Goal: Task Accomplishment & Management: Use online tool/utility

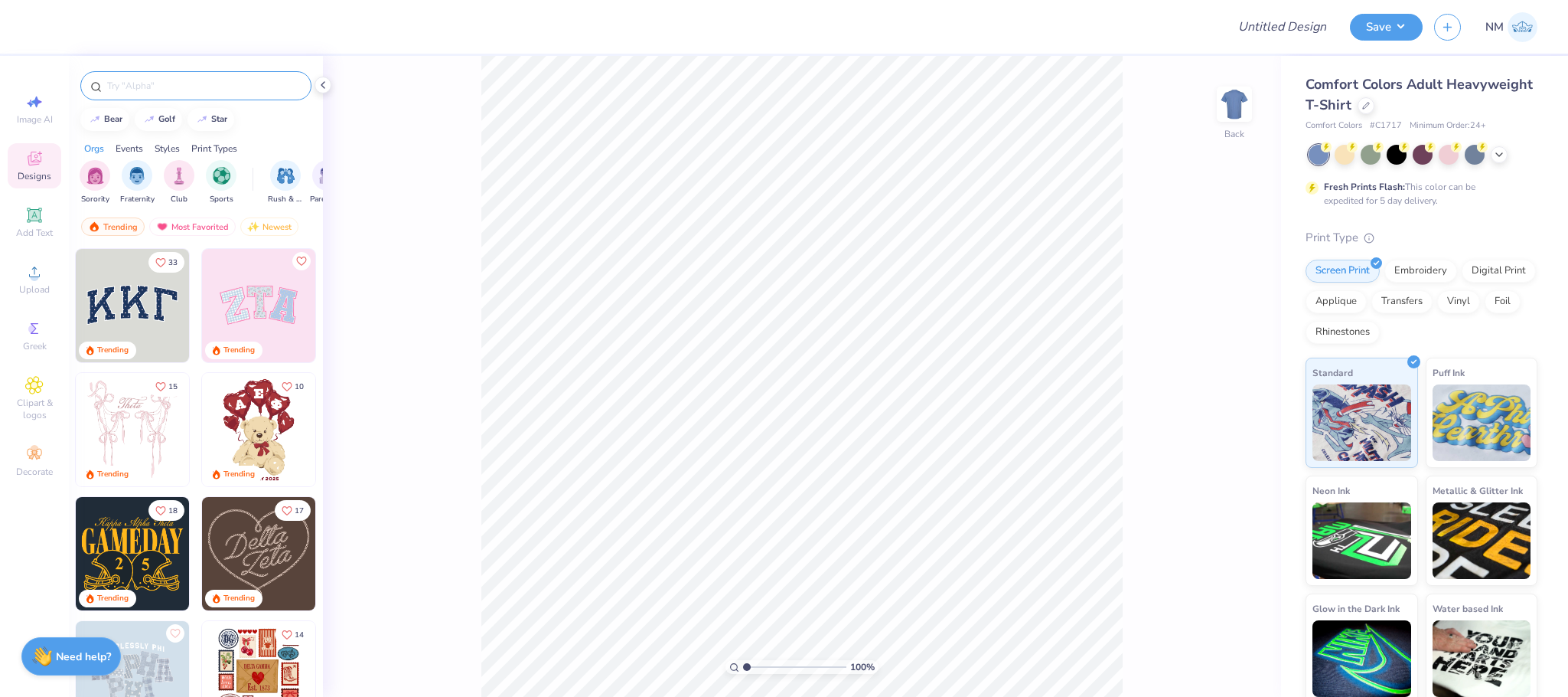
click at [166, 71] on div at bounding box center [195, 86] width 231 height 30
click at [166, 81] on input "text" at bounding box center [204, 86] width 196 height 15
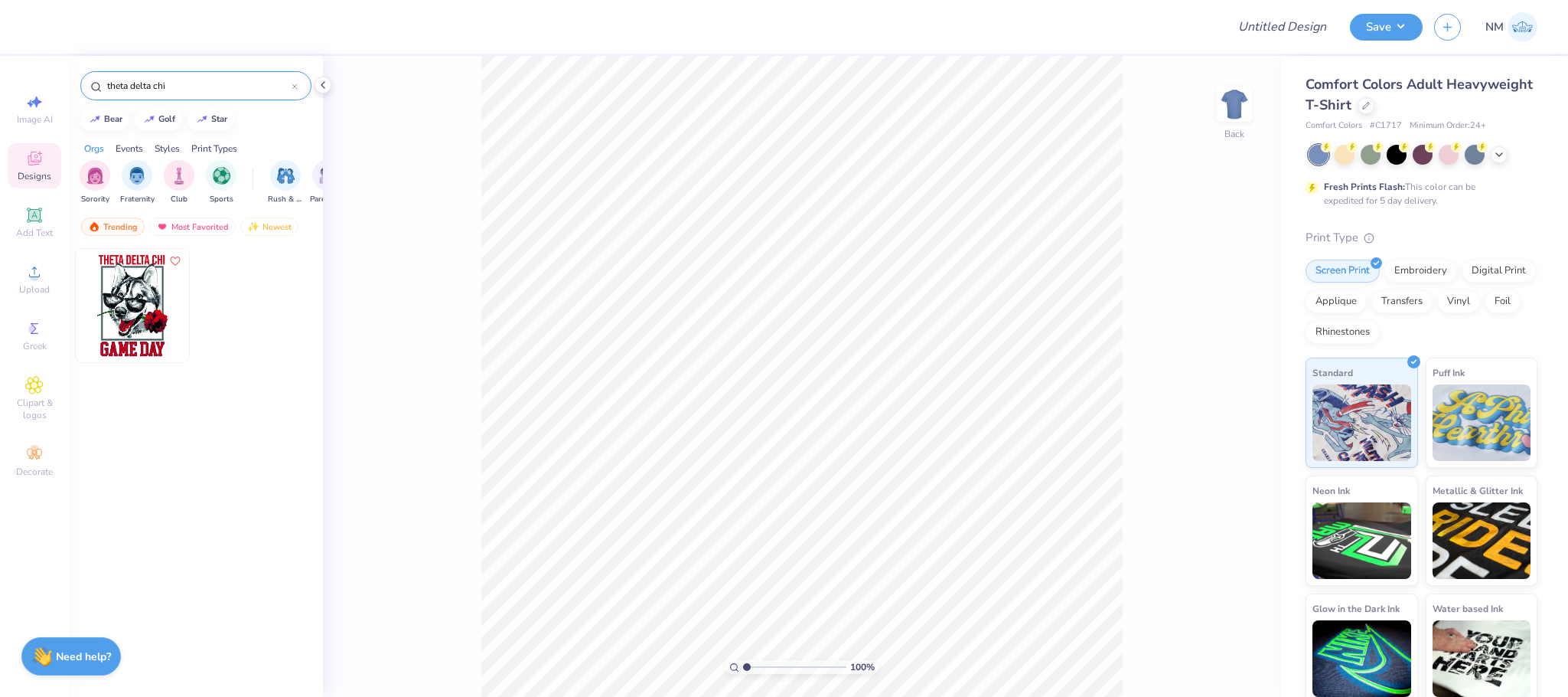
type input "theta delta chi"
click at [150, 315] on img at bounding box center [132, 305] width 113 height 113
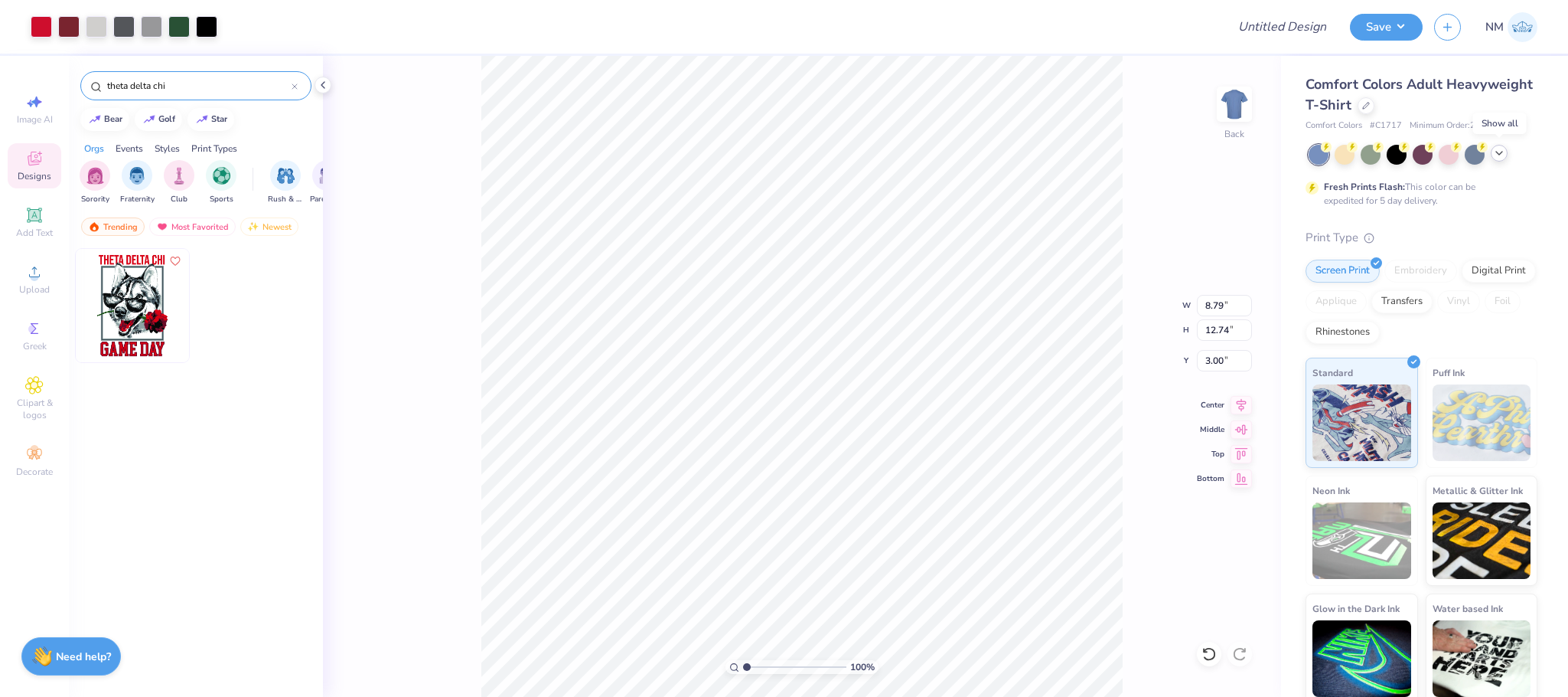
click at [1501, 158] on icon at bounding box center [1499, 152] width 12 height 12
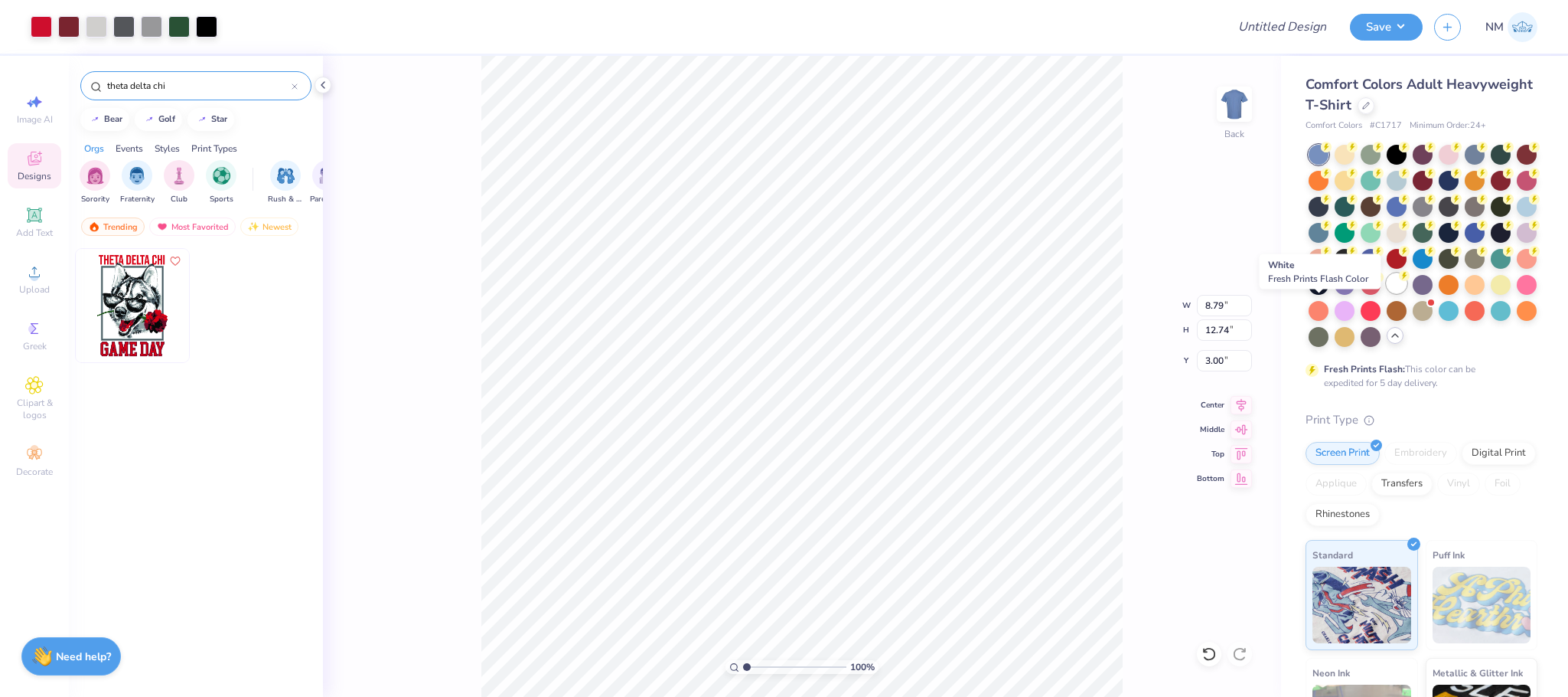
click at [1321, 152] on circle at bounding box center [1326, 147] width 10 height 10
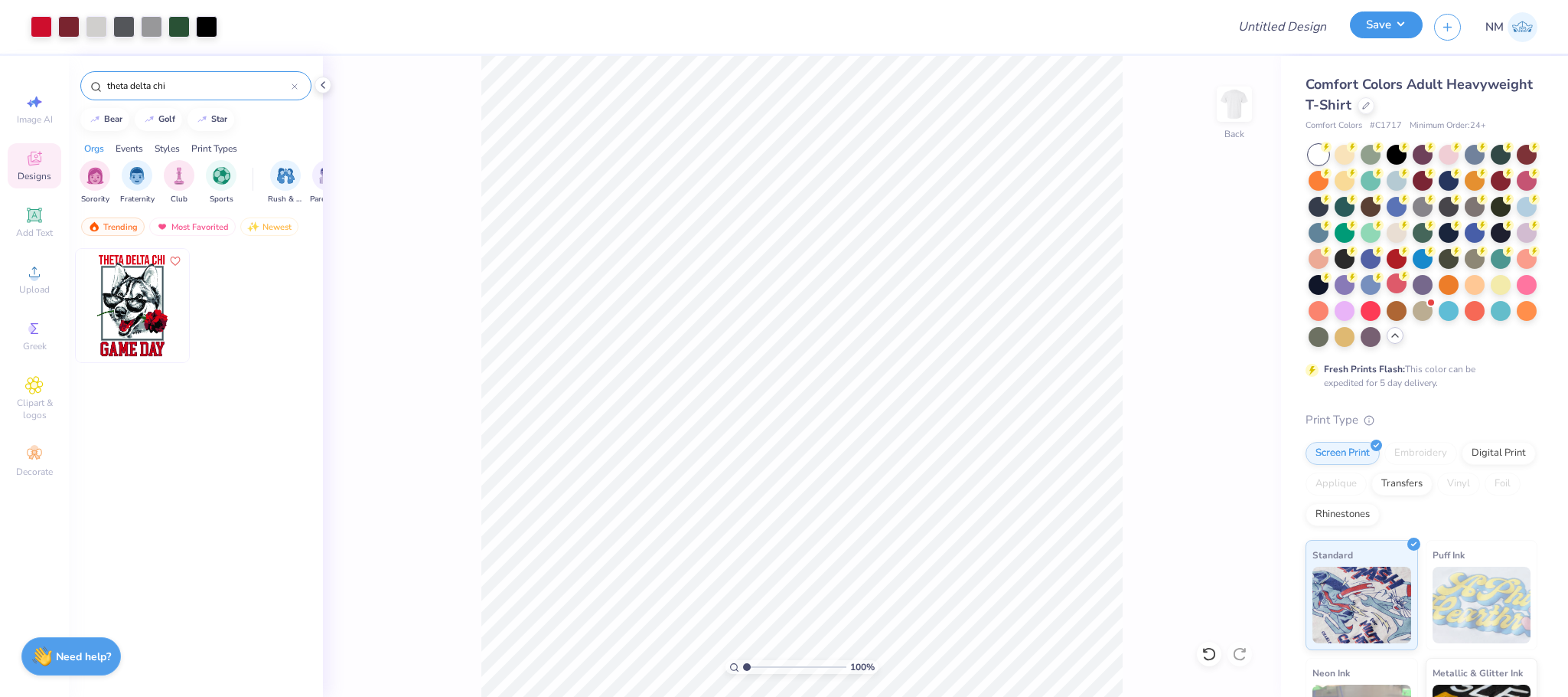
click at [1392, 14] on button "Save" at bounding box center [1386, 25] width 72 height 27
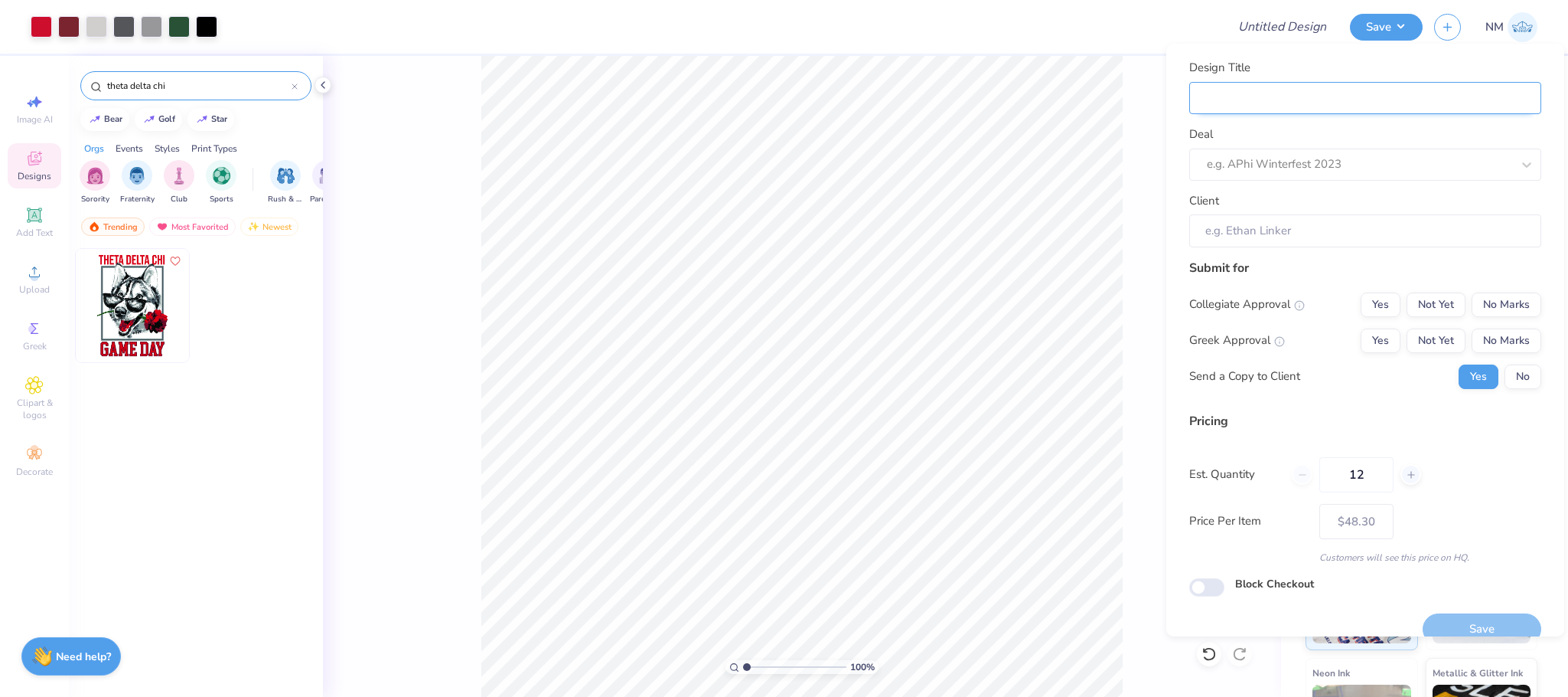
click at [1357, 82] on input "Design Title" at bounding box center [1365, 98] width 352 height 33
type input "T"
type input "Th"
type input "The"
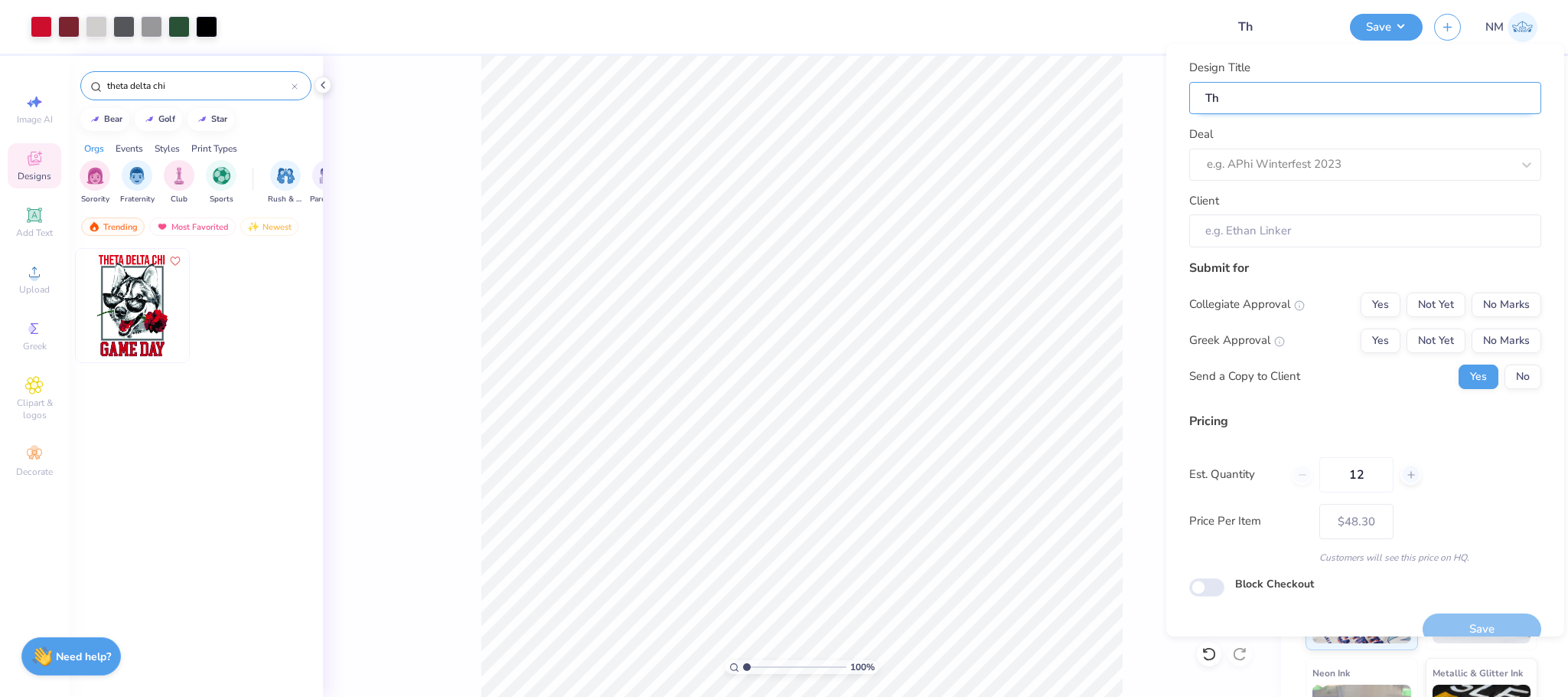
type input "The"
type input "Thet"
type input "Theta"
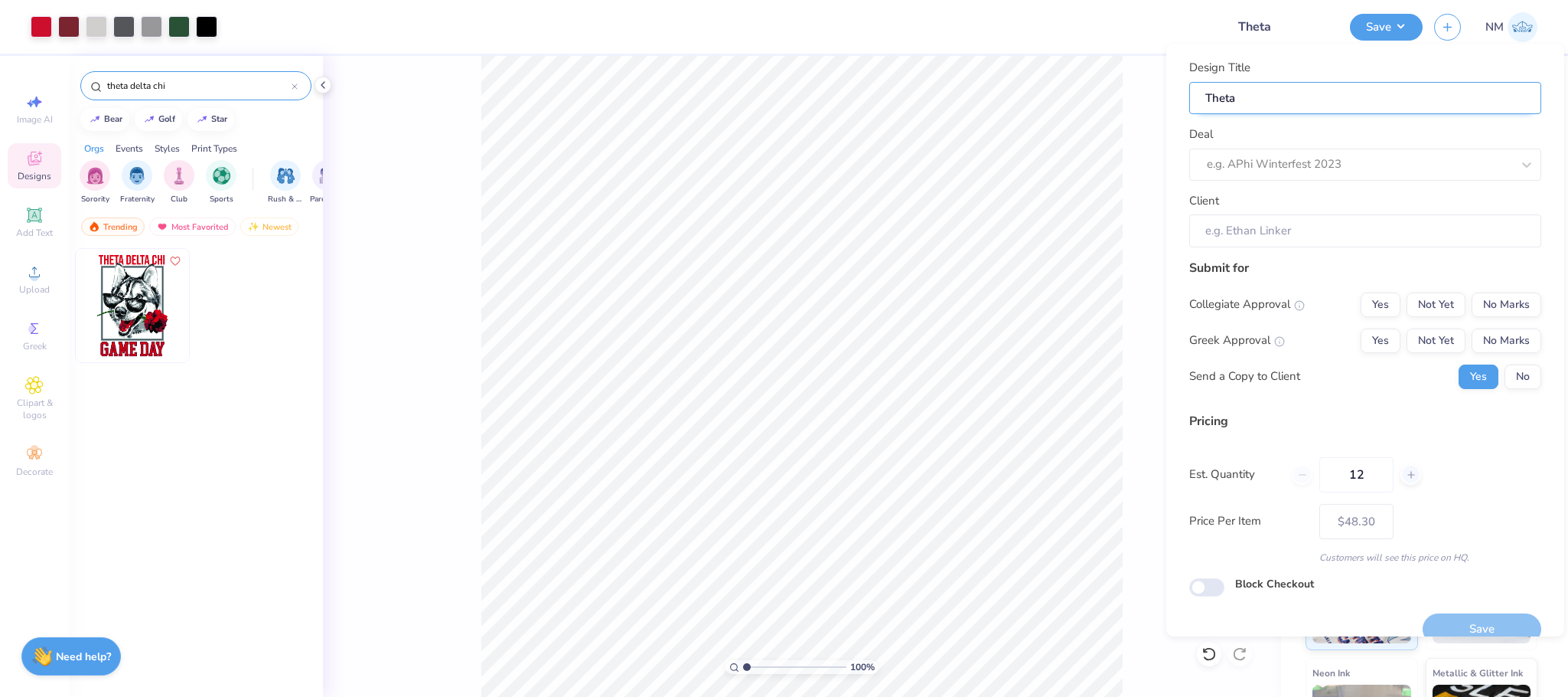
type input "Theta"
type input "Theta D"
type input "Theta De"
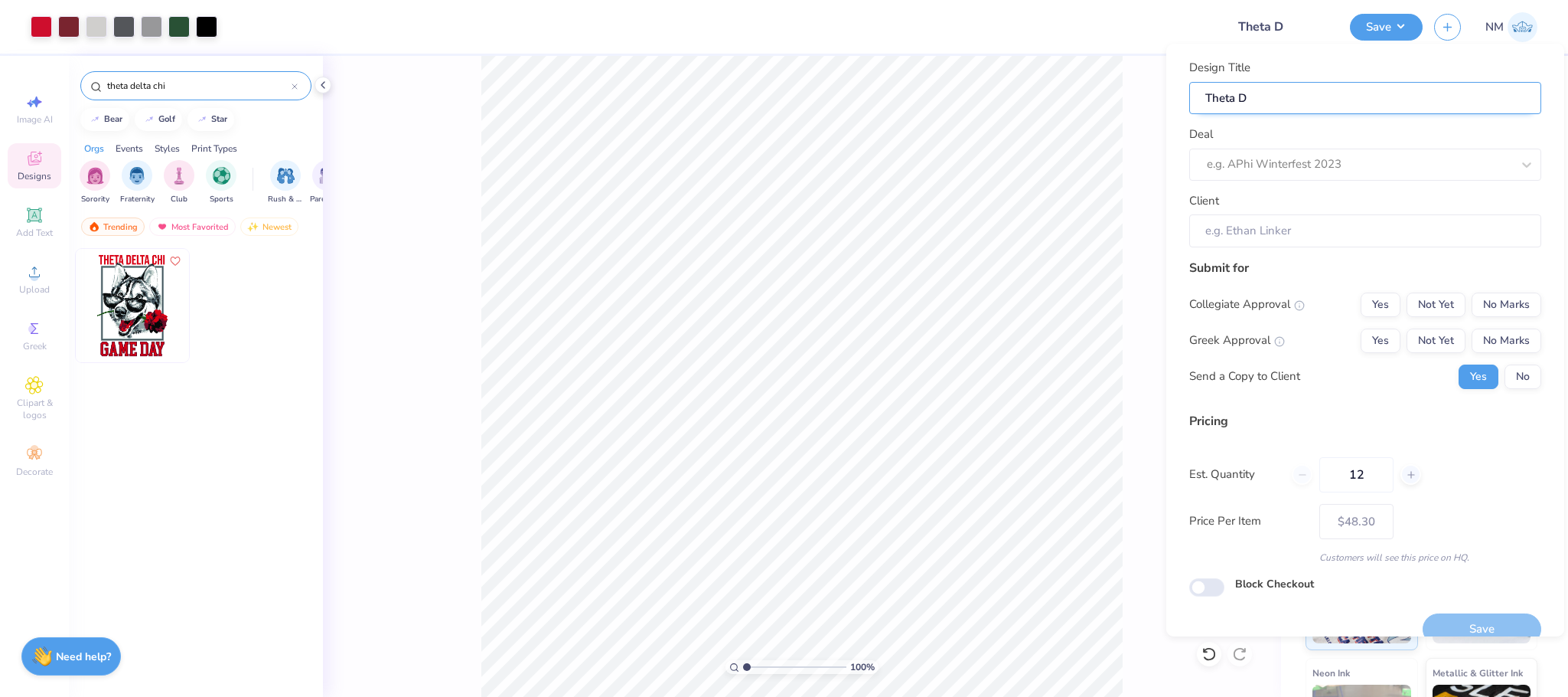
type input "Theta De"
type input "Theta Del"
type input "Theta Delt"
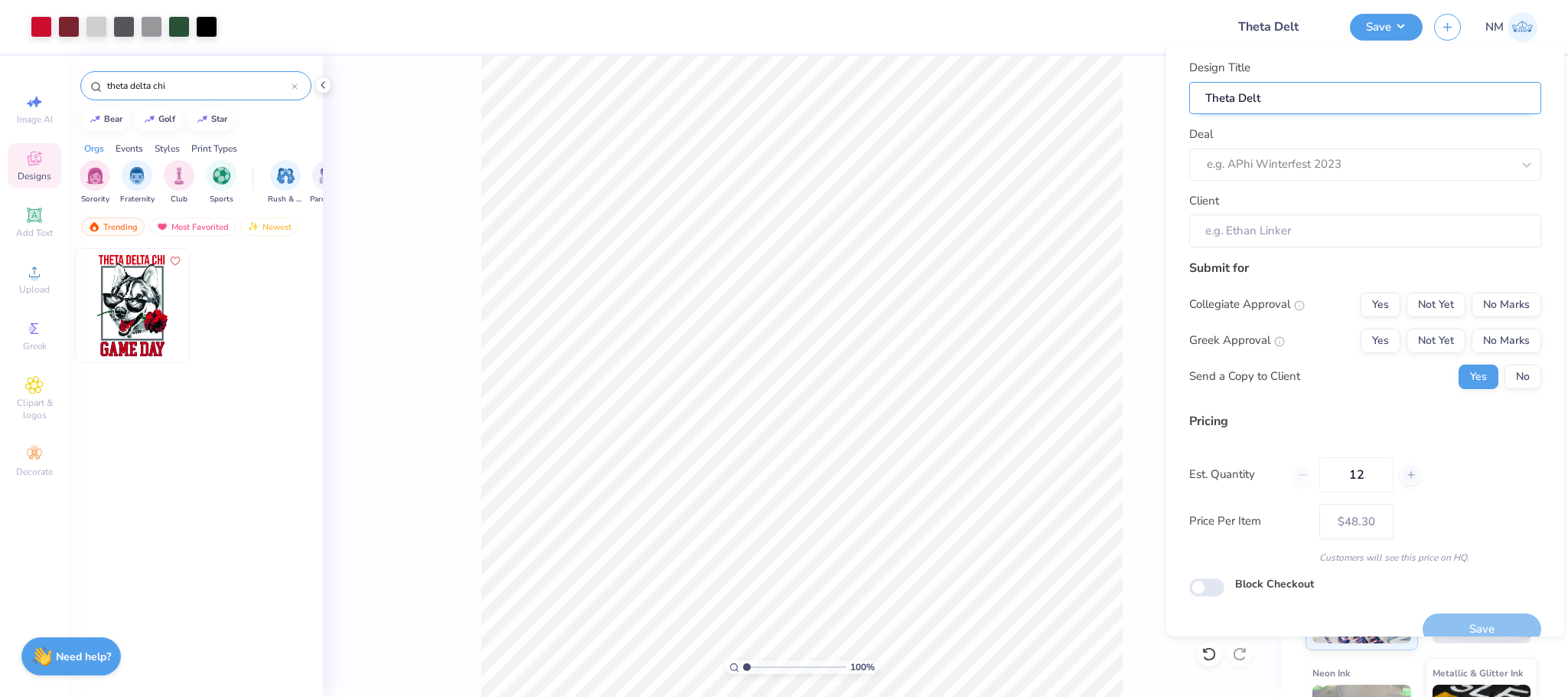
type input "Theta Delta"
type input "Theta Delta C"
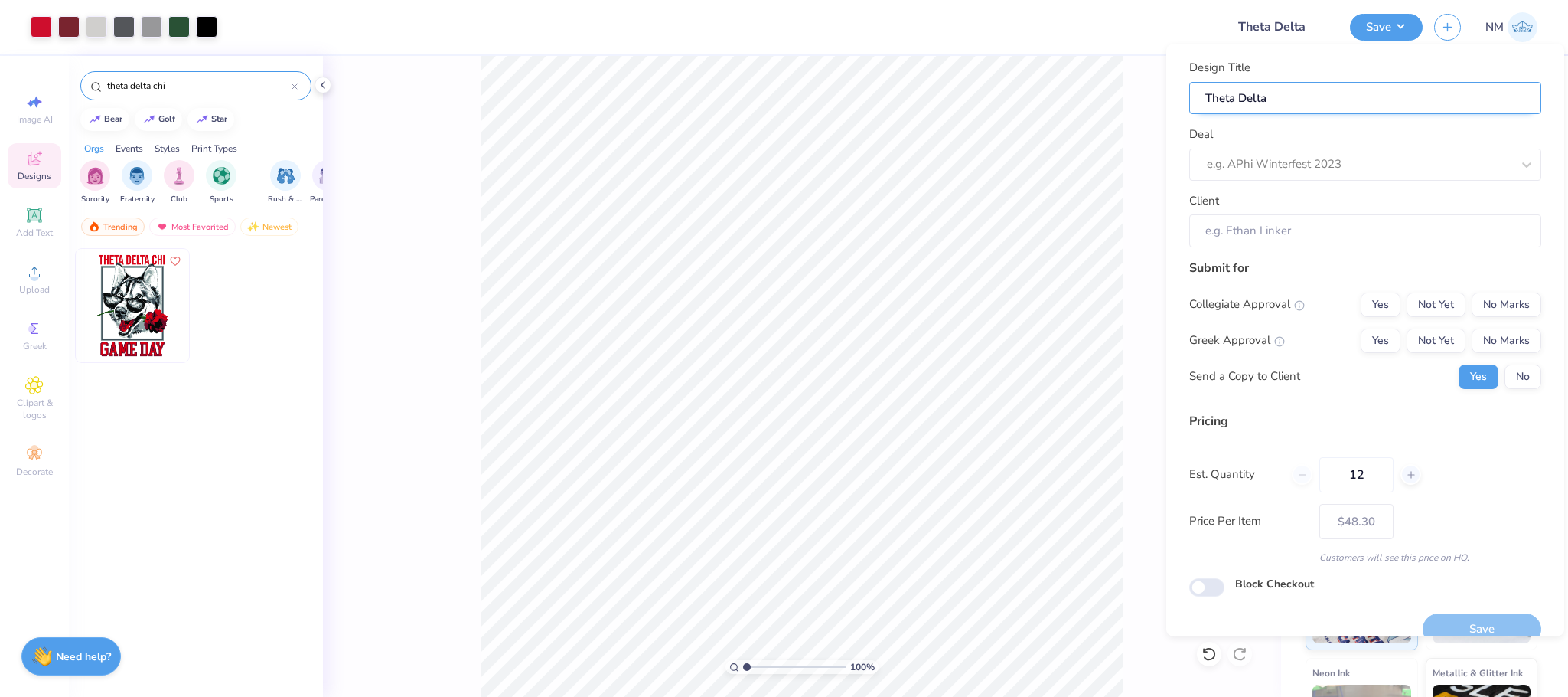
type input "Theta Delta C"
type input "Theta Delta Ch"
type input "Theta Delta Chi"
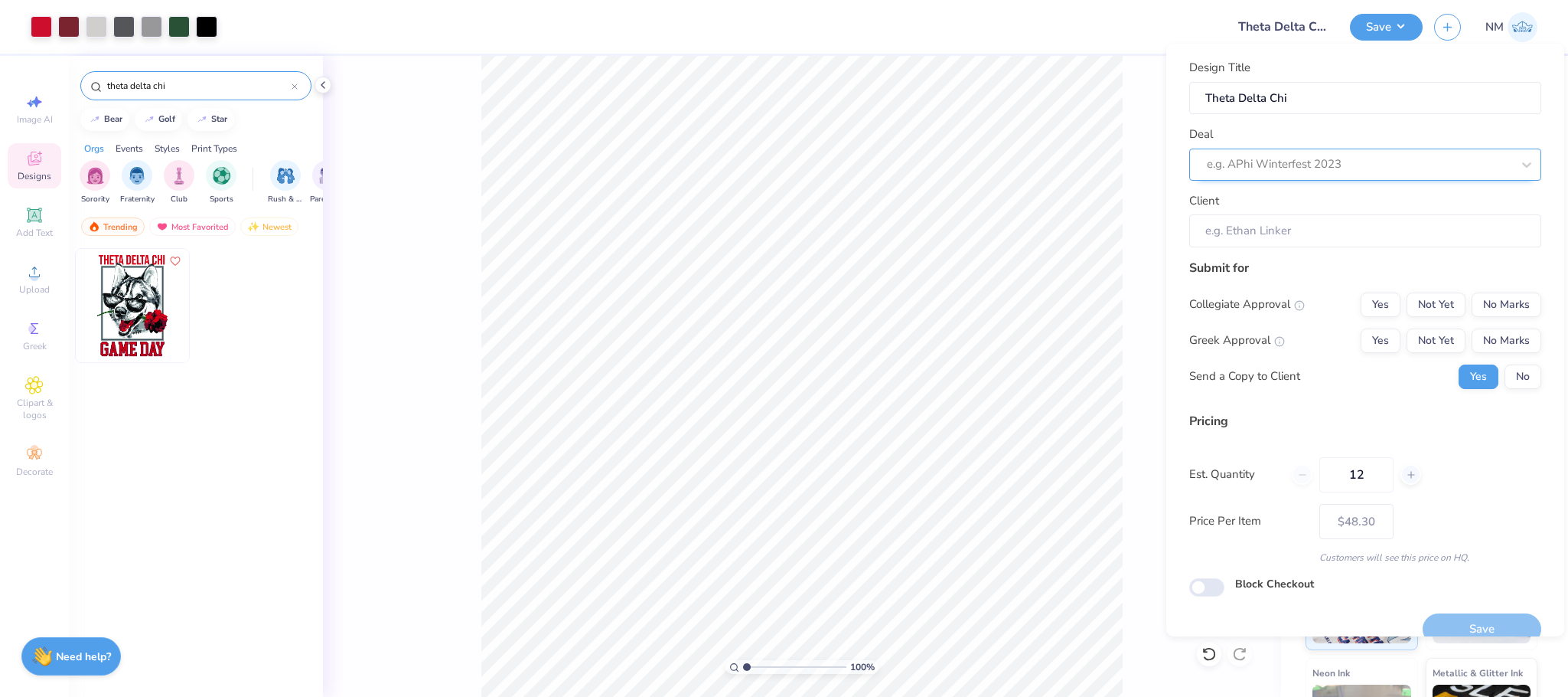
click at [1302, 154] on div at bounding box center [1360, 165] width 305 height 21
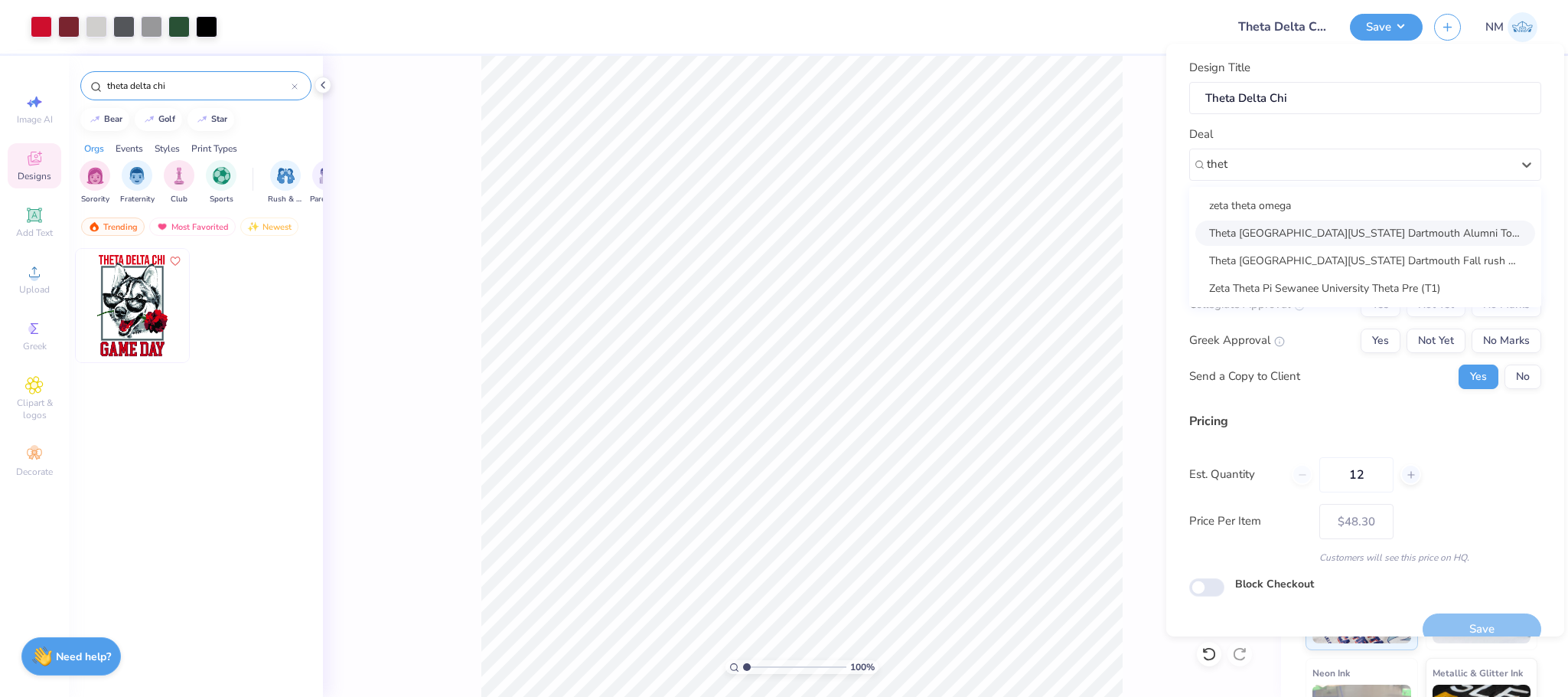
click at [1291, 224] on div "Theta [GEOGRAPHIC_DATA][US_STATE] Dartmouth Alumni Tournaments 2025 (T2)" at bounding box center [1365, 233] width 340 height 26
type input "thet"
type input "[PERSON_NAME]"
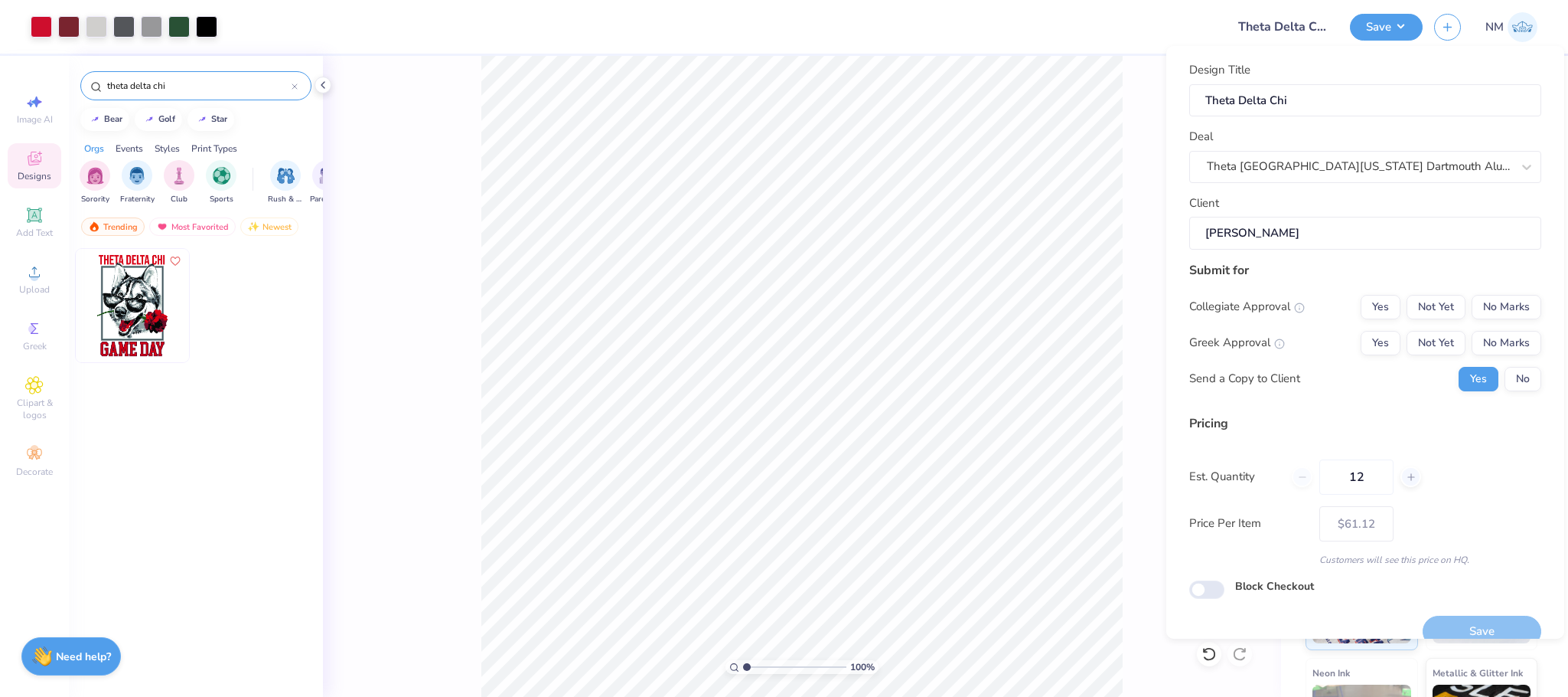
scroll to position [26, 0]
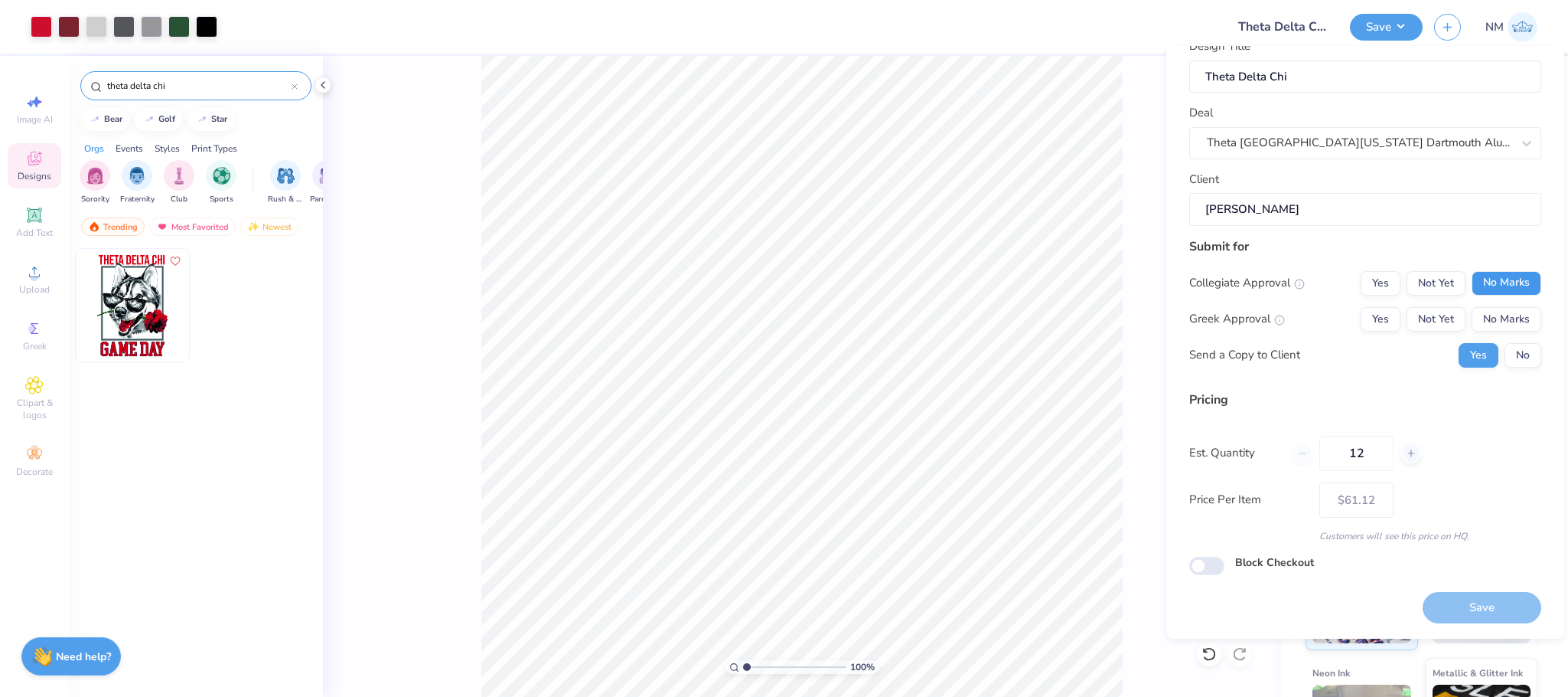
click at [1498, 281] on button "No Marks" at bounding box center [1506, 284] width 69 height 25
click at [1423, 320] on button "Not Yet" at bounding box center [1437, 319] width 59 height 25
type input "$48.30"
click at [1517, 361] on button "No" at bounding box center [1523, 355] width 37 height 25
click at [1380, 455] on input "12" at bounding box center [1357, 452] width 74 height 35
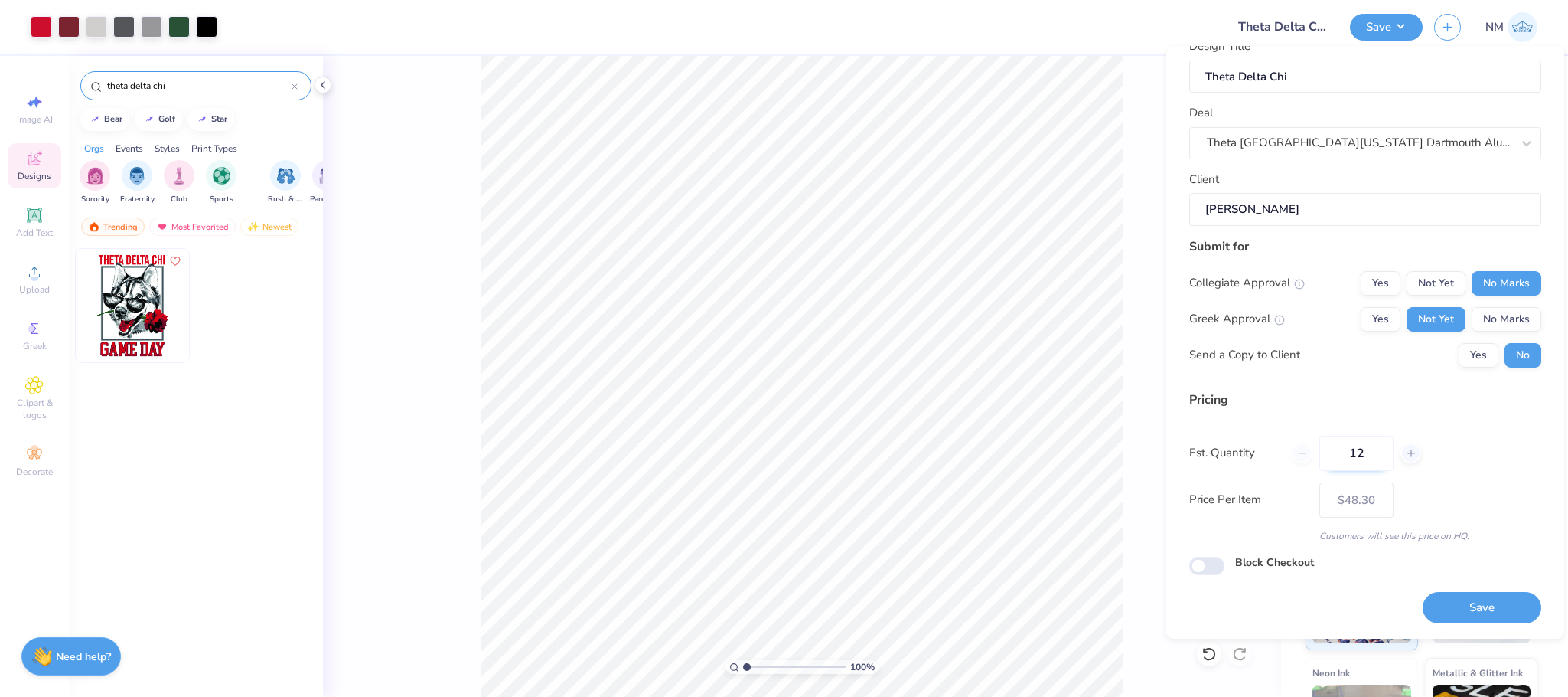
type input "1"
type input "060"
type input "– –"
type input "42"
type input "$25.39"
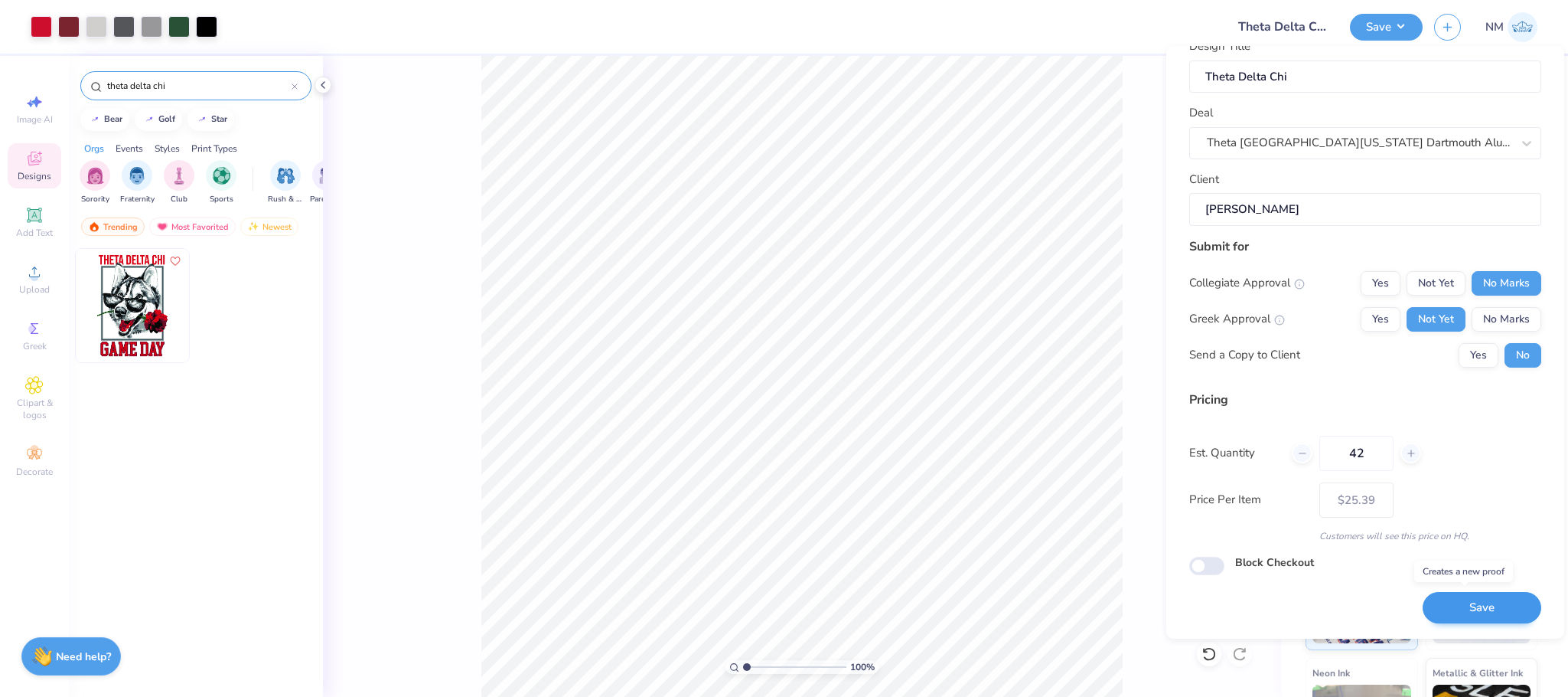
type input "42"
click at [1468, 602] on button "Save" at bounding box center [1482, 607] width 119 height 31
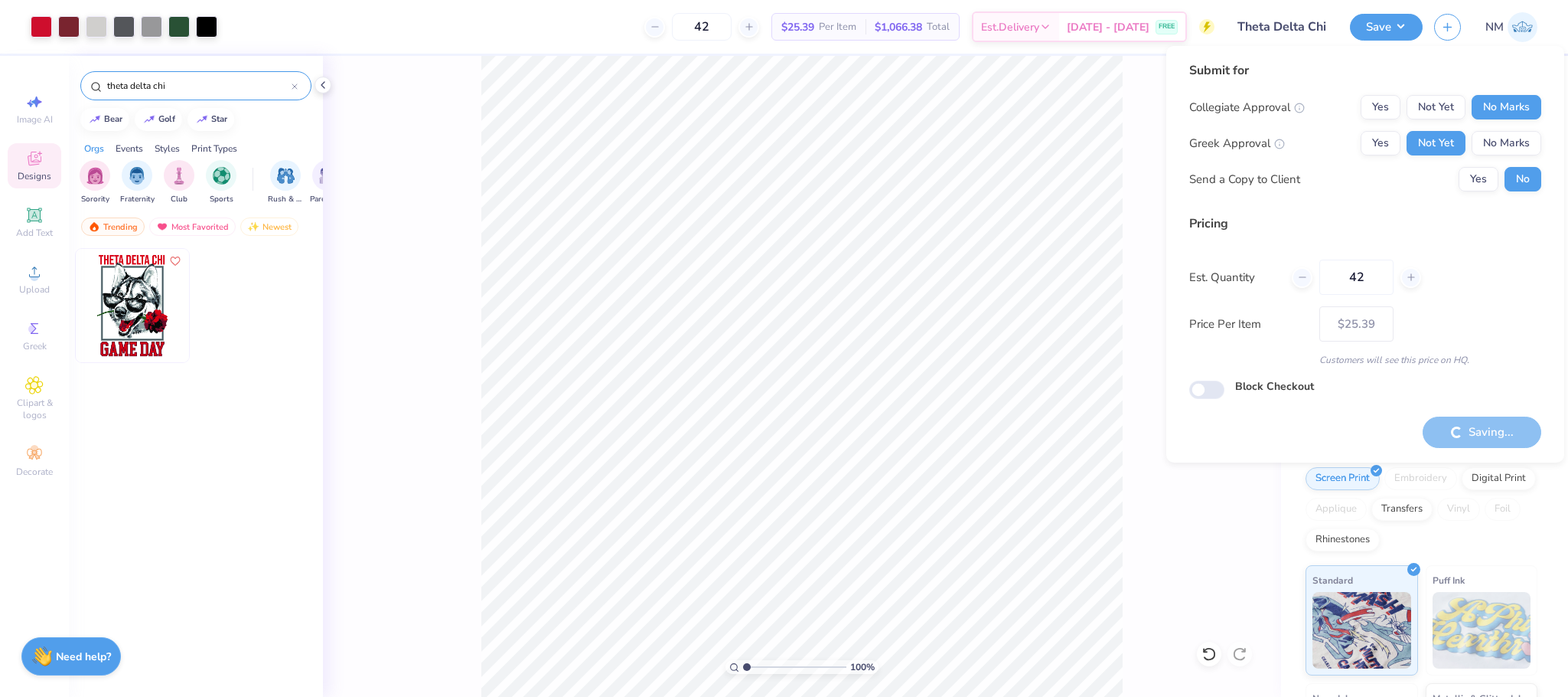
type input "– –"
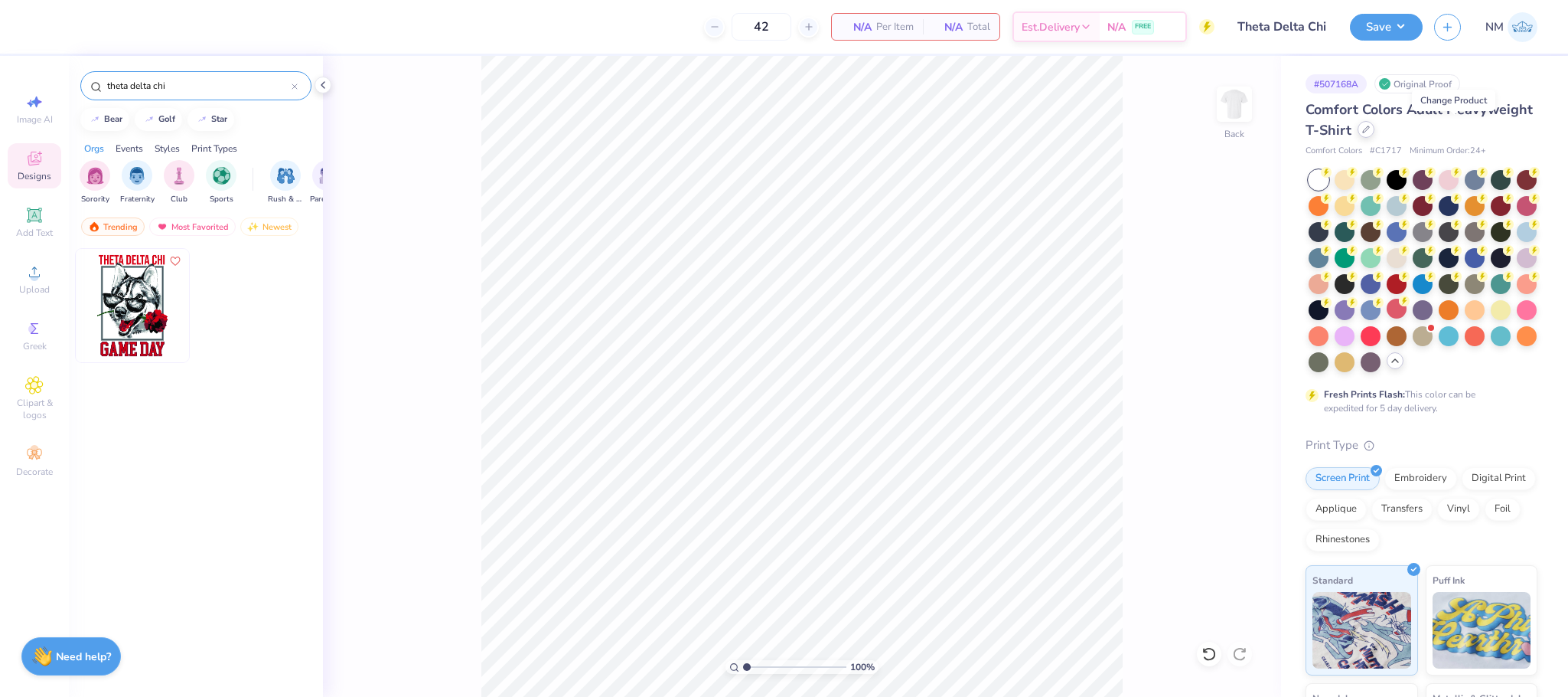
click at [1370, 133] on icon at bounding box center [1366, 129] width 8 height 8
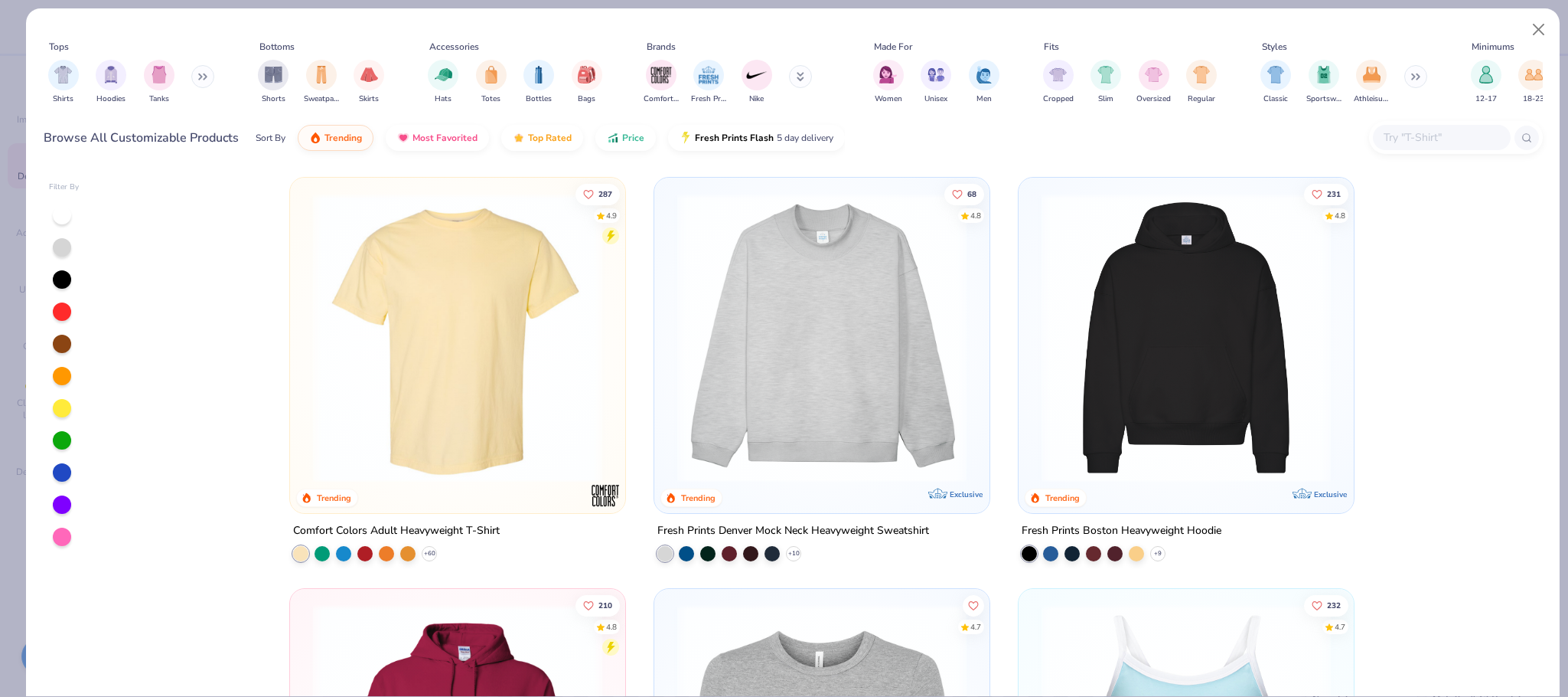
click at [200, 72] on button at bounding box center [203, 76] width 23 height 23
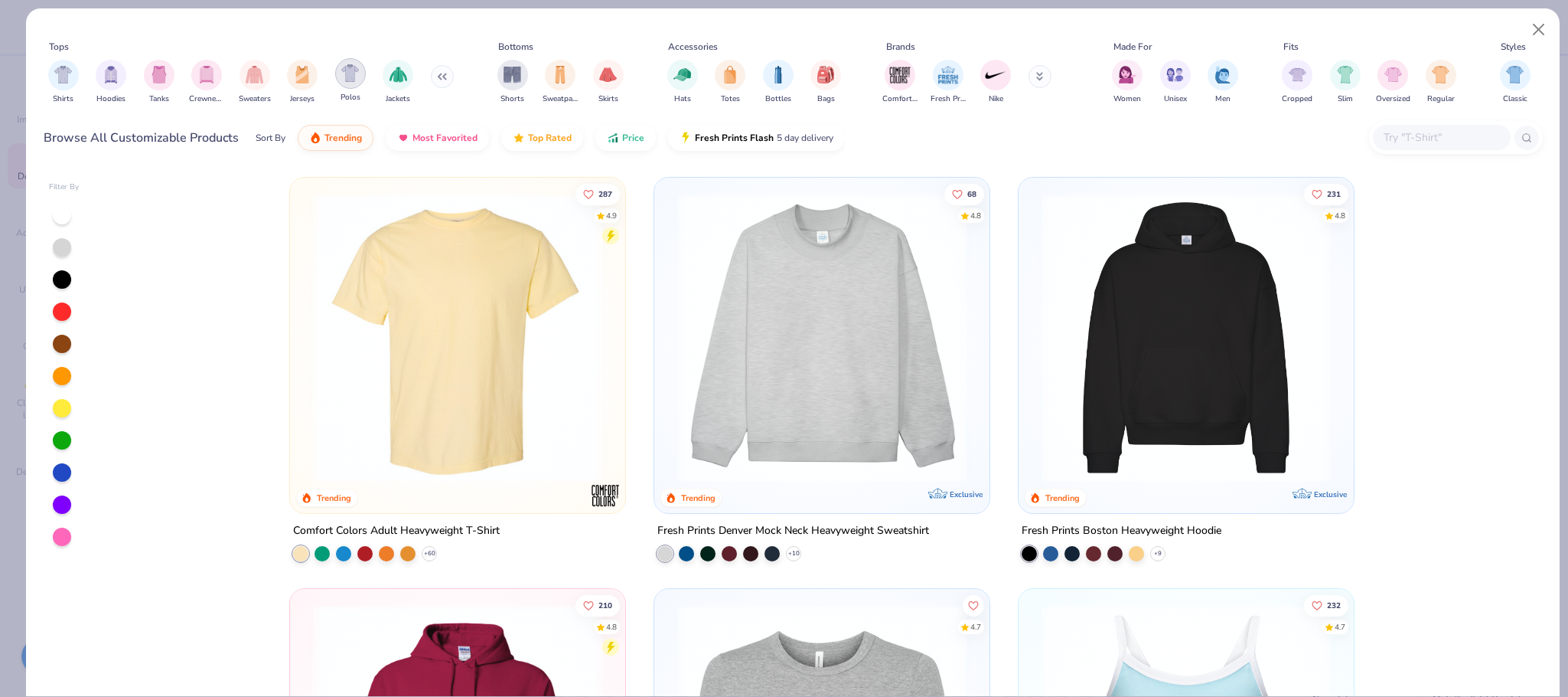
click at [347, 67] on img "filter for Polos" at bounding box center [350, 73] width 17 height 17
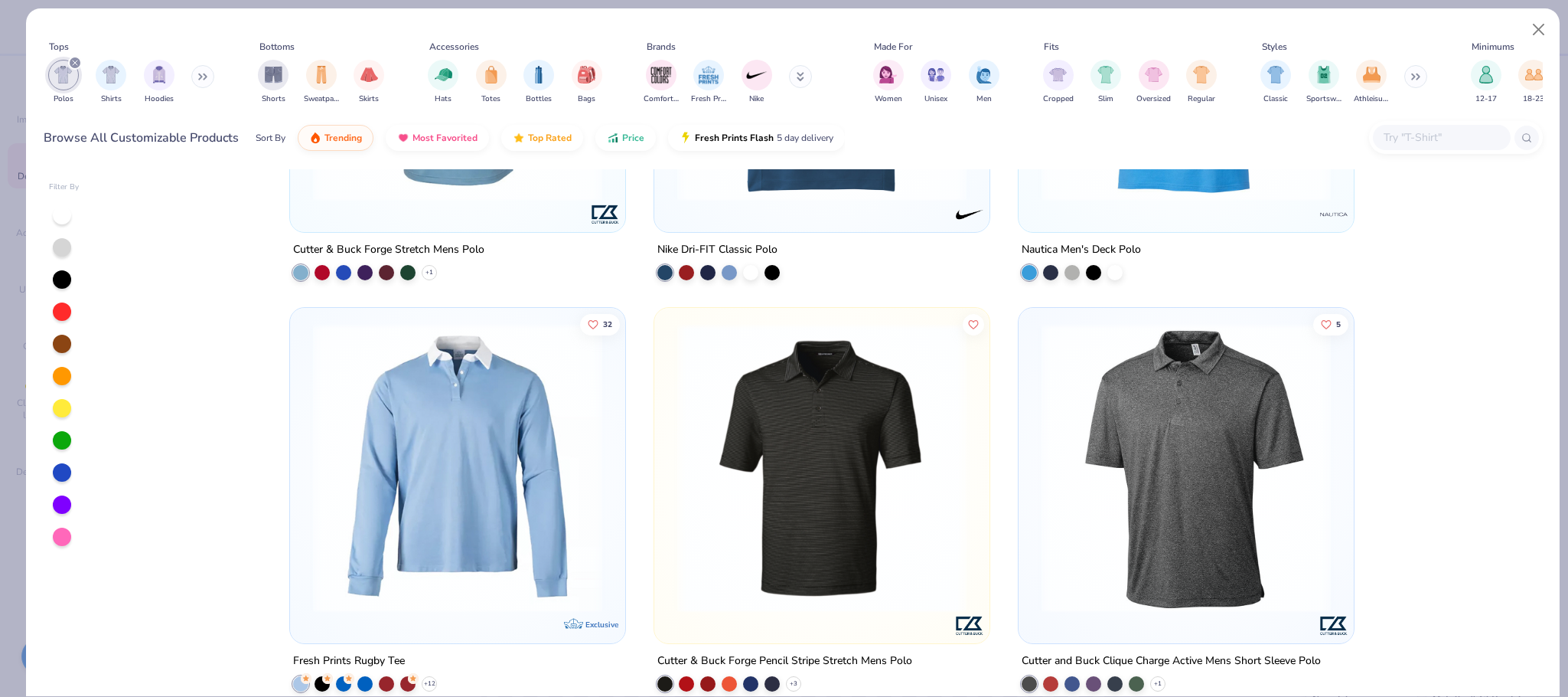
scroll to position [766, 0]
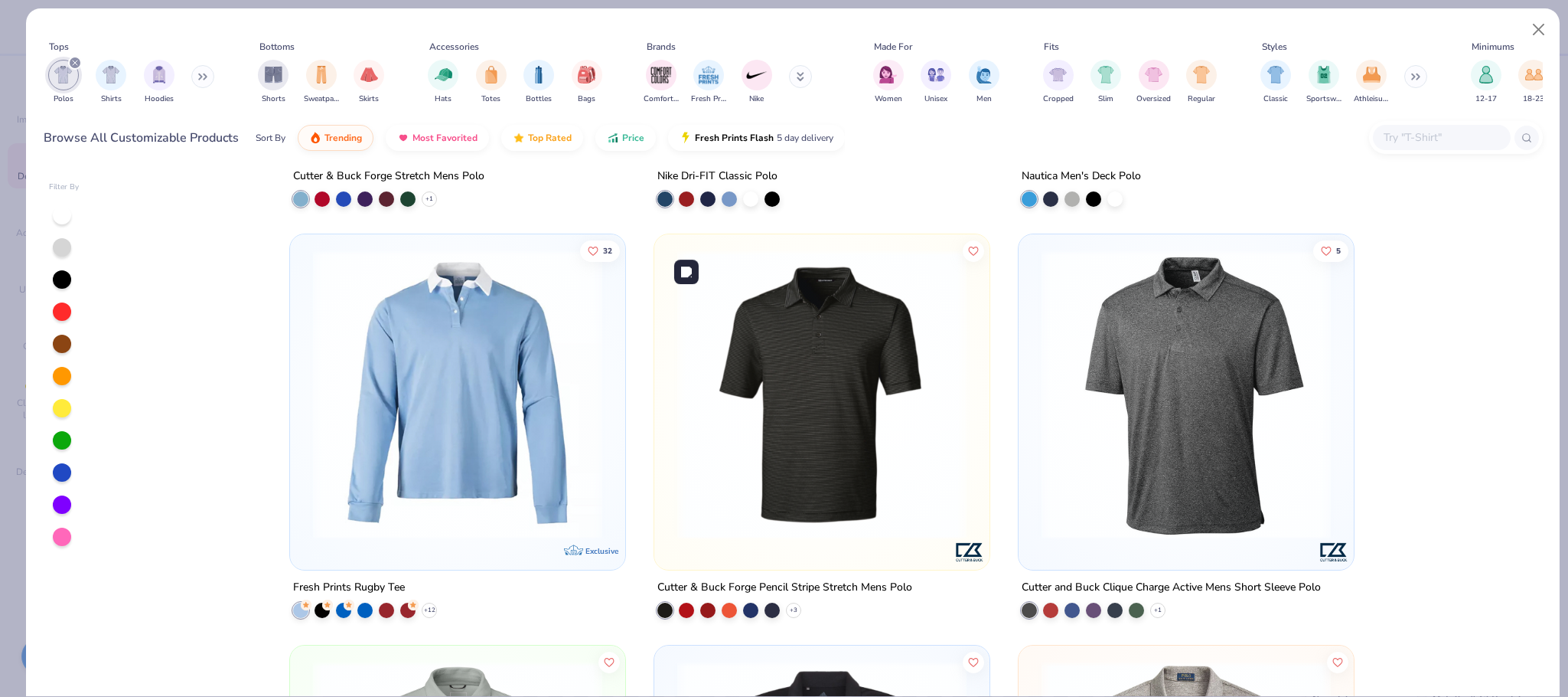
click at [783, 353] on img at bounding box center [822, 394] width 305 height 289
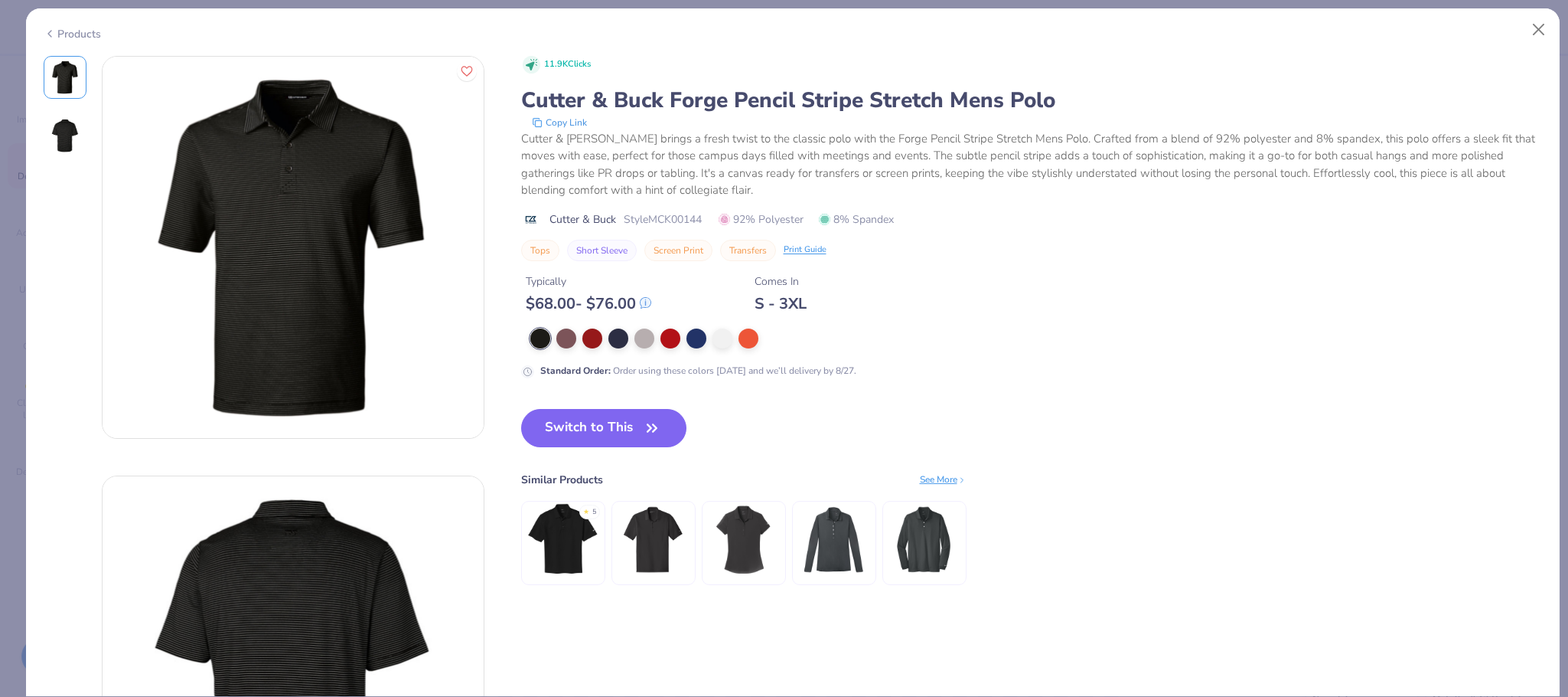
click at [76, 30] on div "Products" at bounding box center [72, 33] width 57 height 16
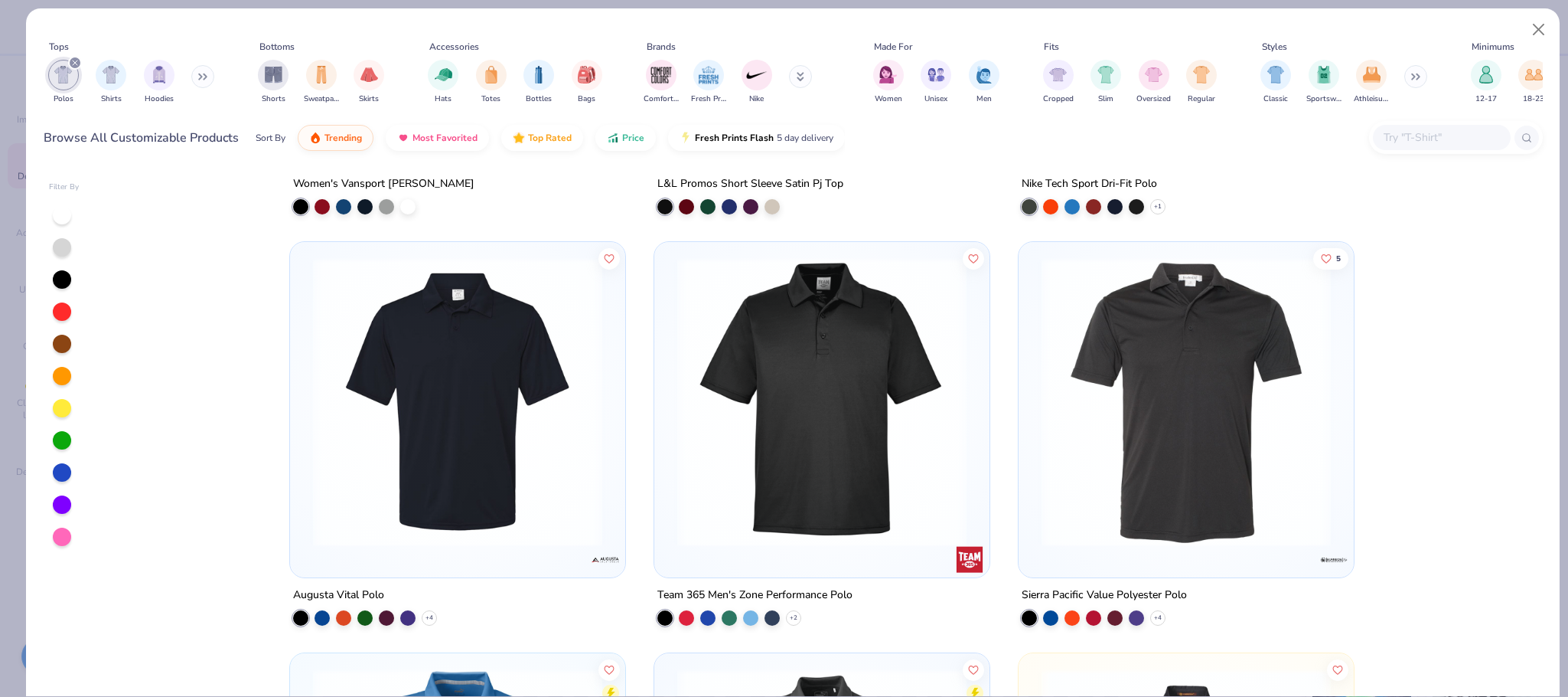
scroll to position [2833, 0]
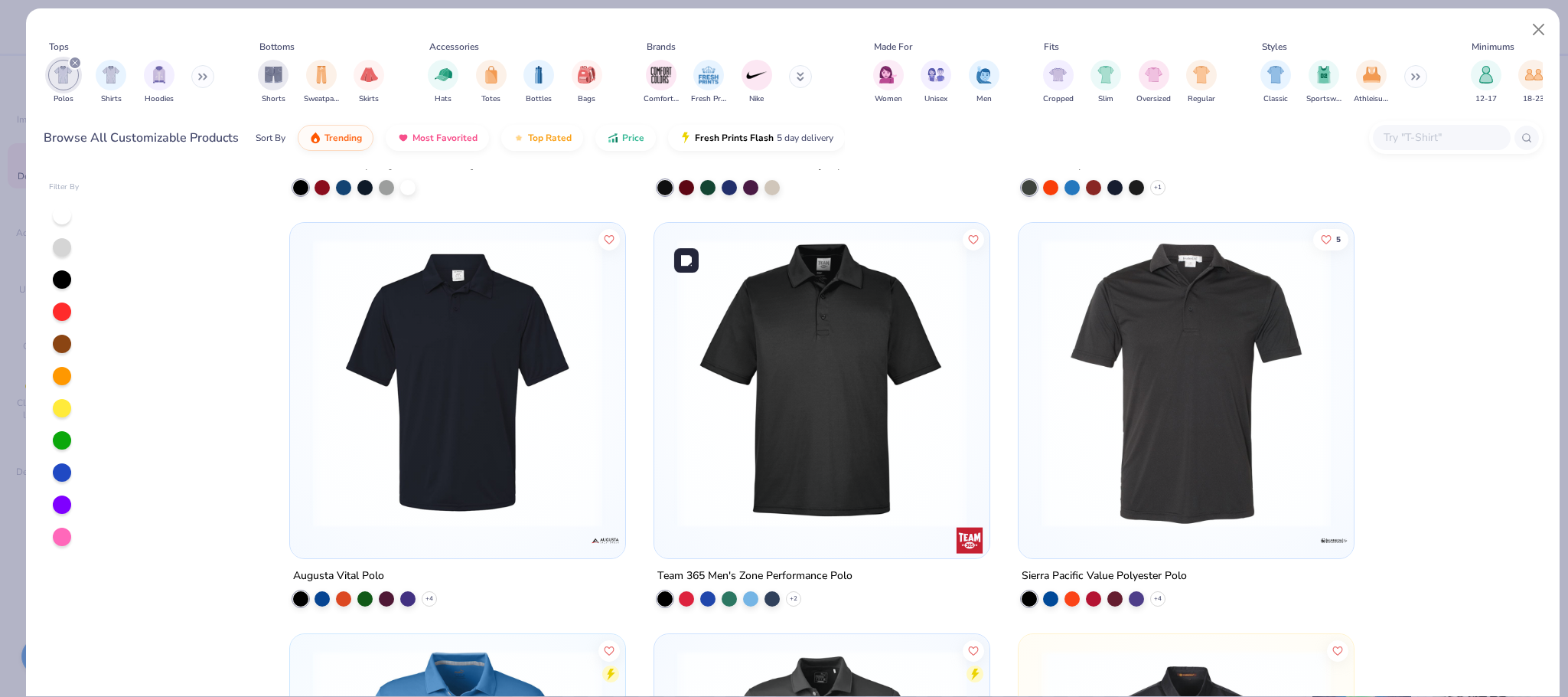
click at [804, 375] on img at bounding box center [822, 383] width 305 height 289
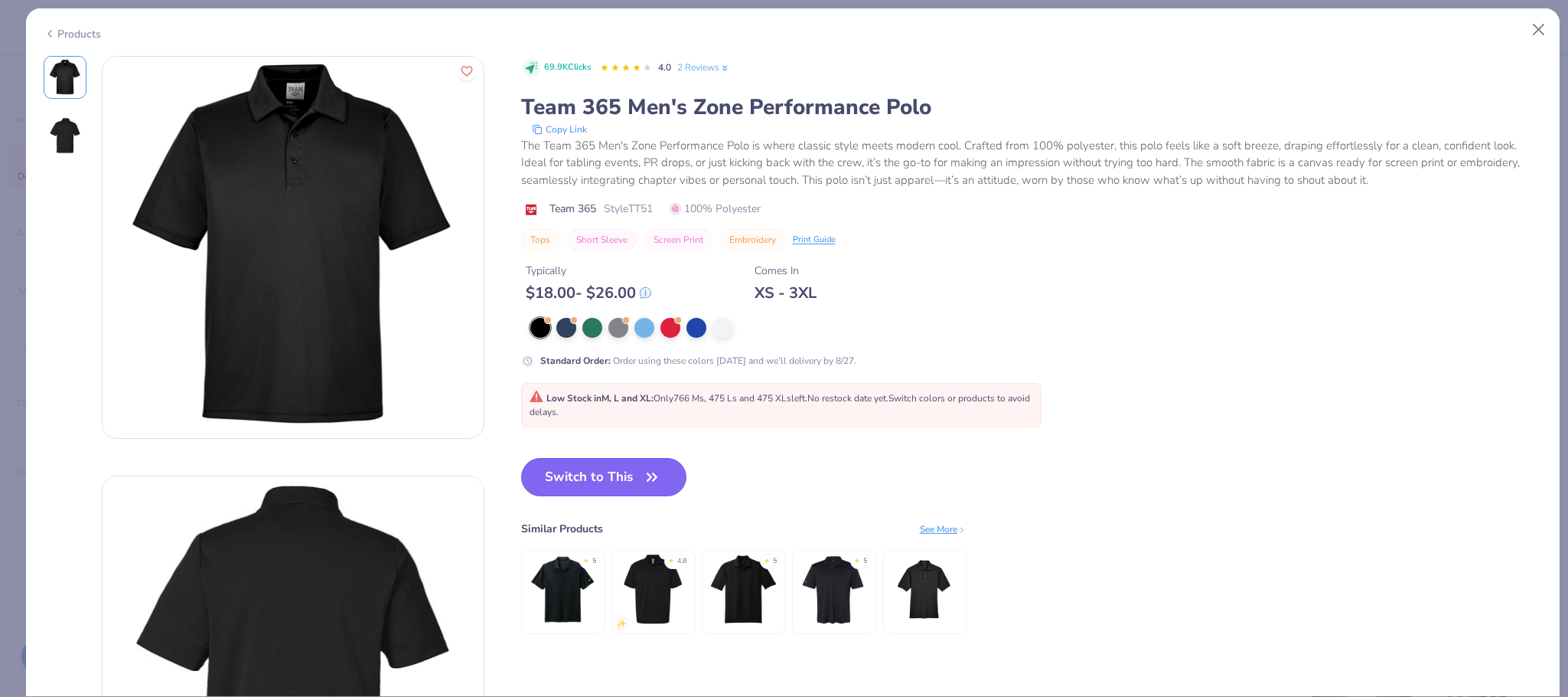
click at [590, 478] on button "Switch to This" at bounding box center [605, 477] width 166 height 38
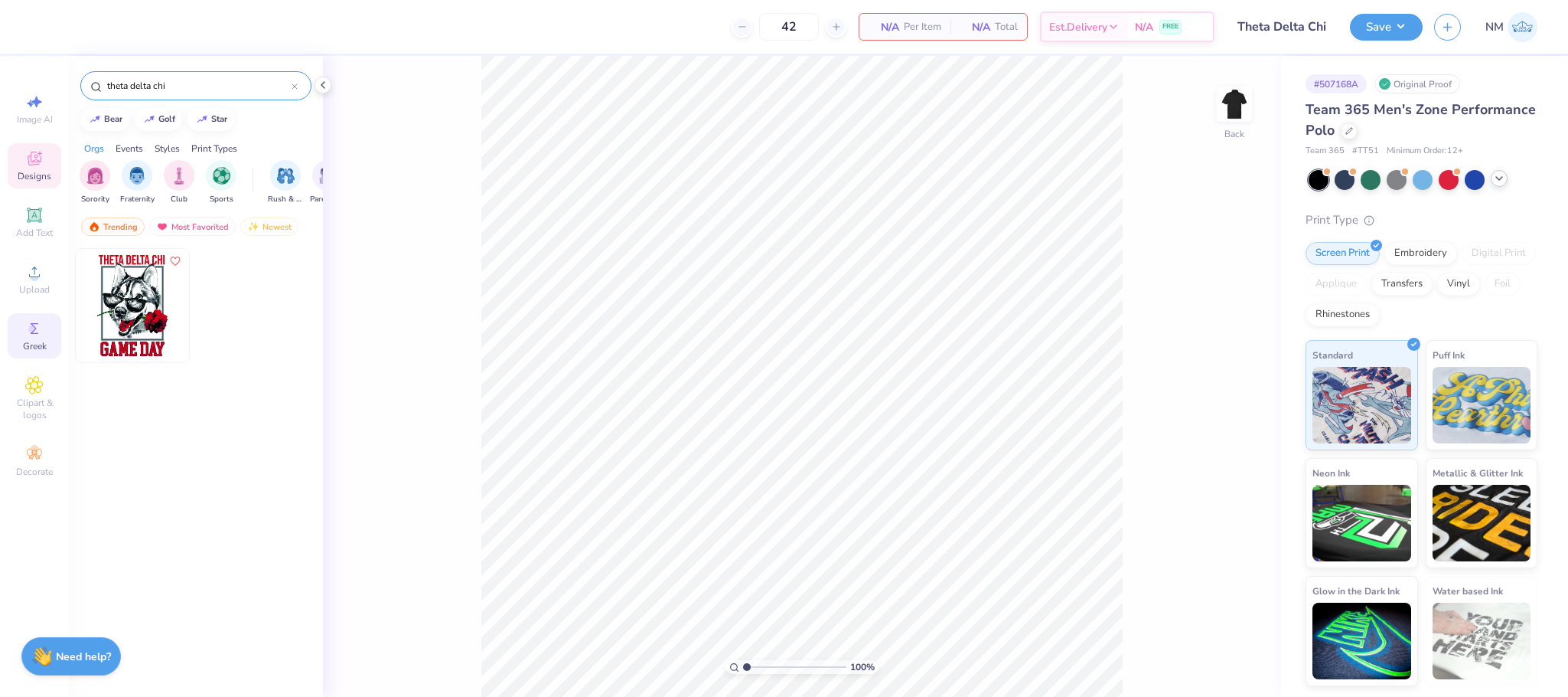
click at [23, 331] on div "Greek" at bounding box center [34, 335] width 53 height 45
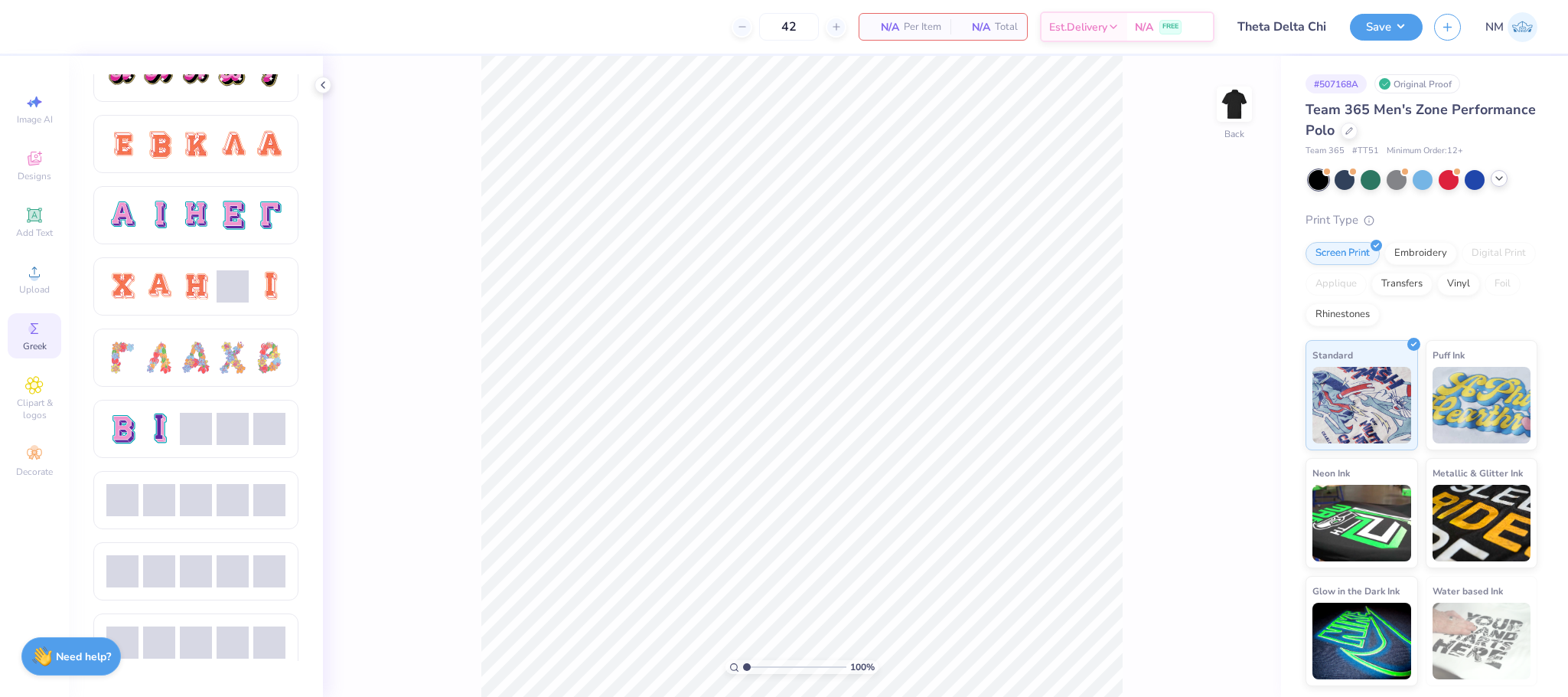
scroll to position [1167, 0]
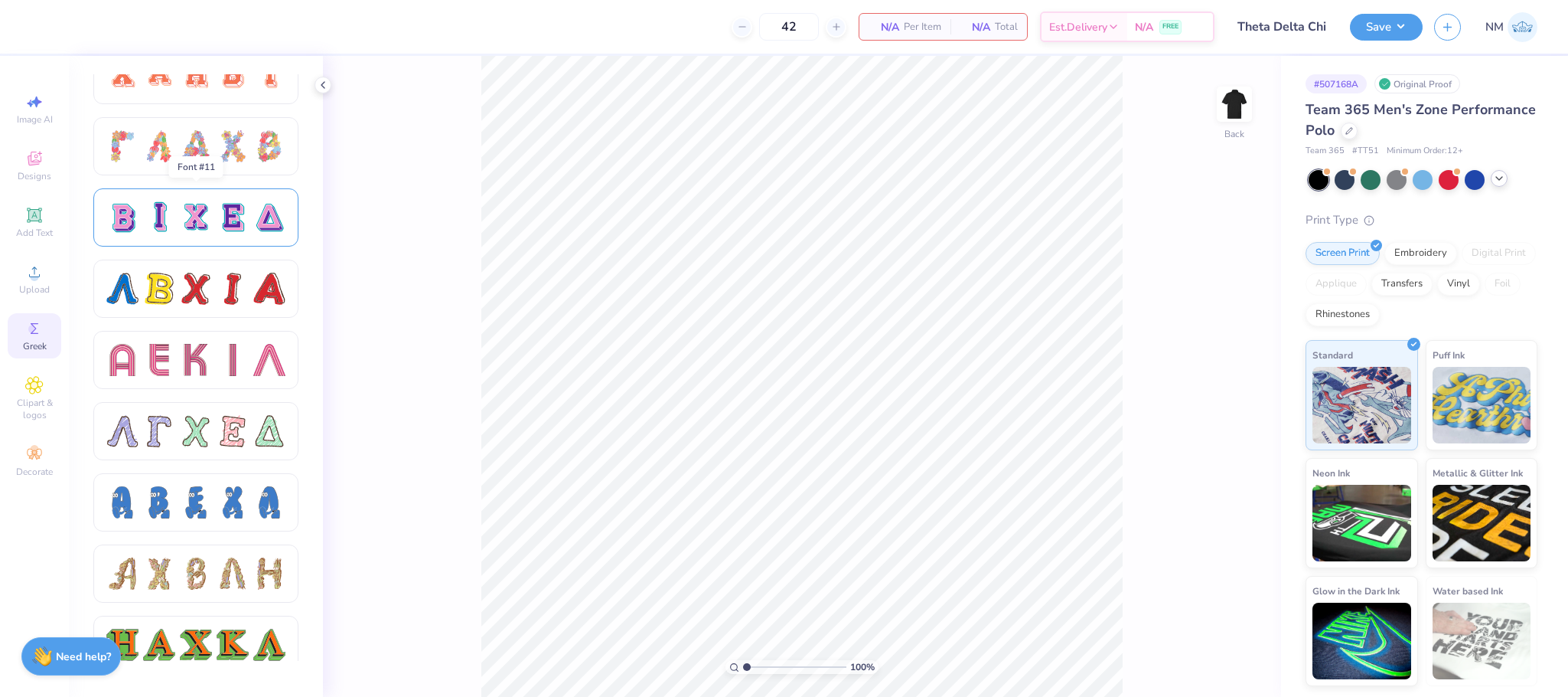
click at [187, 205] on div at bounding box center [196, 217] width 32 height 32
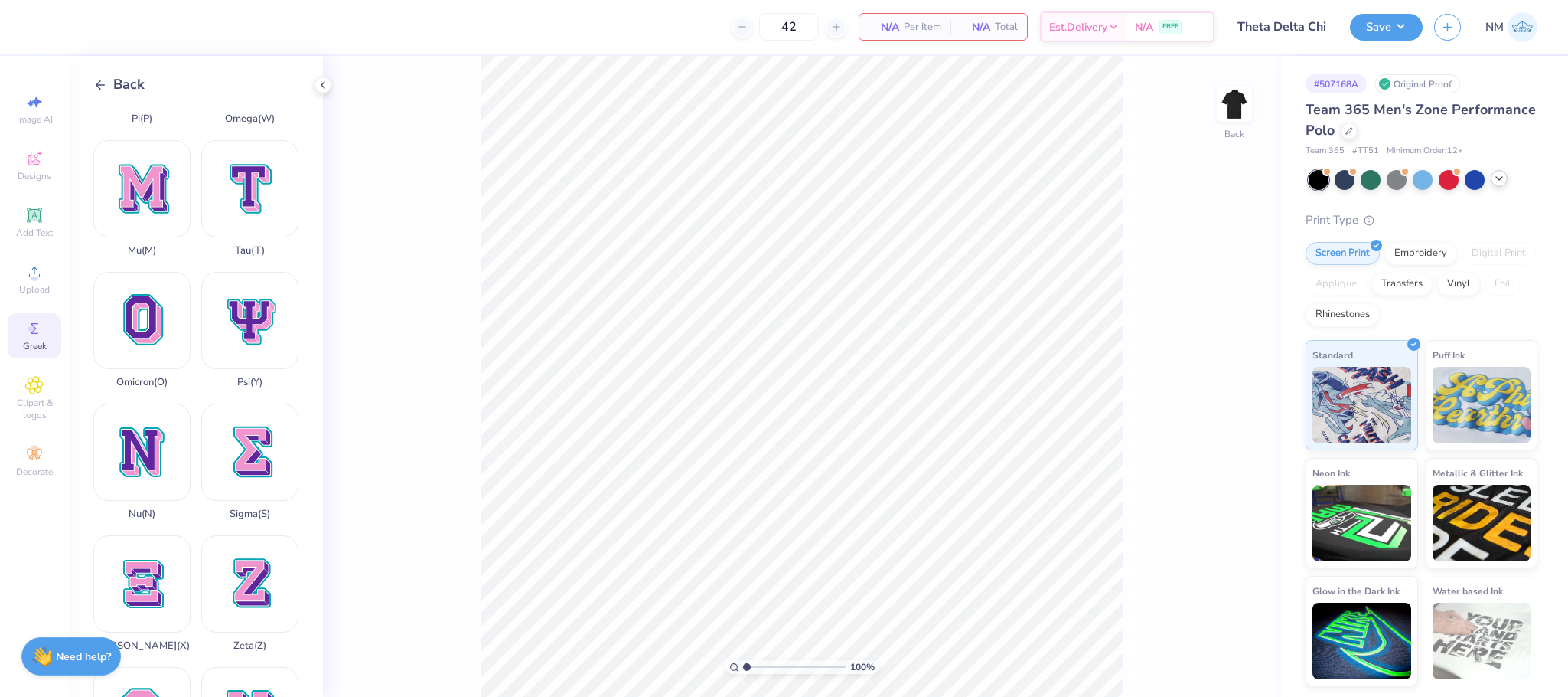
scroll to position [893, 0]
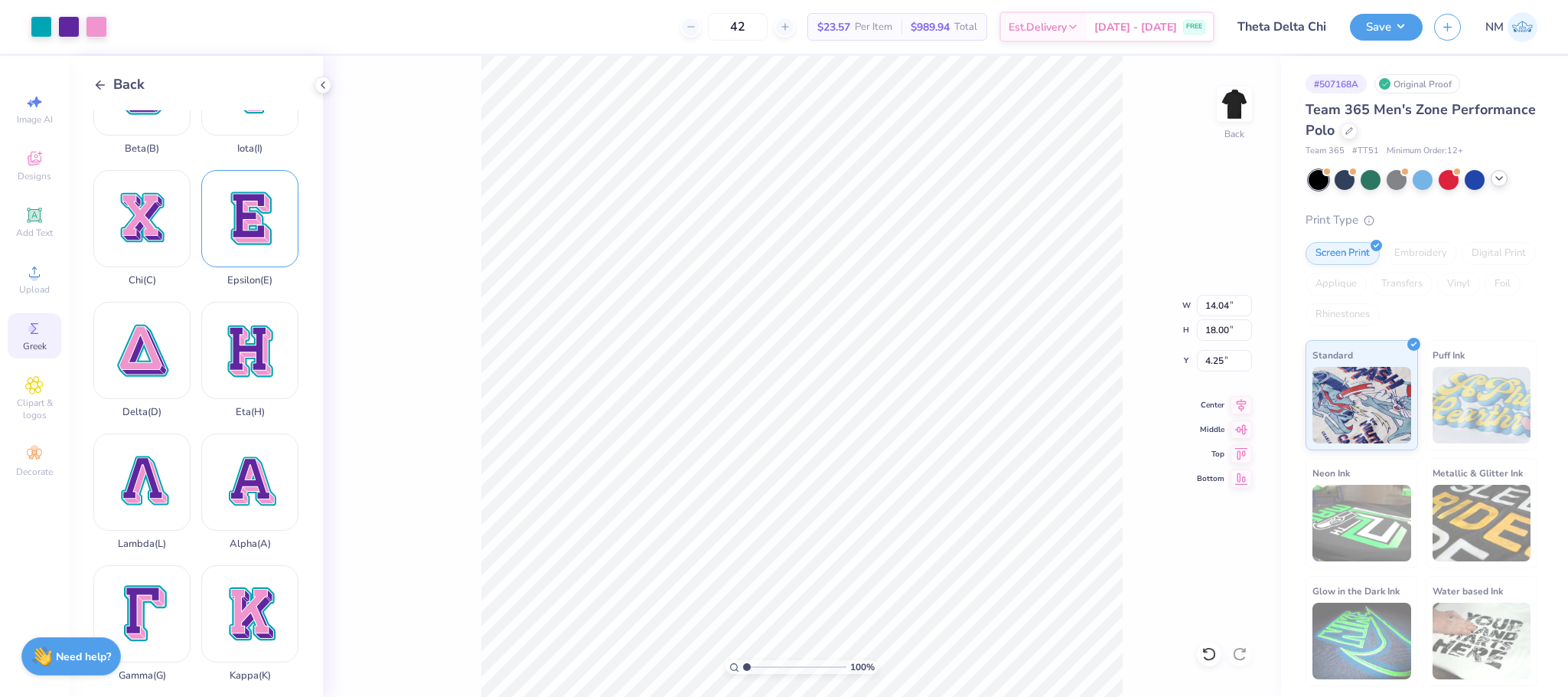
scroll to position [76, 0]
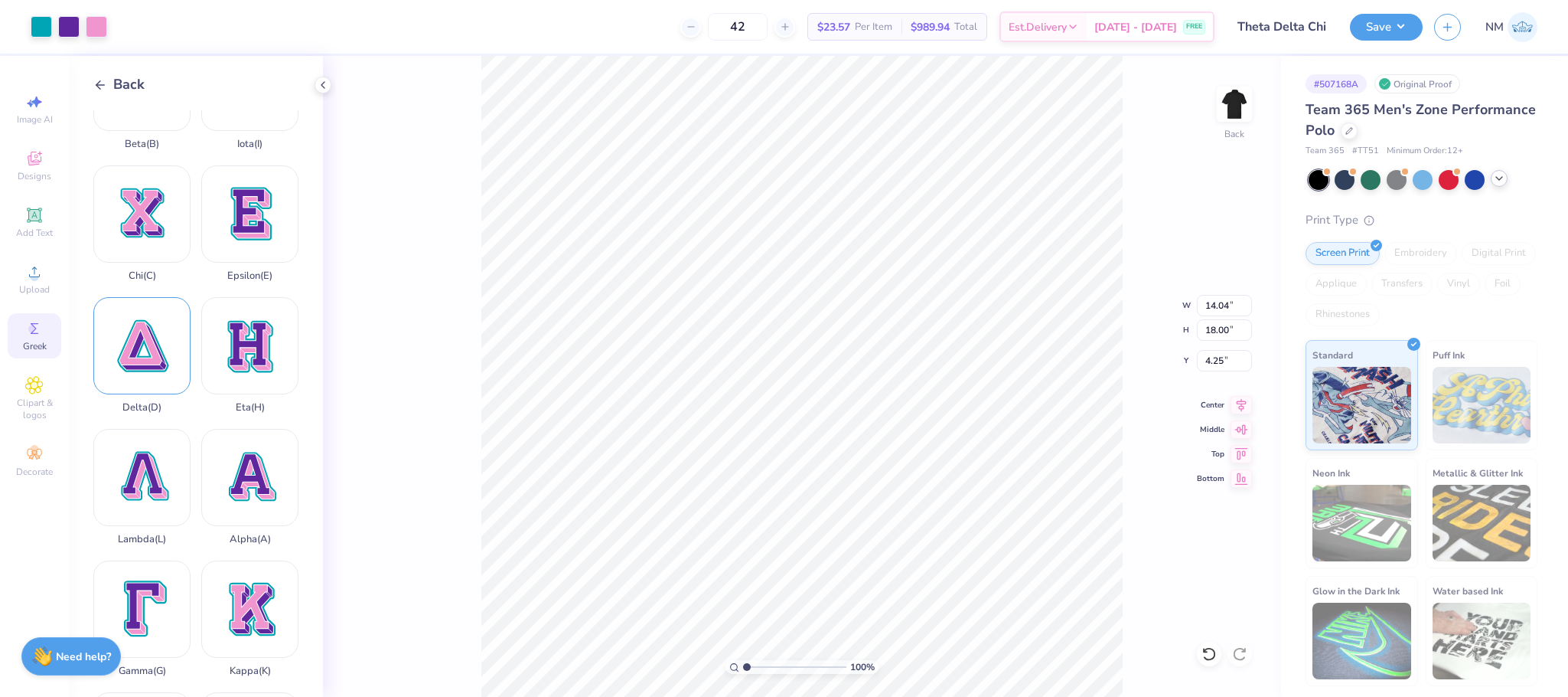
click at [149, 333] on div "Delta ( D )" at bounding box center [142, 355] width 97 height 116
type input "15.00"
type input "15.16"
type input "5.67"
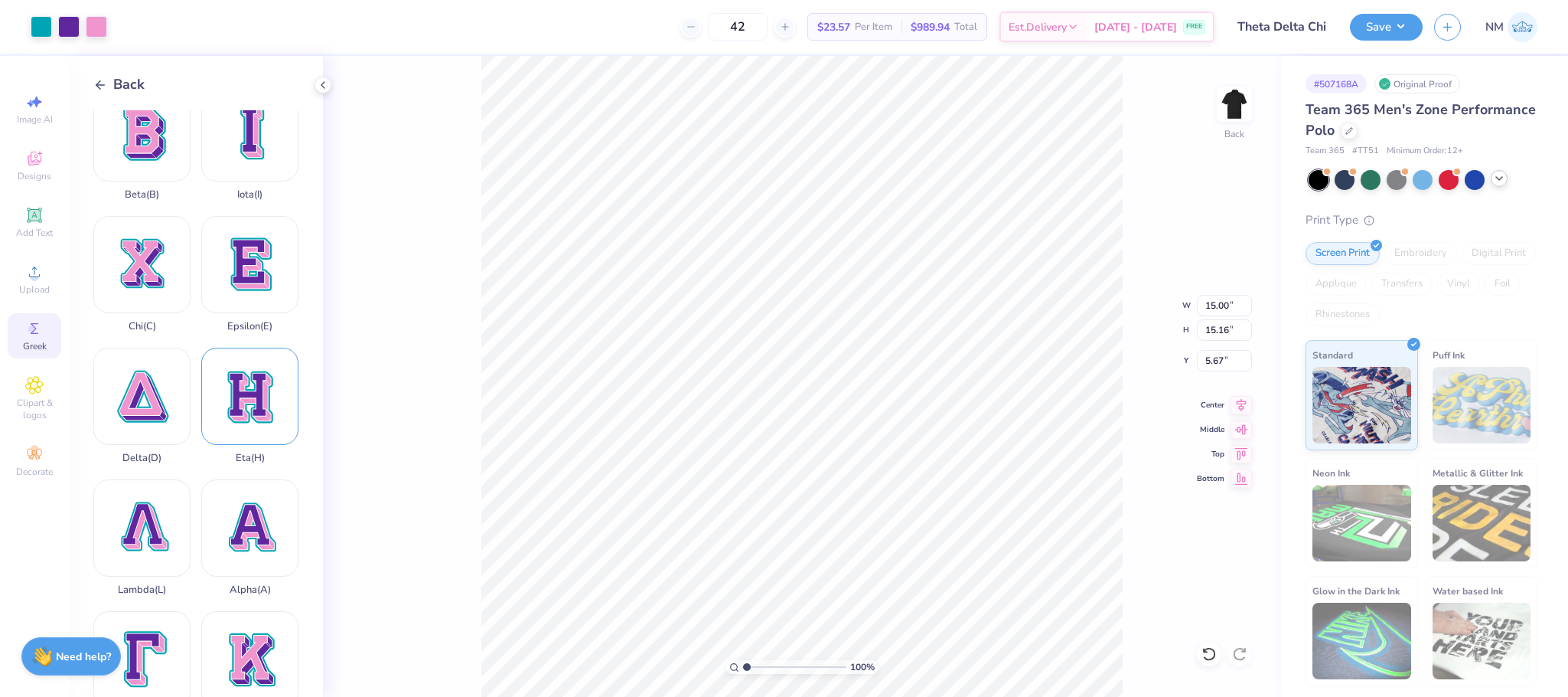
scroll to position [0, 0]
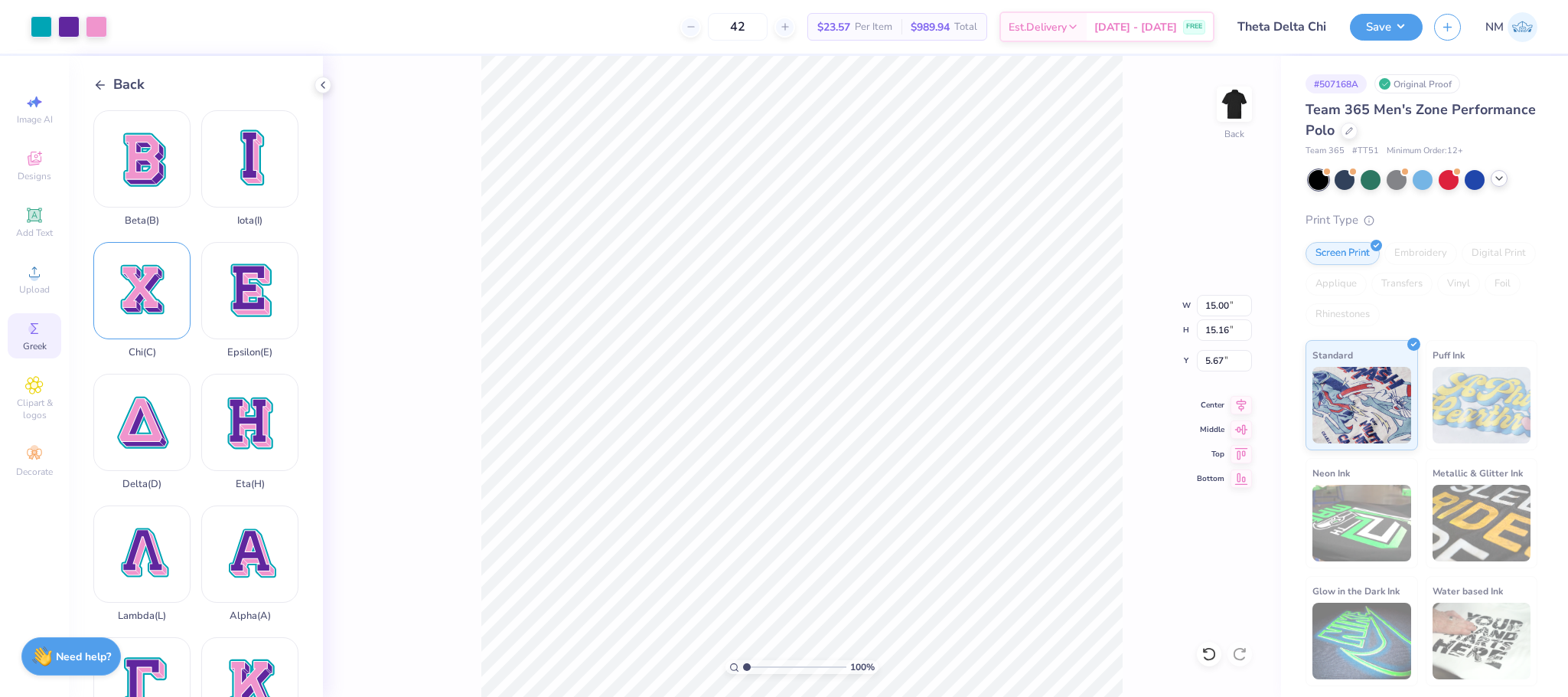
click at [111, 281] on div "Chi ( C )" at bounding box center [142, 300] width 97 height 116
type input "16.94"
type input "4.78"
type input "1.96"
type input "2.22"
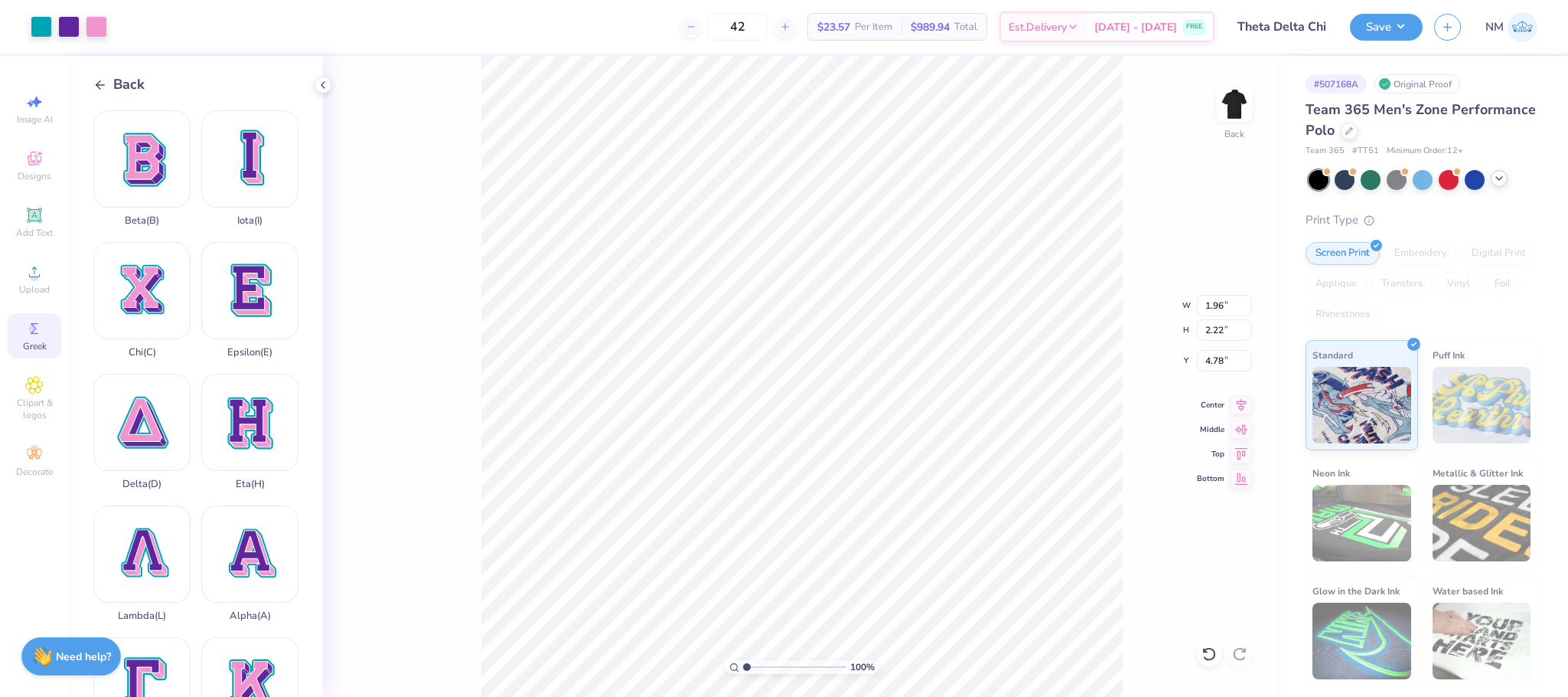
type input "15.00"
type input "15.16"
type input "5.67"
type input "3.54"
type input "3.57"
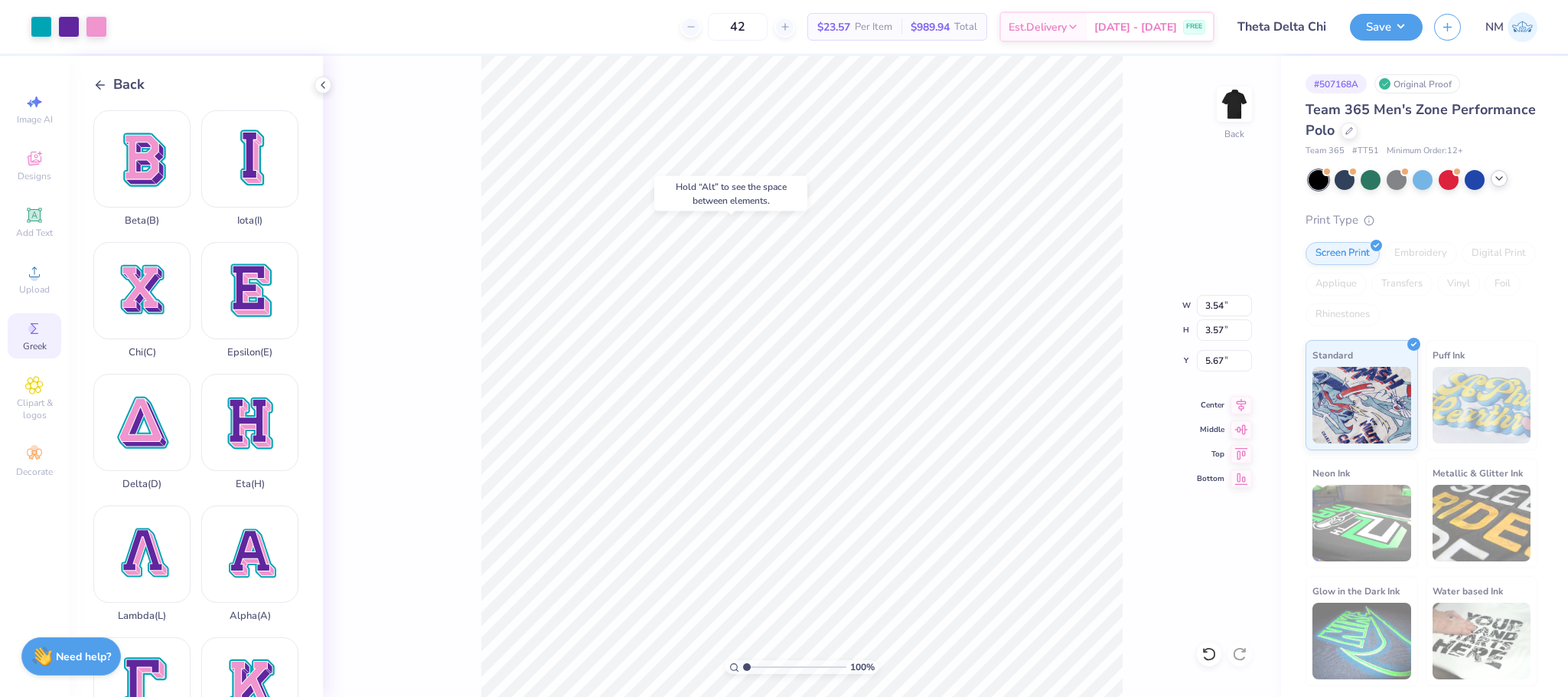
type input "4.10"
type input "2.06"
type input "2.08"
type input "4.11"
type input "14.04"
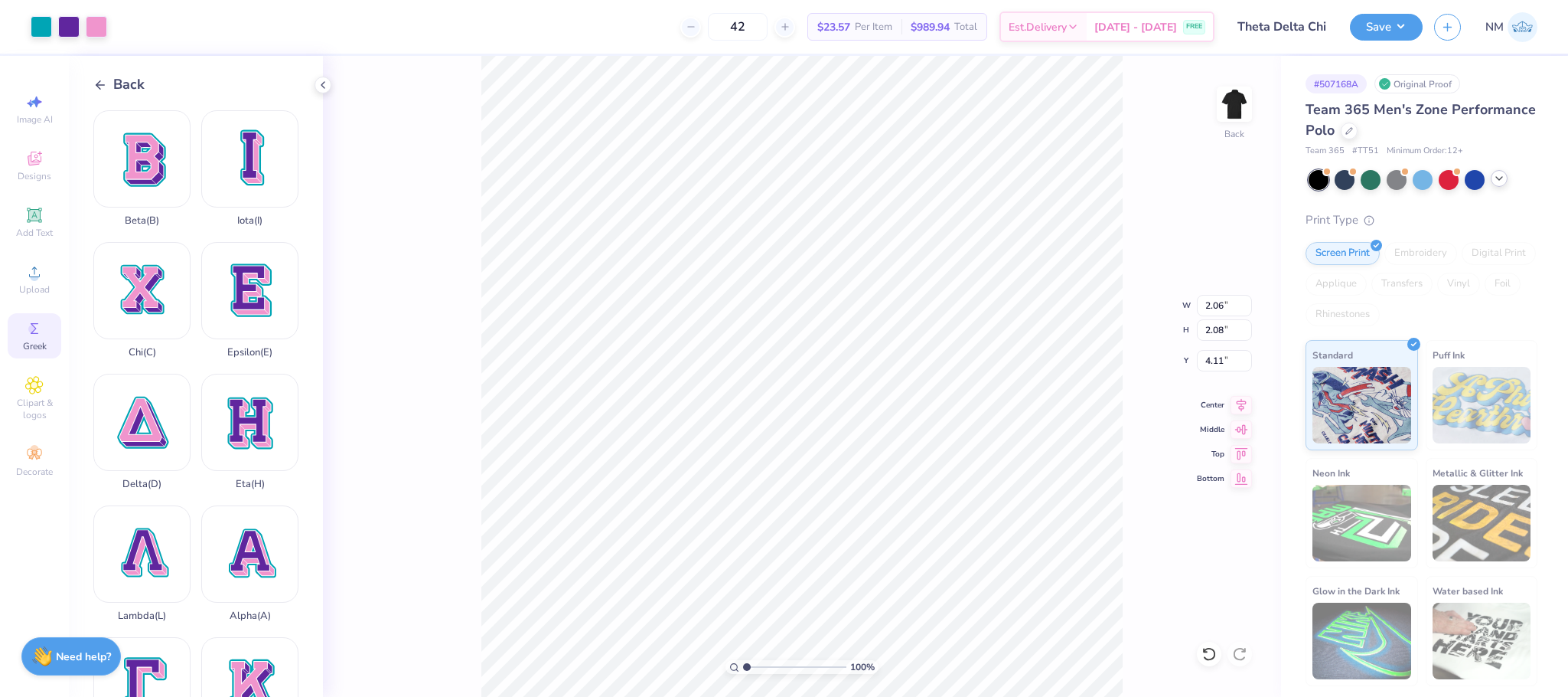
type input "18.00"
type input "4.25"
type input "2.82"
type input "3.62"
type input "3.00"
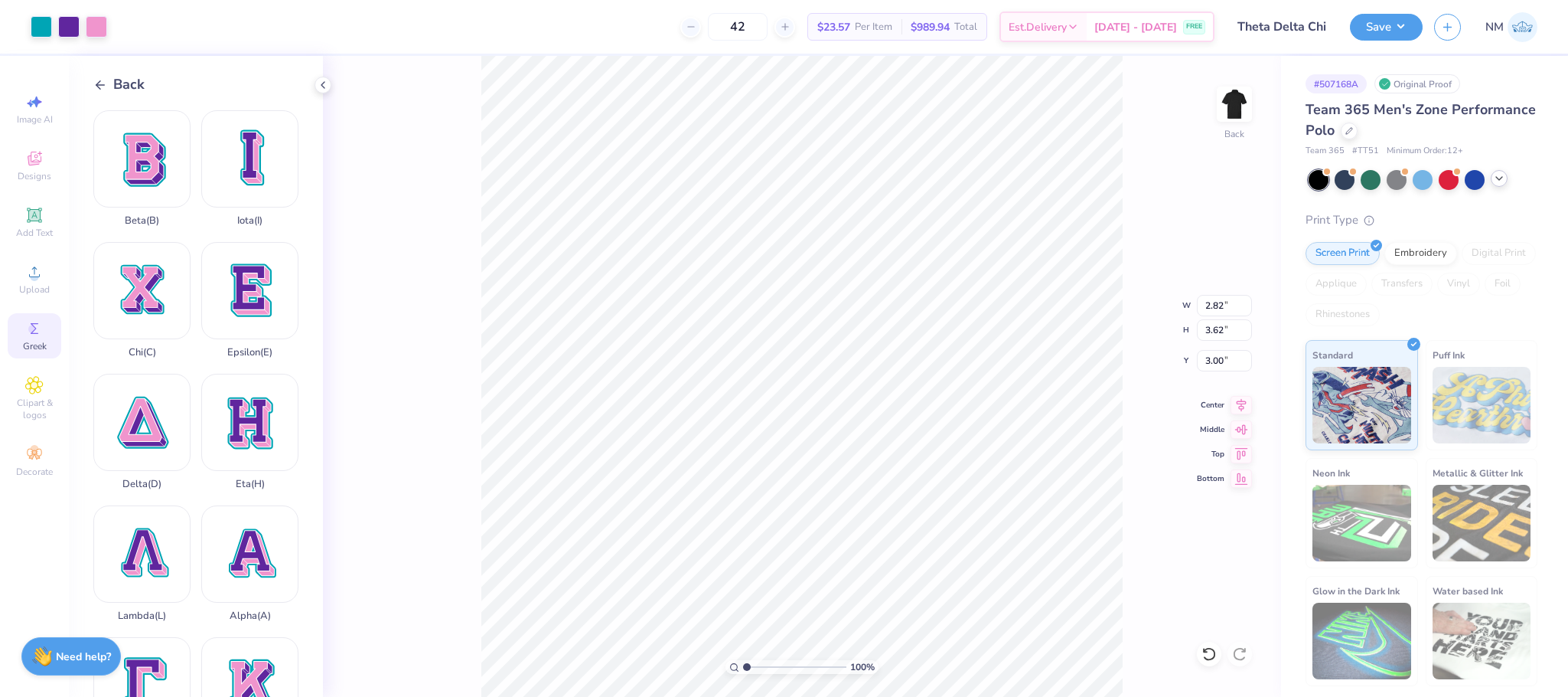
type input "1.21"
type input "1.55"
type input "2.06"
type input "2.08"
type input "4.11"
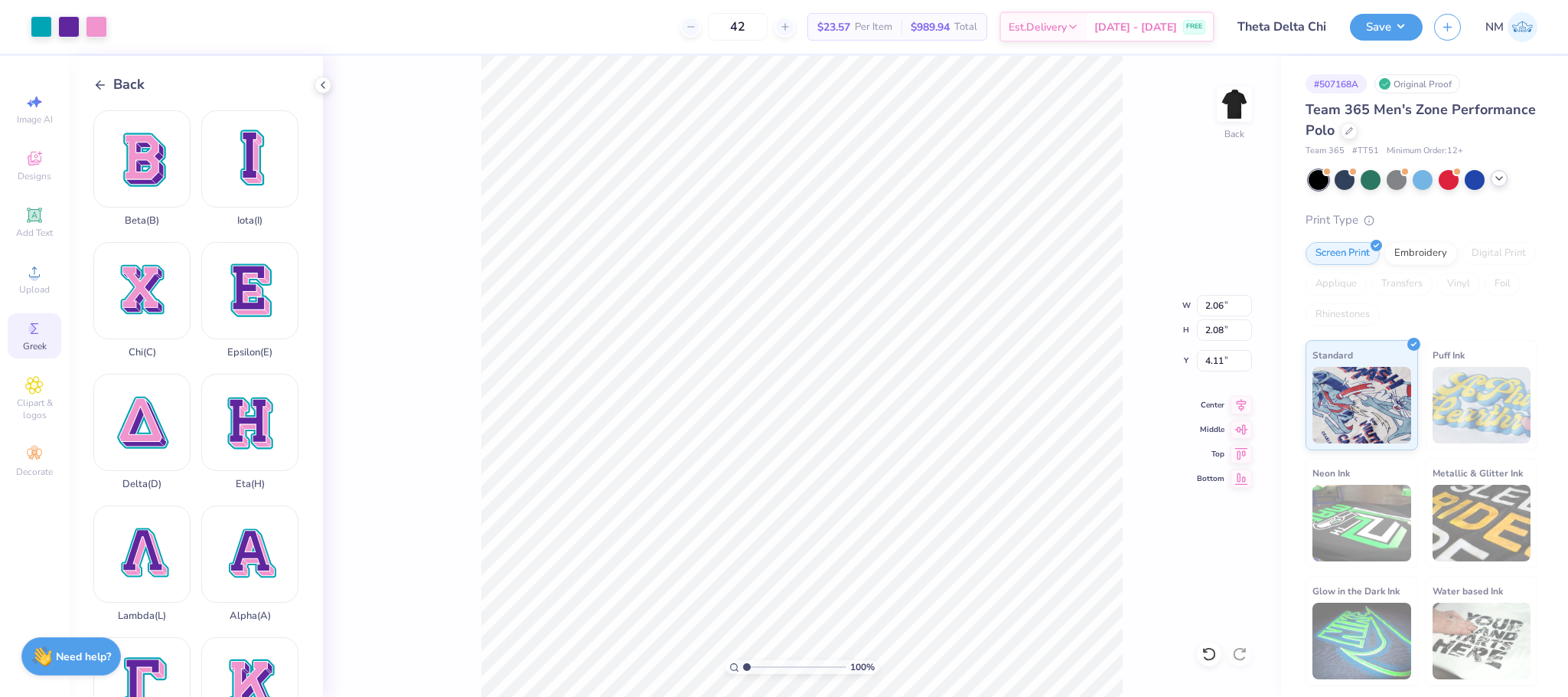
type input "1.26"
type input "1.27"
type input "3.00"
type input "1.51"
type input "1.53"
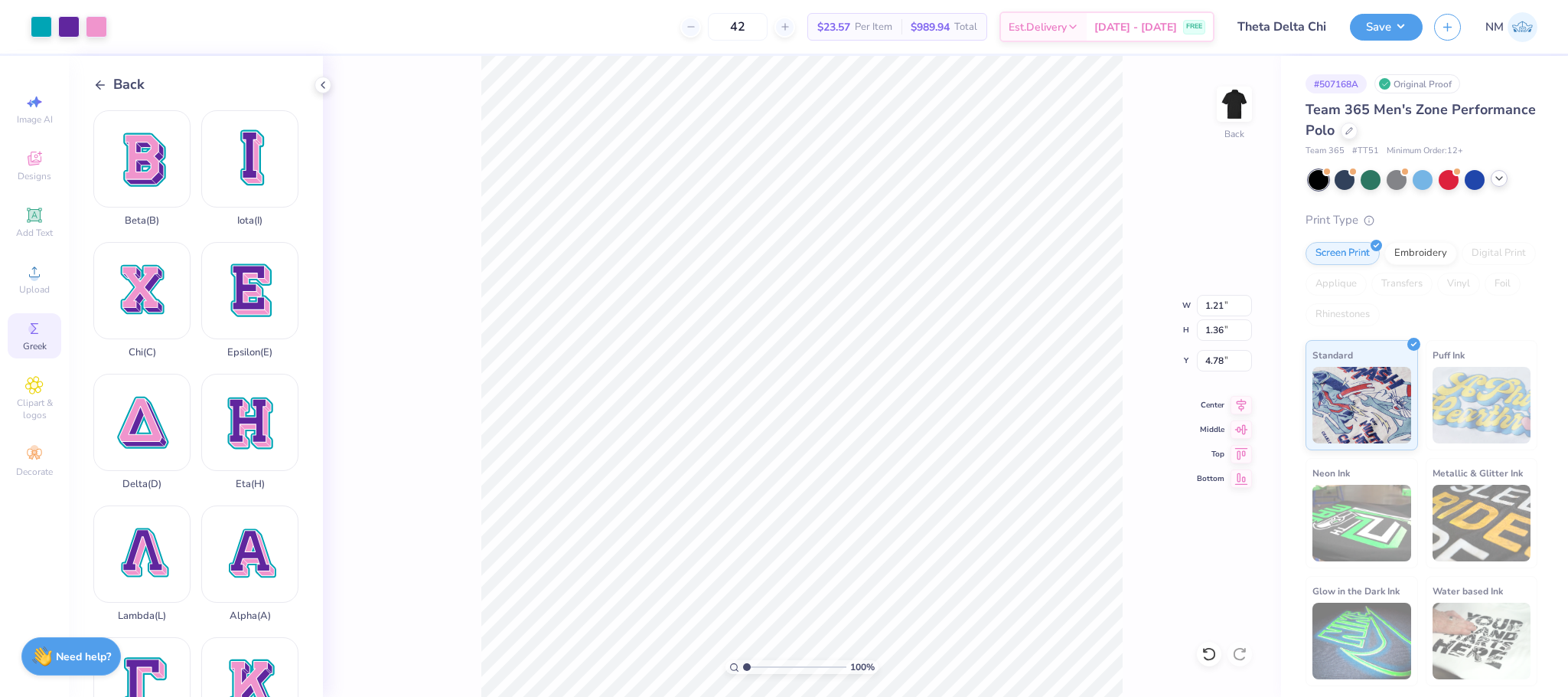
type input "1.21"
type input "1.36"
type input "3.00"
type input "1.35"
type input "1.53"
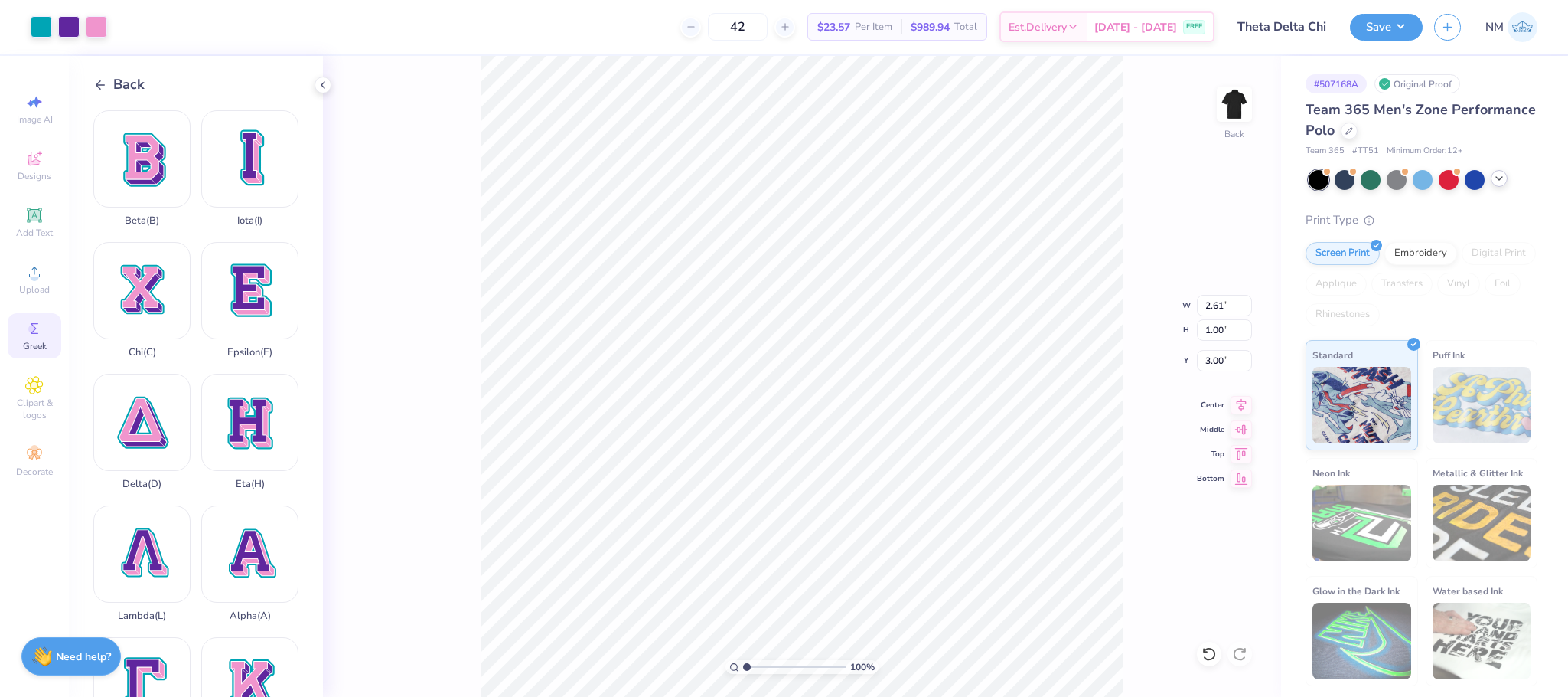
type input "2.61"
type input "1.00"
click at [46, 23] on div at bounding box center [41, 25] width 22 height 22
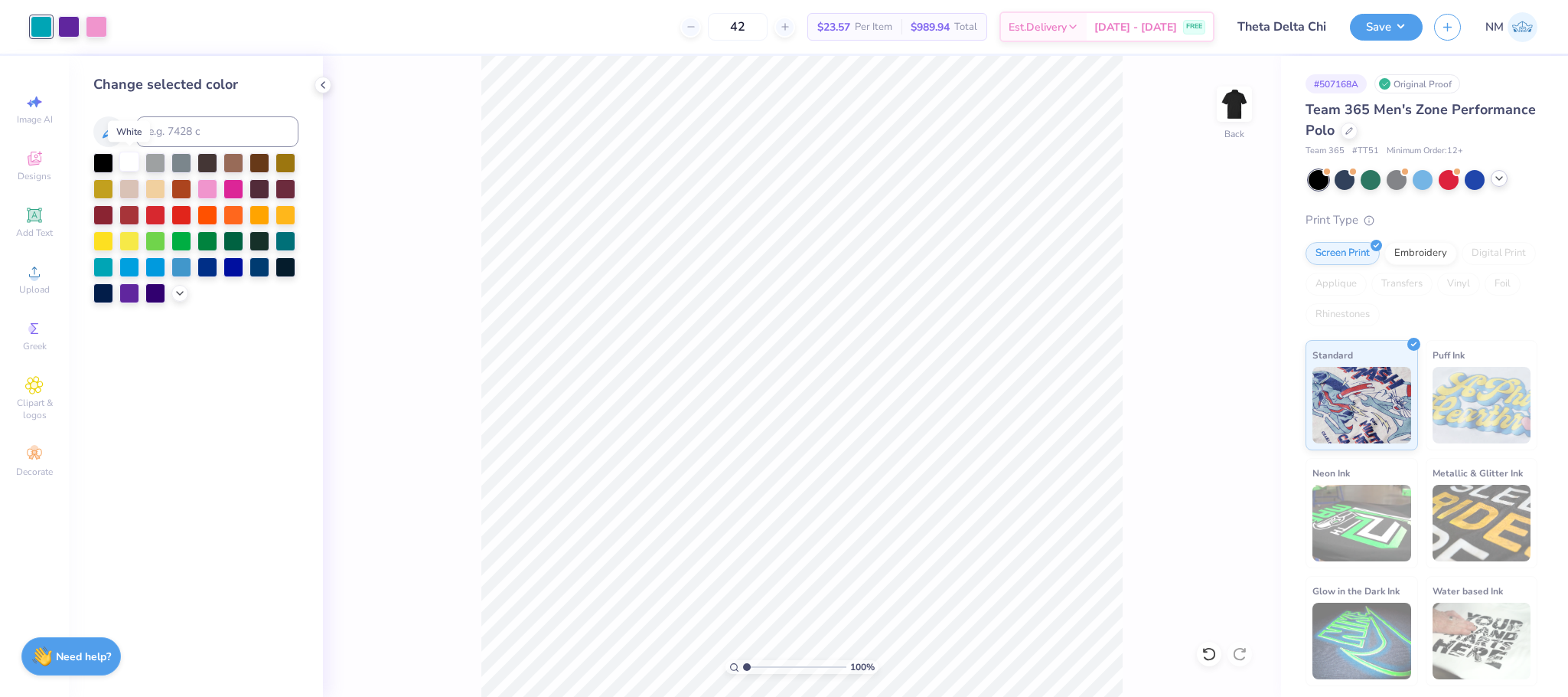
click at [127, 169] on div at bounding box center [129, 161] width 20 height 20
click at [68, 16] on div at bounding box center [69, 25] width 22 height 22
click at [130, 166] on div at bounding box center [129, 161] width 20 height 20
drag, startPoint x: 69, startPoint y: 39, endPoint x: 67, endPoint y: 13, distance: 26.1
click at [67, 13] on div "Art colors" at bounding box center [40, 27] width 80 height 53
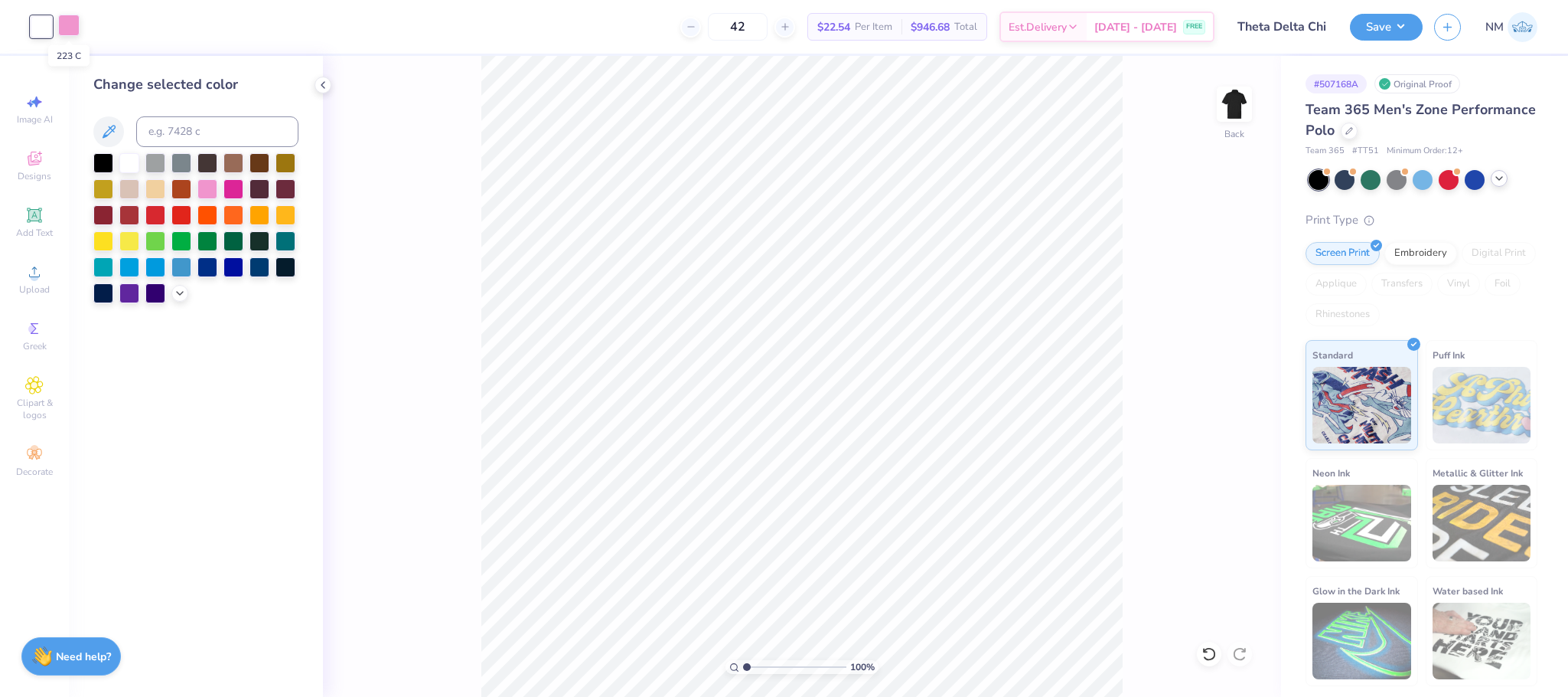
click at [67, 14] on div at bounding box center [69, 25] width 22 height 22
click at [130, 169] on div at bounding box center [129, 161] width 20 height 20
drag, startPoint x: 331, startPoint y: 88, endPoint x: 324, endPoint y: 85, distance: 7.6
click at [324, 85] on div "Art colors 42 $21.52 Per Item $903.84 Total Est. Delivery [DATE] - [DATE] FREE …" at bounding box center [784, 348] width 1568 height 697
click at [324, 85] on icon at bounding box center [323, 85] width 12 height 12
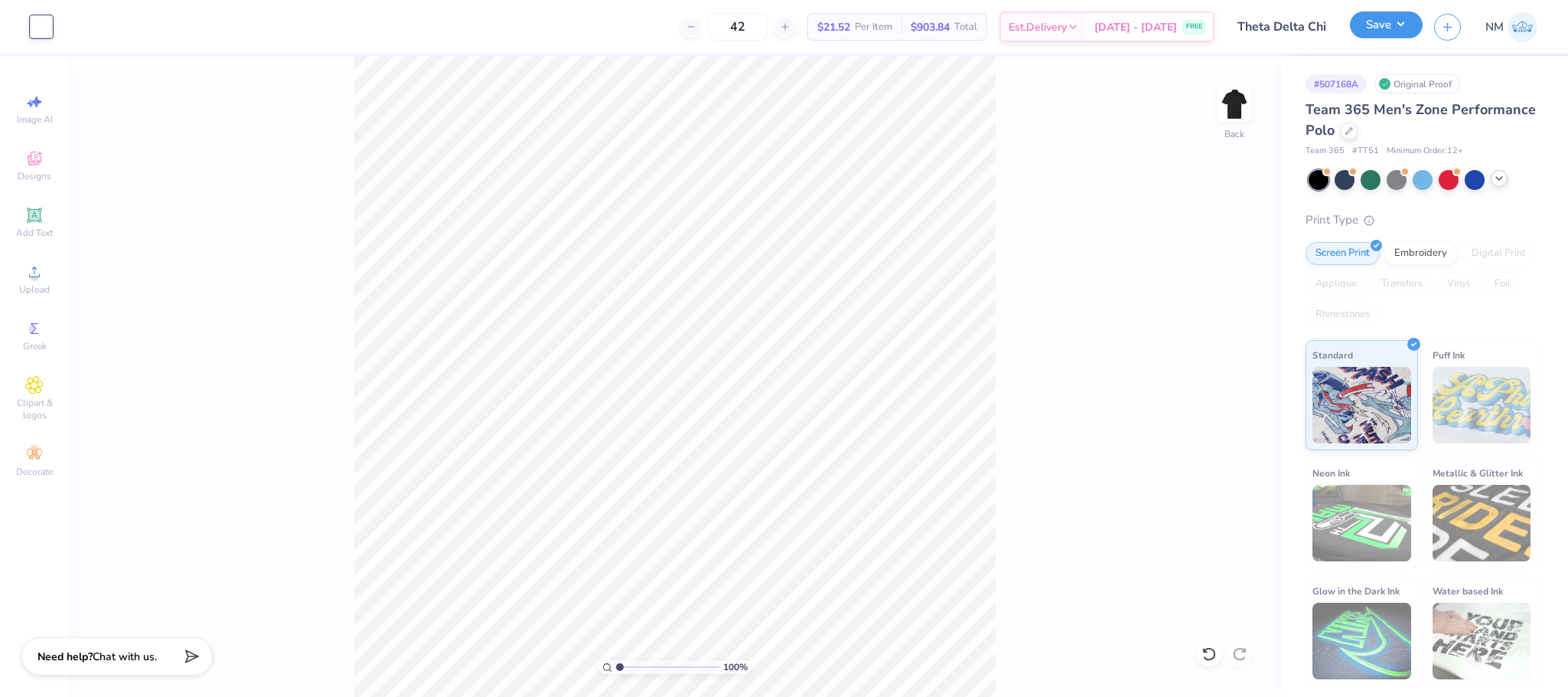
click at [1388, 22] on button "Save" at bounding box center [1386, 25] width 72 height 27
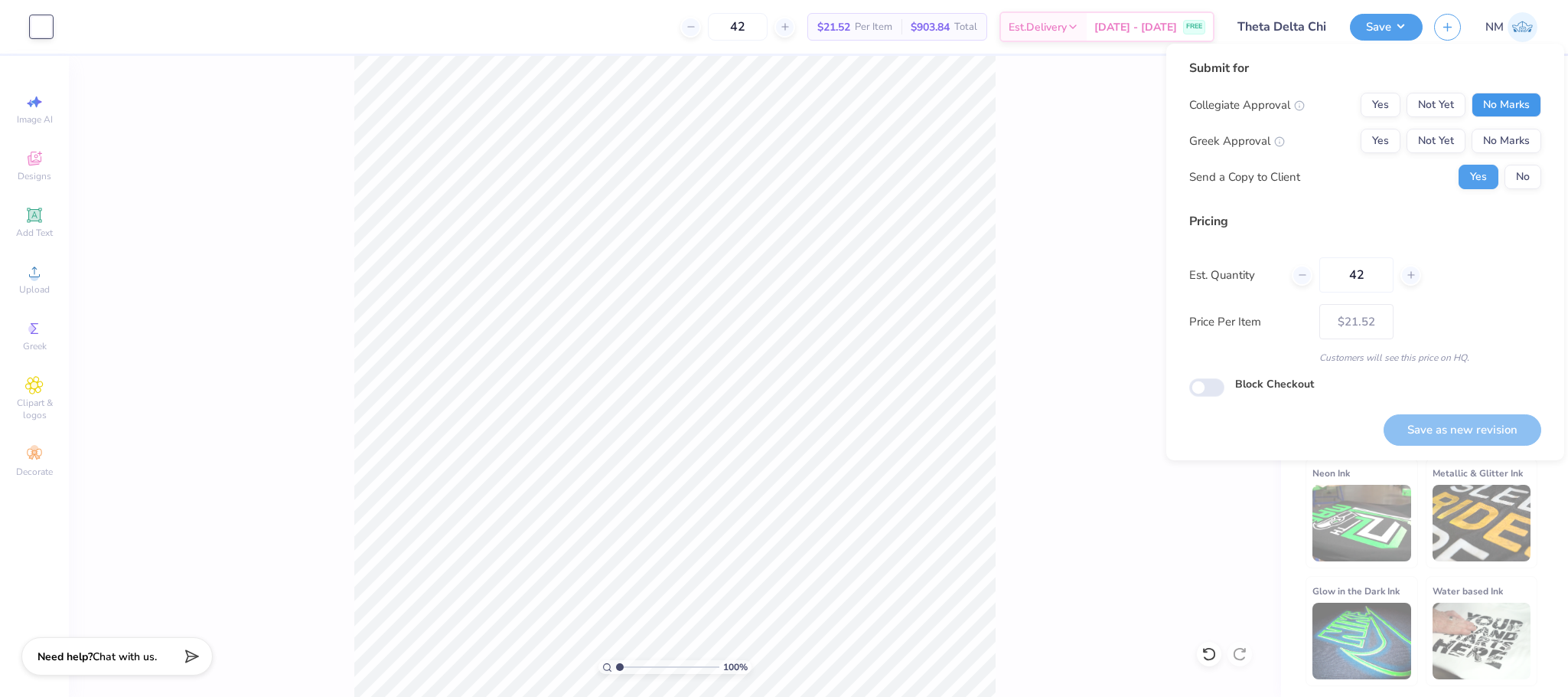
click at [1495, 95] on button "No Marks" at bounding box center [1506, 105] width 69 height 25
click at [1439, 130] on button "Not Yet" at bounding box center [1437, 141] width 59 height 25
click at [1523, 172] on button "No" at bounding box center [1523, 177] width 37 height 25
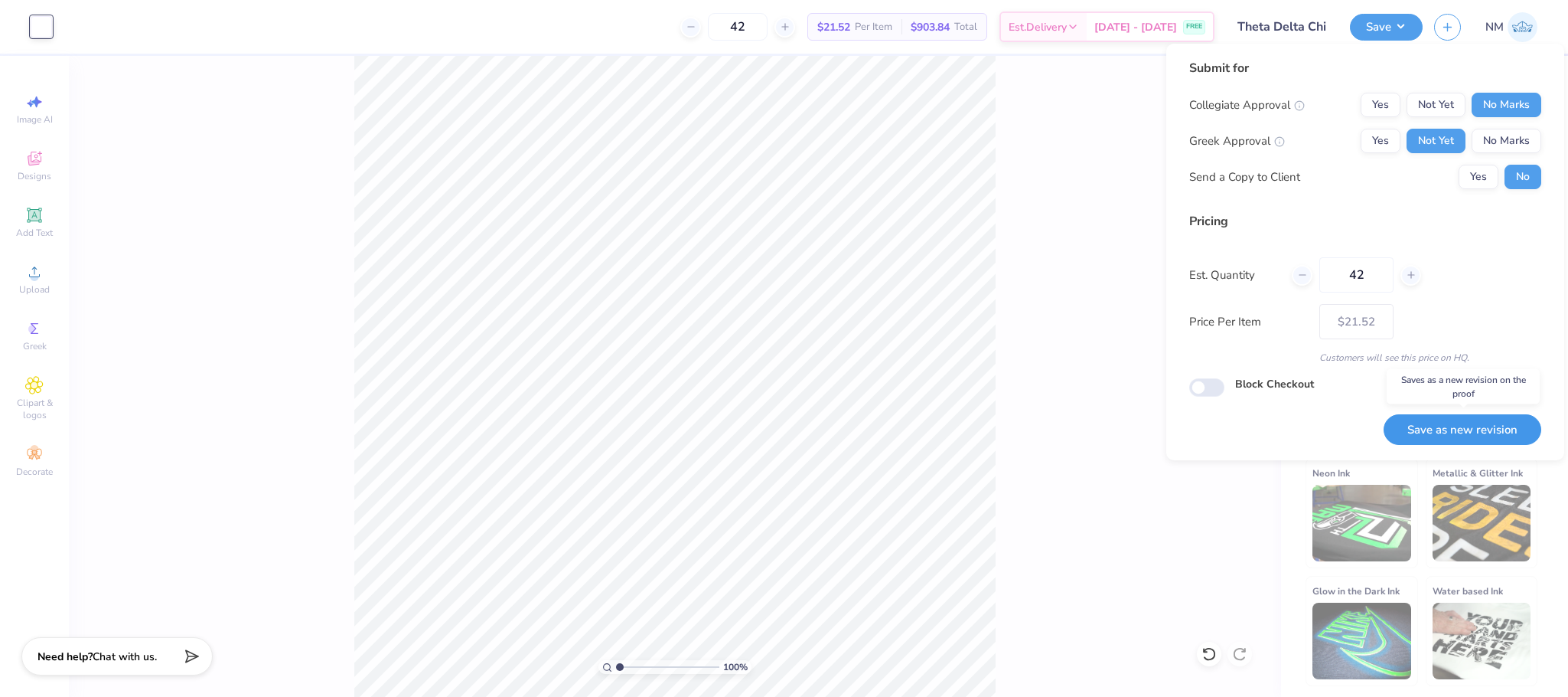
click at [1438, 439] on button "Save as new revision" at bounding box center [1463, 429] width 158 height 31
type input "$21.52"
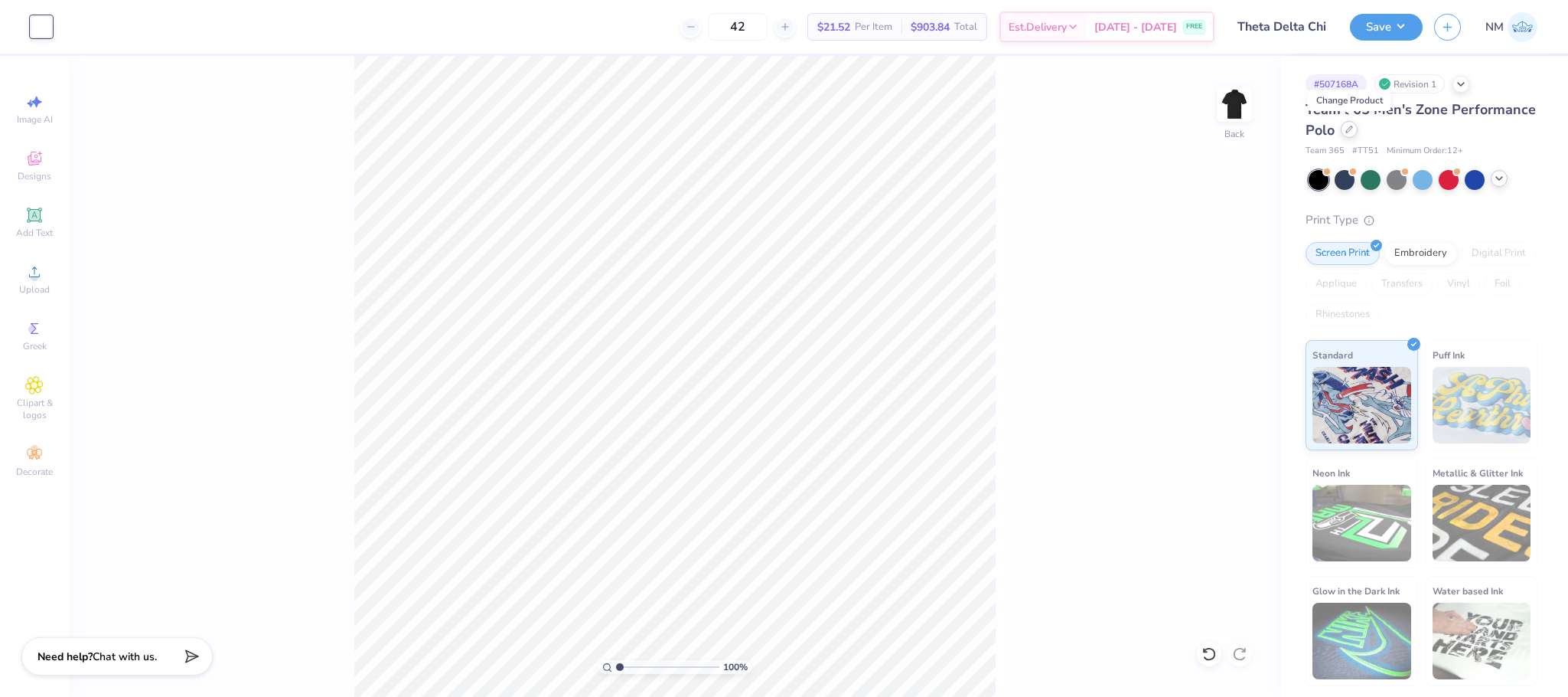
click at [1349, 130] on icon at bounding box center [1349, 129] width 6 height 6
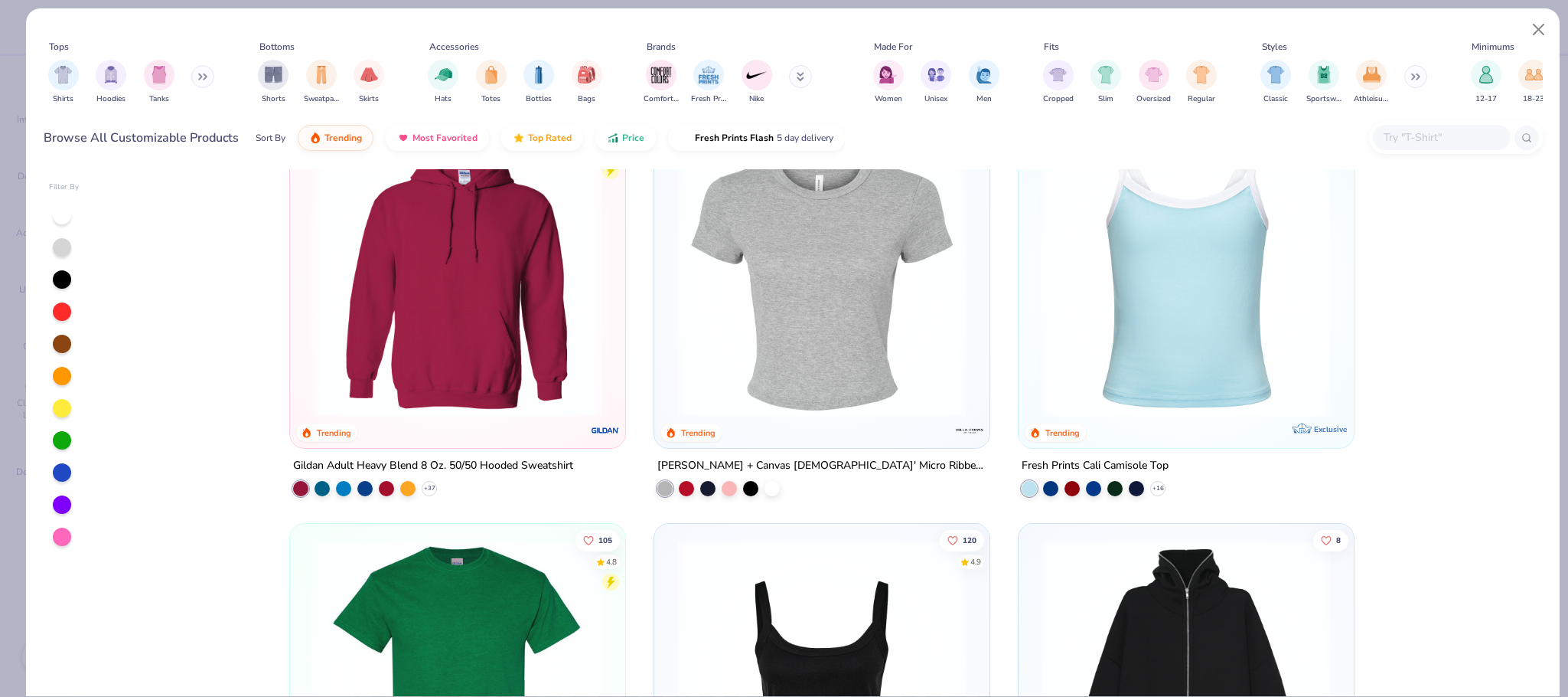
scroll to position [497, 0]
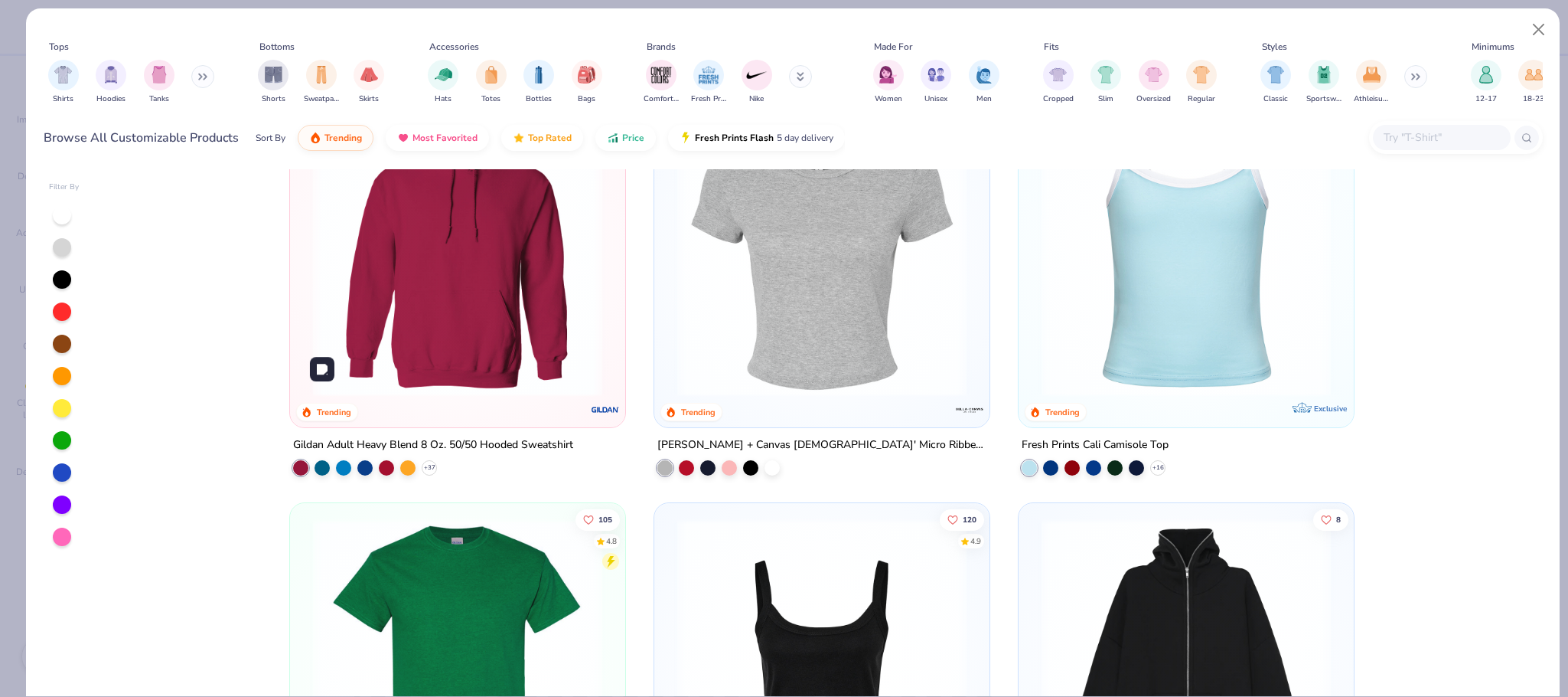
click at [490, 288] on img at bounding box center [458, 252] width 305 height 289
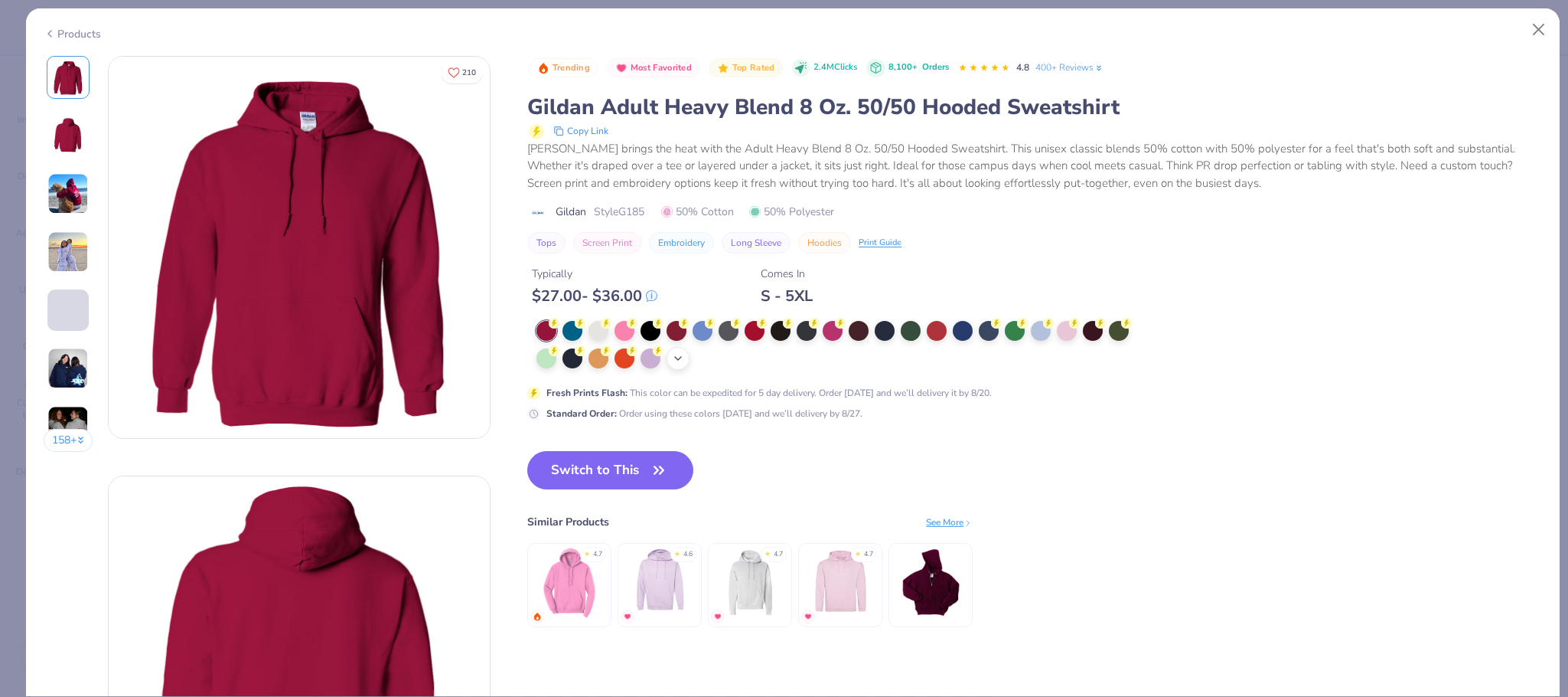
click at [685, 359] on icon at bounding box center [678, 358] width 12 height 12
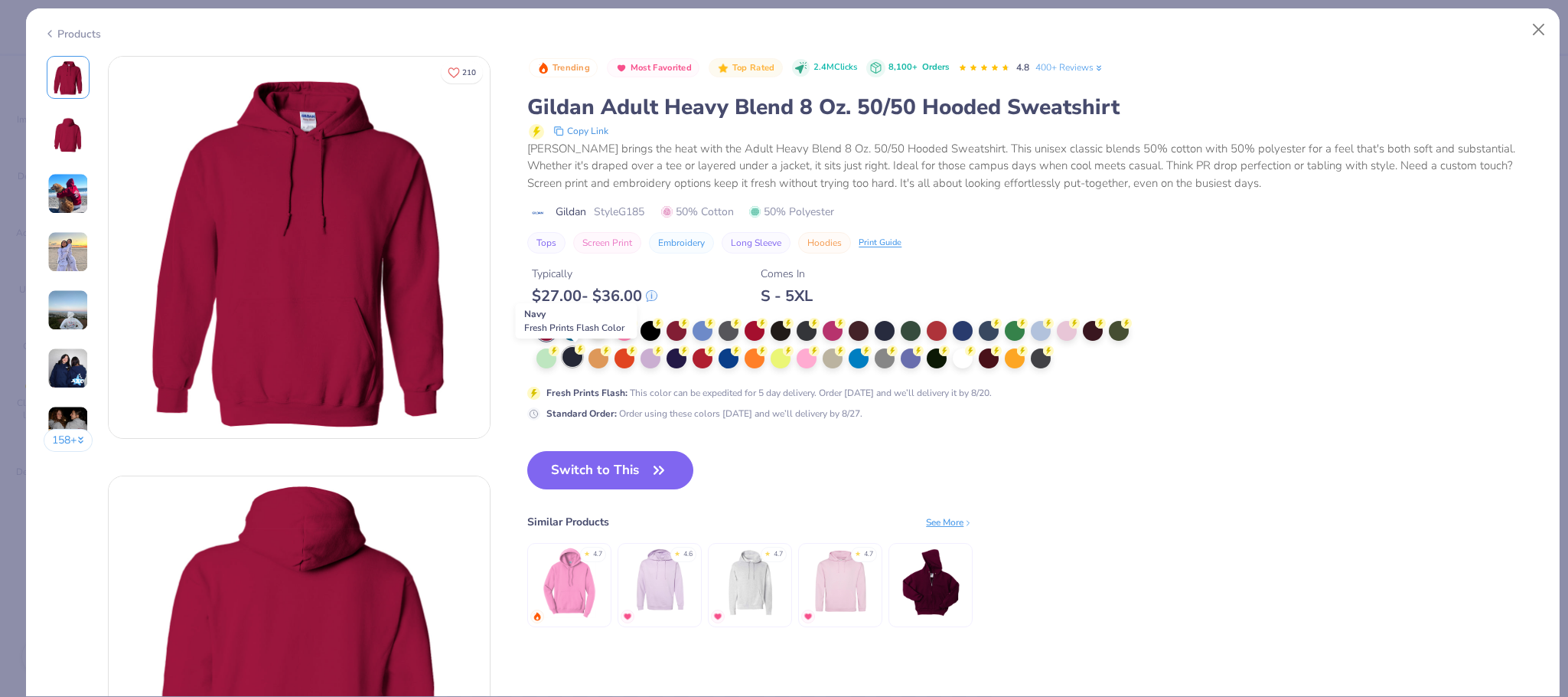
click at [569, 361] on div at bounding box center [572, 356] width 20 height 20
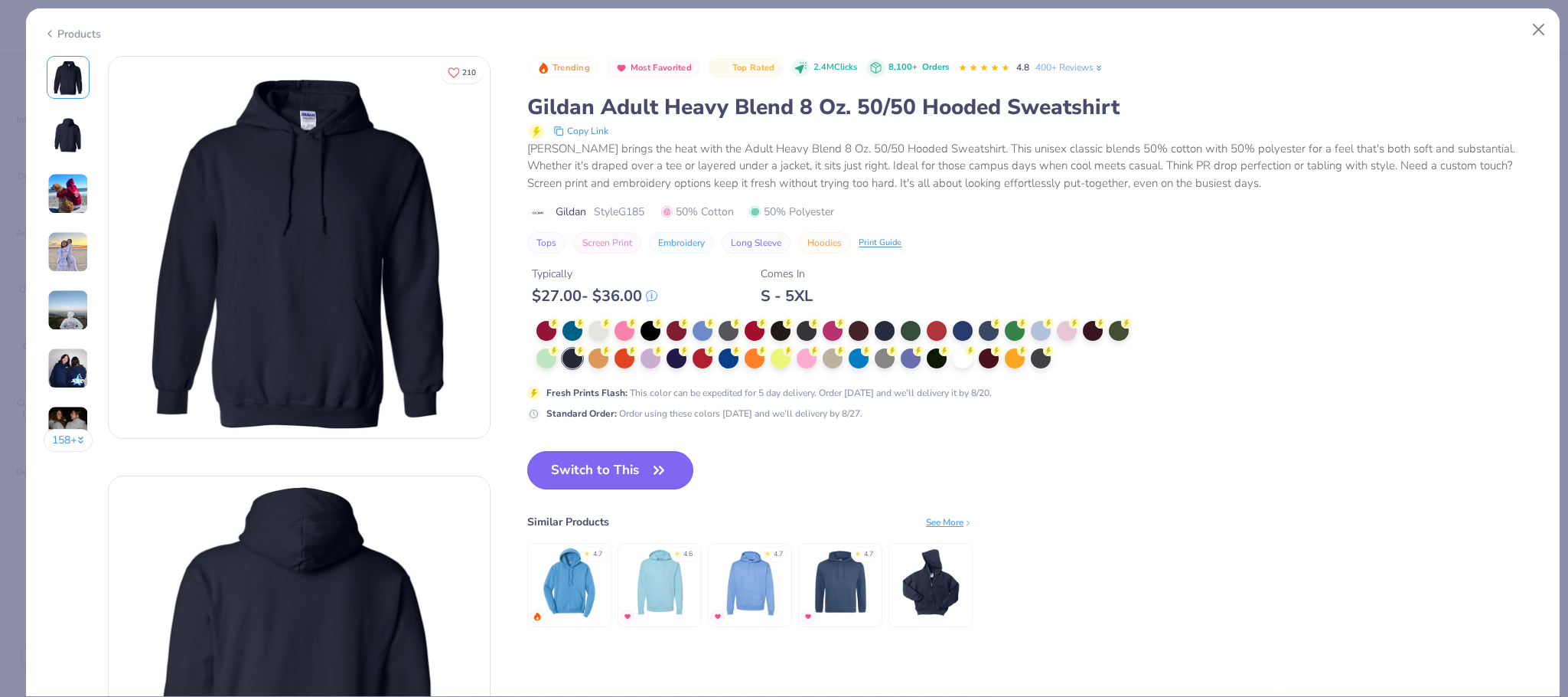
click at [602, 469] on button "Switch to This" at bounding box center [610, 470] width 166 height 38
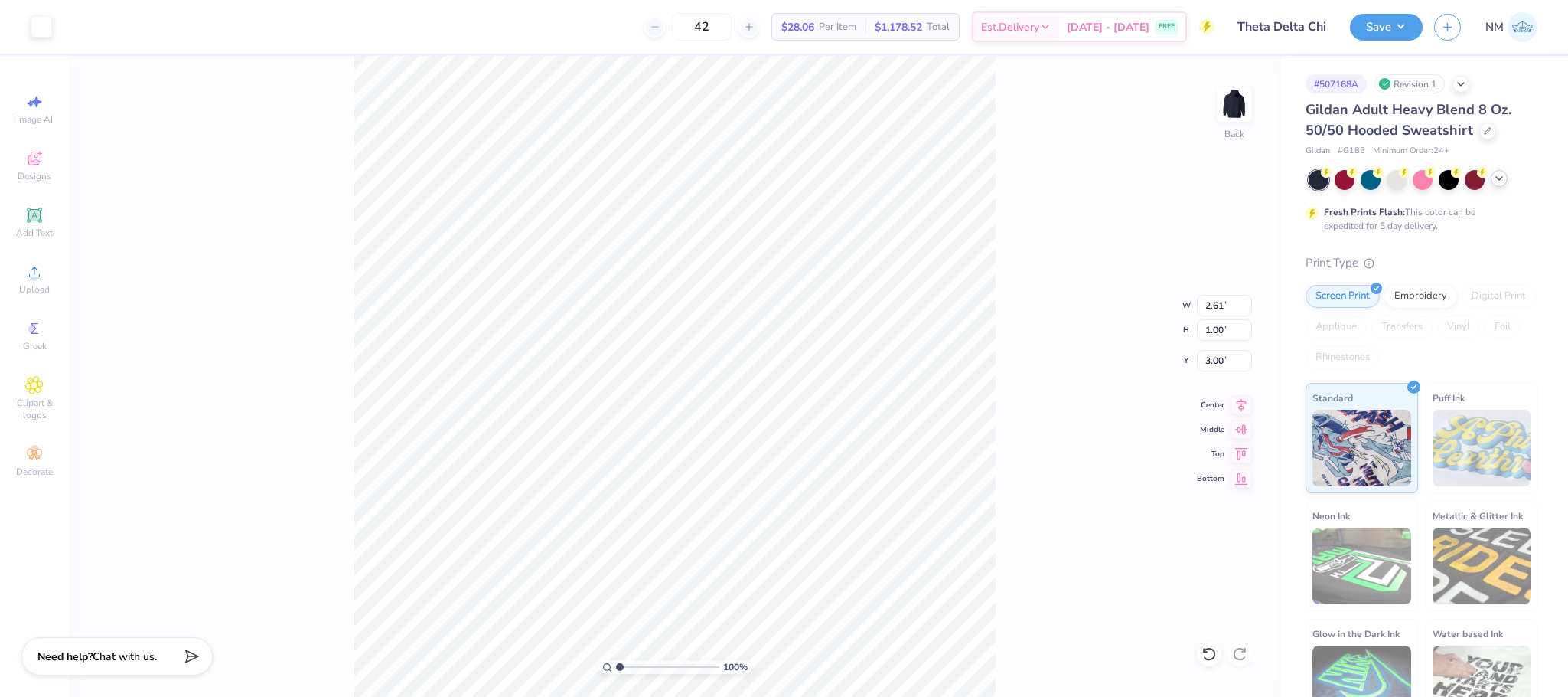
type input "3.00"
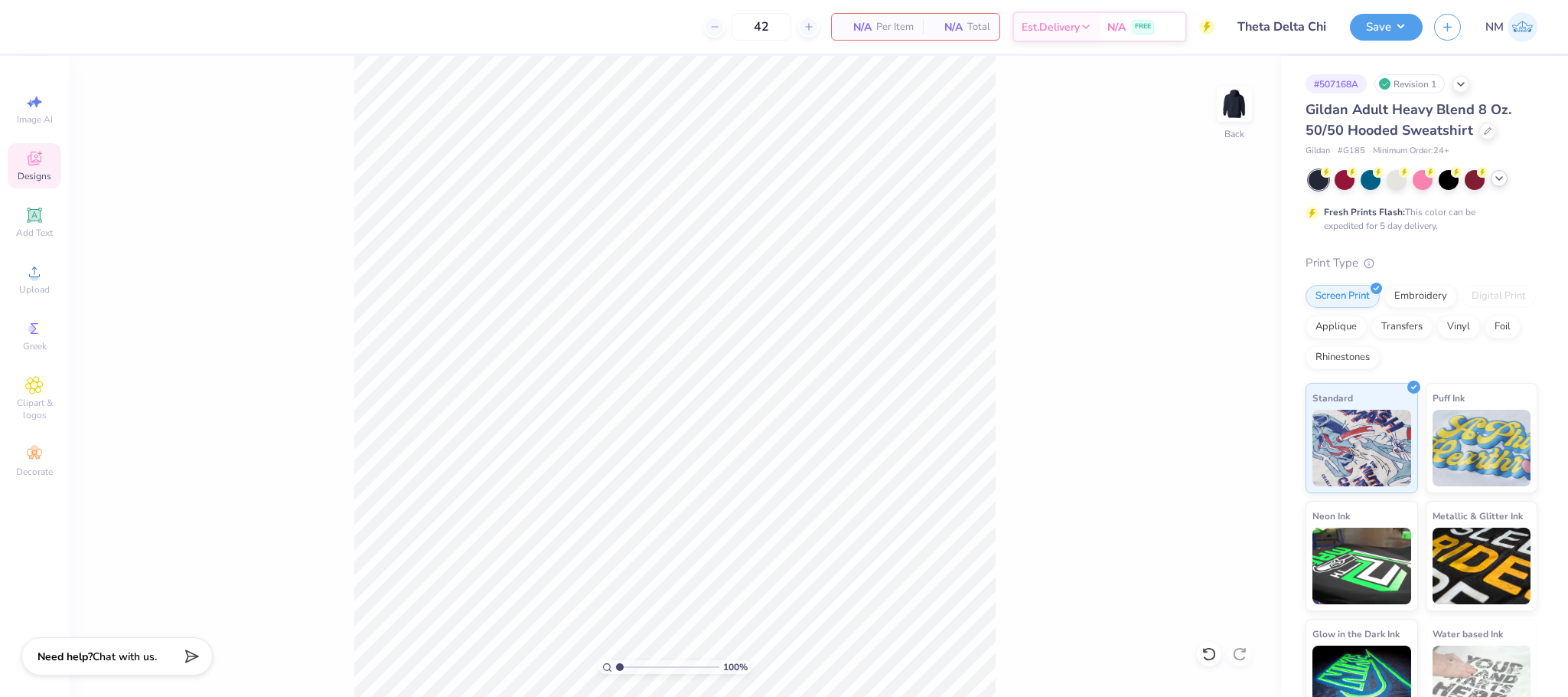
click at [42, 162] on icon at bounding box center [34, 158] width 18 height 18
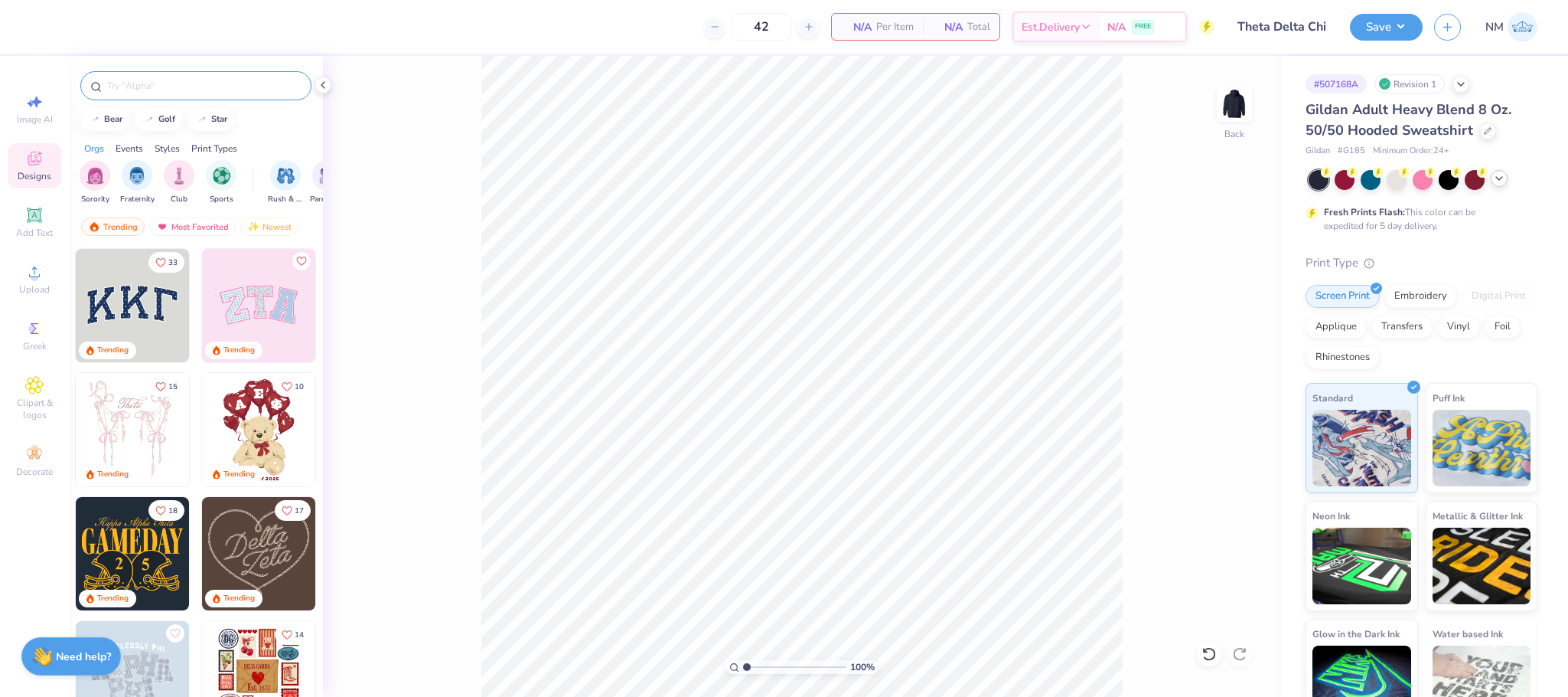
click at [131, 92] on input "text" at bounding box center [204, 86] width 196 height 15
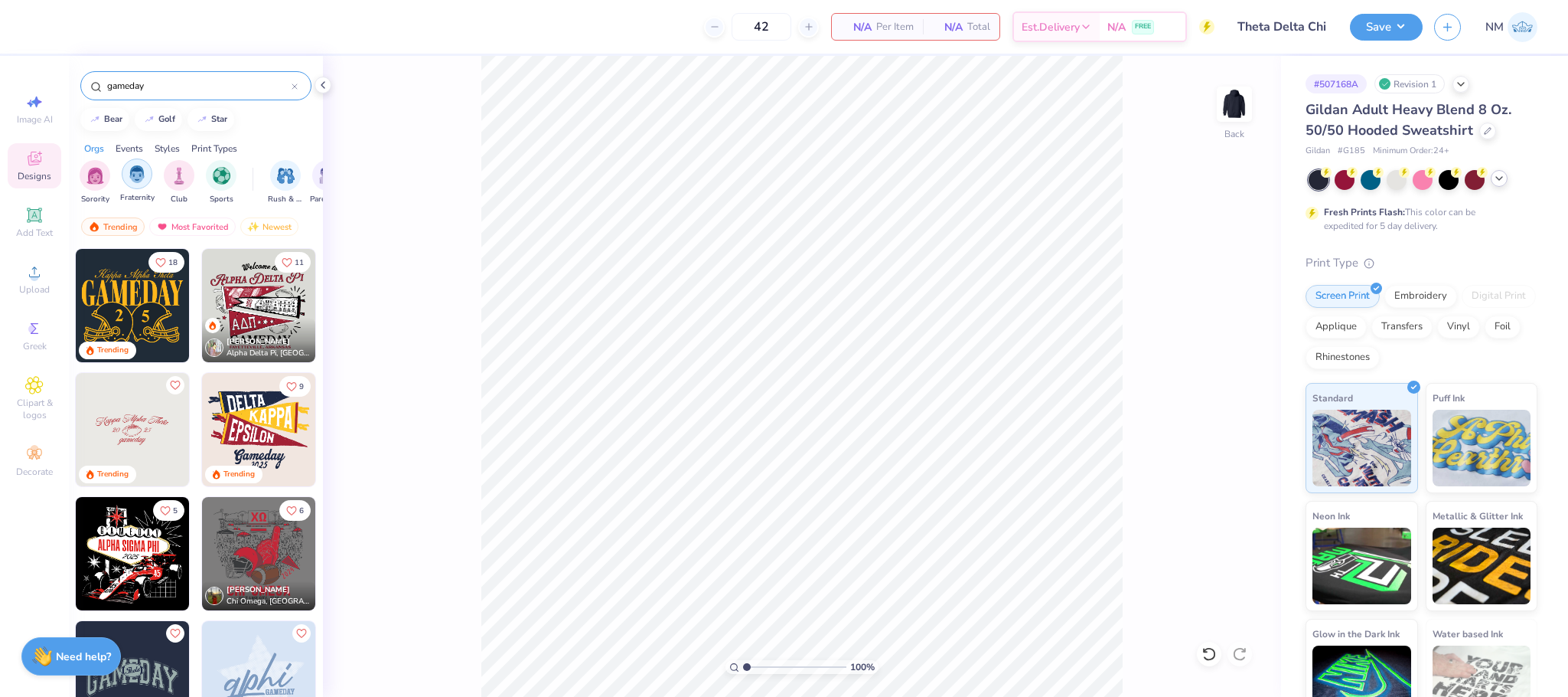
type input "gameday"
click at [143, 183] on img "filter for Fraternity" at bounding box center [137, 174] width 17 height 17
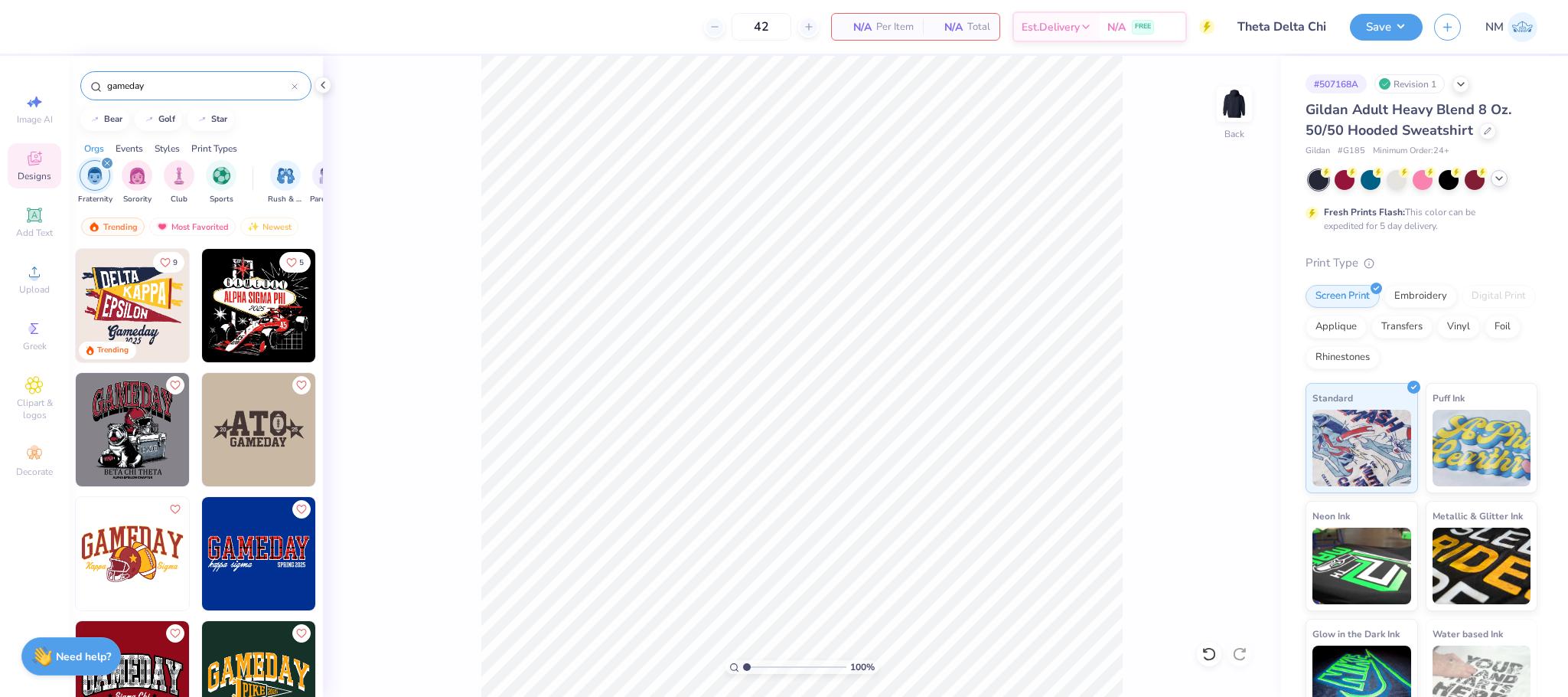
click at [246, 444] on img at bounding box center [258, 429] width 113 height 113
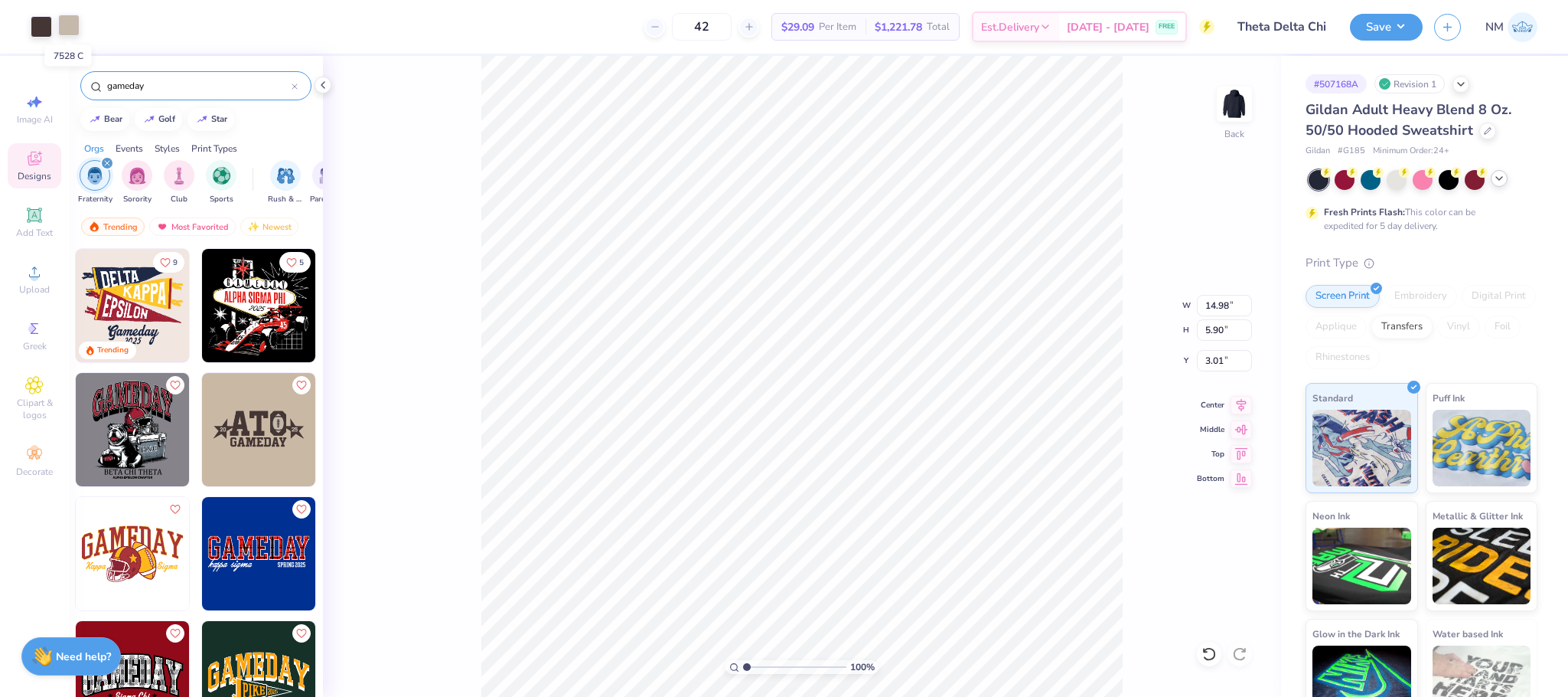
click at [58, 28] on div at bounding box center [69, 25] width 22 height 22
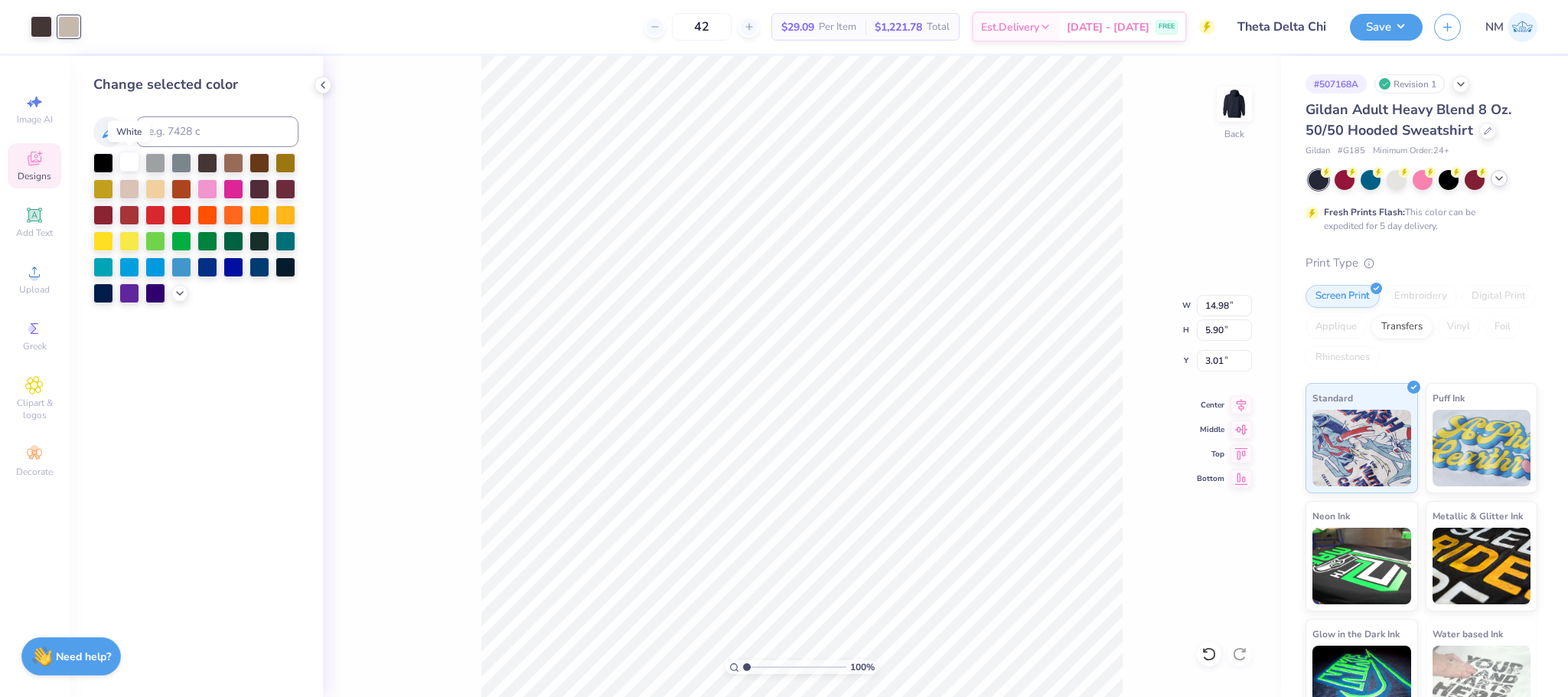
click at [135, 162] on div at bounding box center [129, 161] width 20 height 20
click at [39, 30] on div at bounding box center [41, 25] width 22 height 22
click at [127, 267] on div at bounding box center [129, 266] width 20 height 20
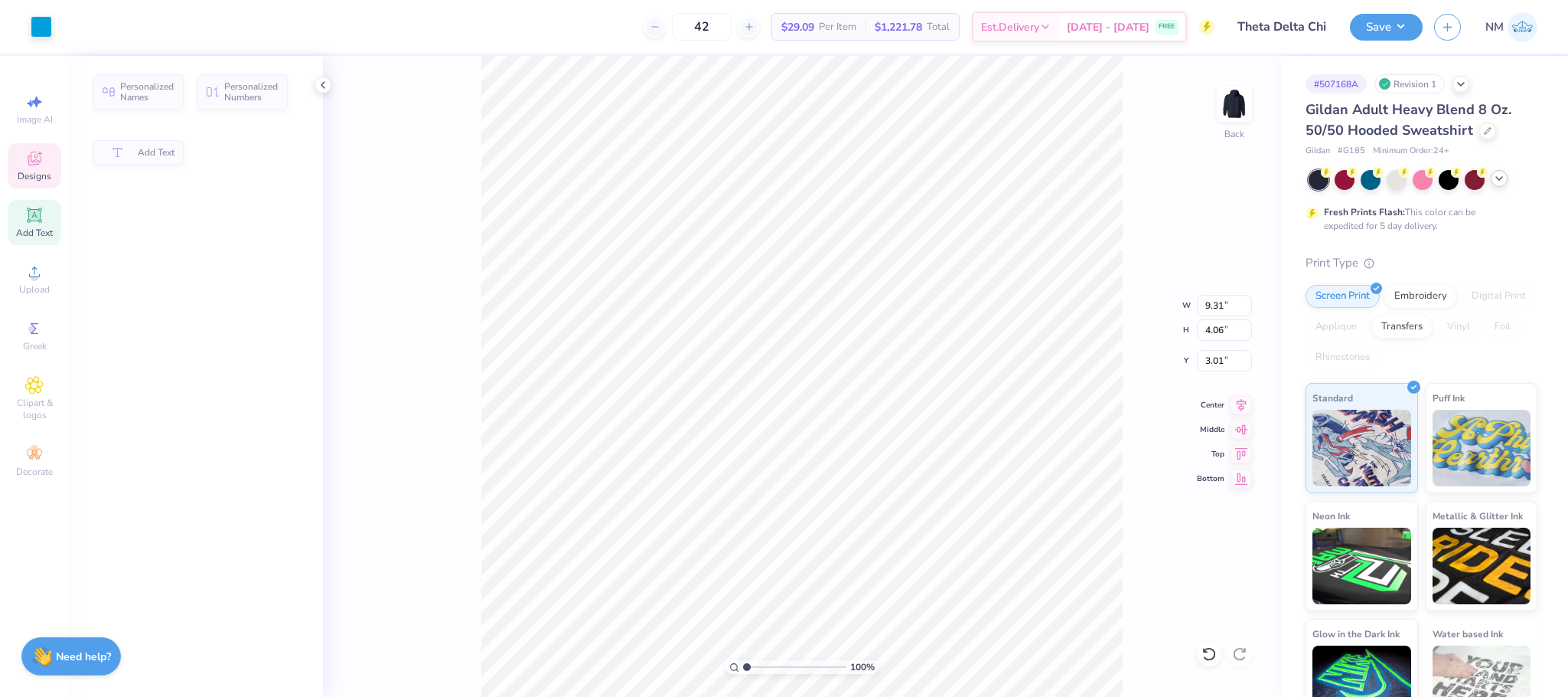
type input "9.31"
type input "4.06"
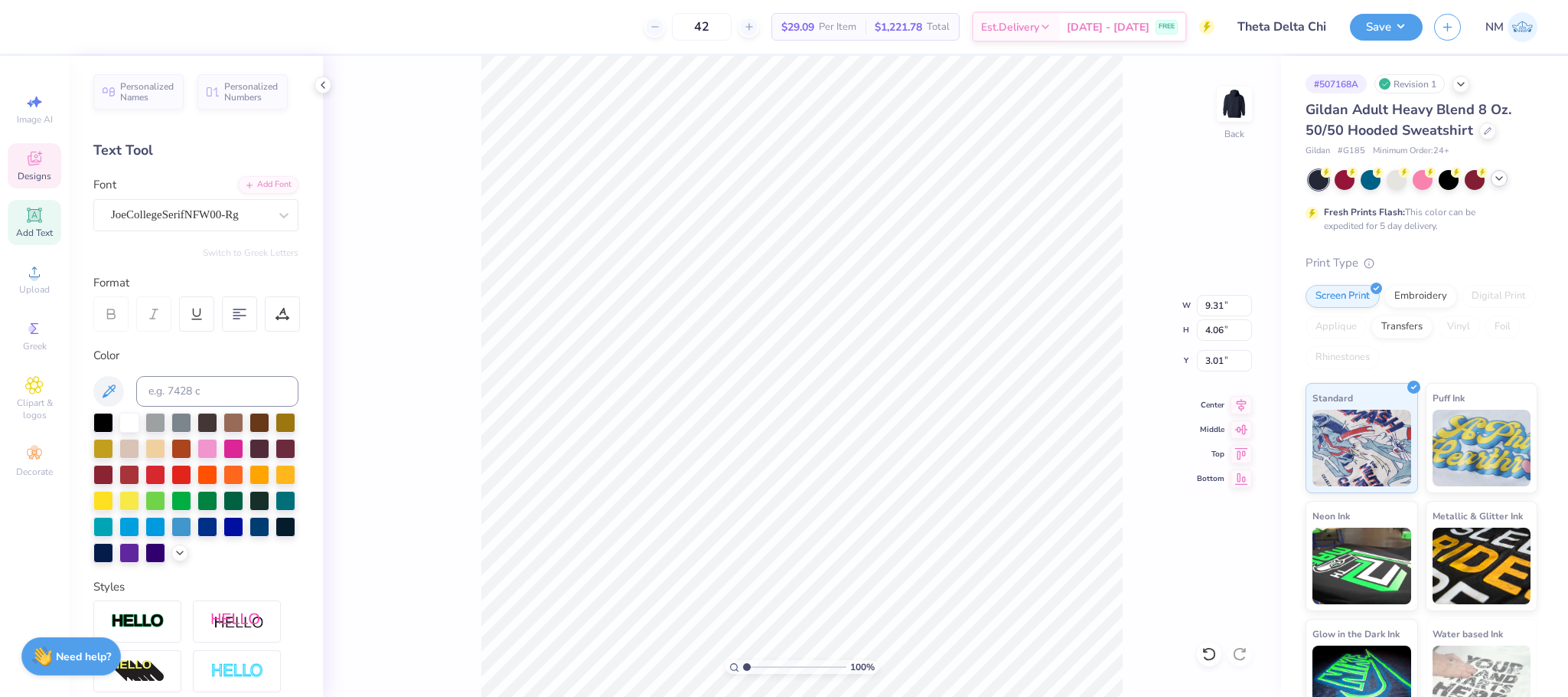
scroll to position [18, 1]
type textarea "A"
type textarea "TDC"
type input "9.36"
type input "4.06"
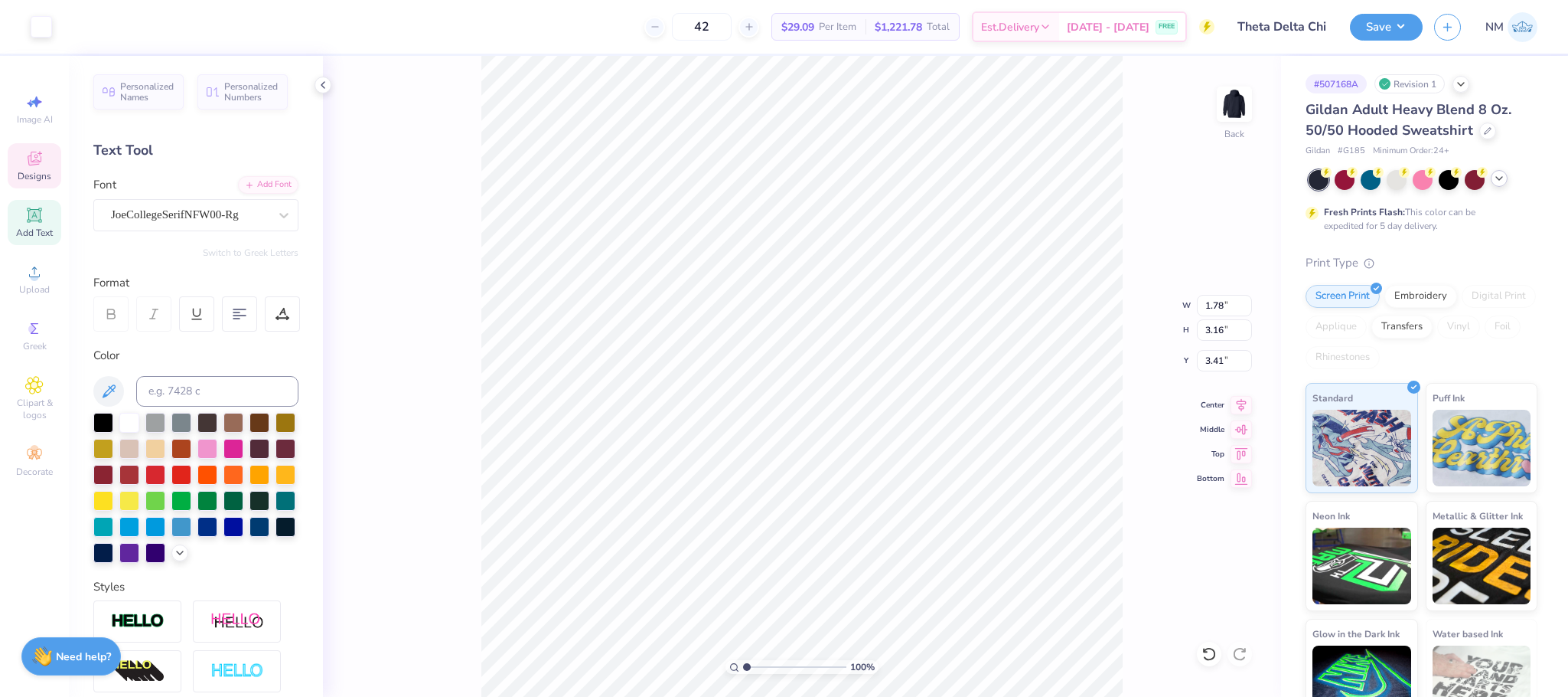
type input "3.57"
type input "3.00"
click at [1383, 21] on button "Save" at bounding box center [1386, 25] width 72 height 27
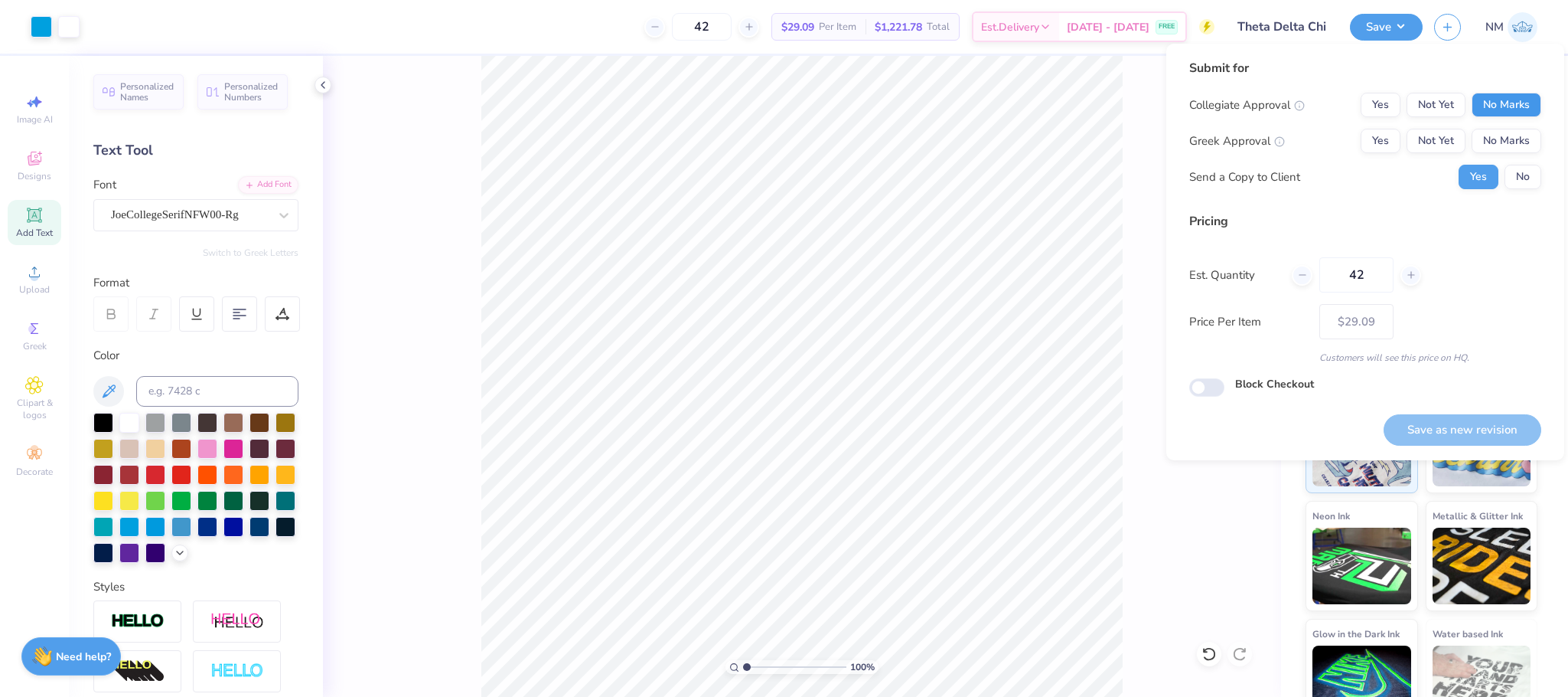
click at [1504, 102] on button "No Marks" at bounding box center [1506, 105] width 69 height 25
drag, startPoint x: 1447, startPoint y: 123, endPoint x: 1424, endPoint y: 156, distance: 40.2
click at [1424, 156] on div "Collegiate Approval Yes Not Yet No Marks Greek Approval Yes Not Yet No Marks Se…" at bounding box center [1365, 140] width 352 height 96
click at [1436, 149] on button "Not Yet" at bounding box center [1437, 141] width 59 height 25
click at [1518, 187] on button "No" at bounding box center [1523, 177] width 37 height 25
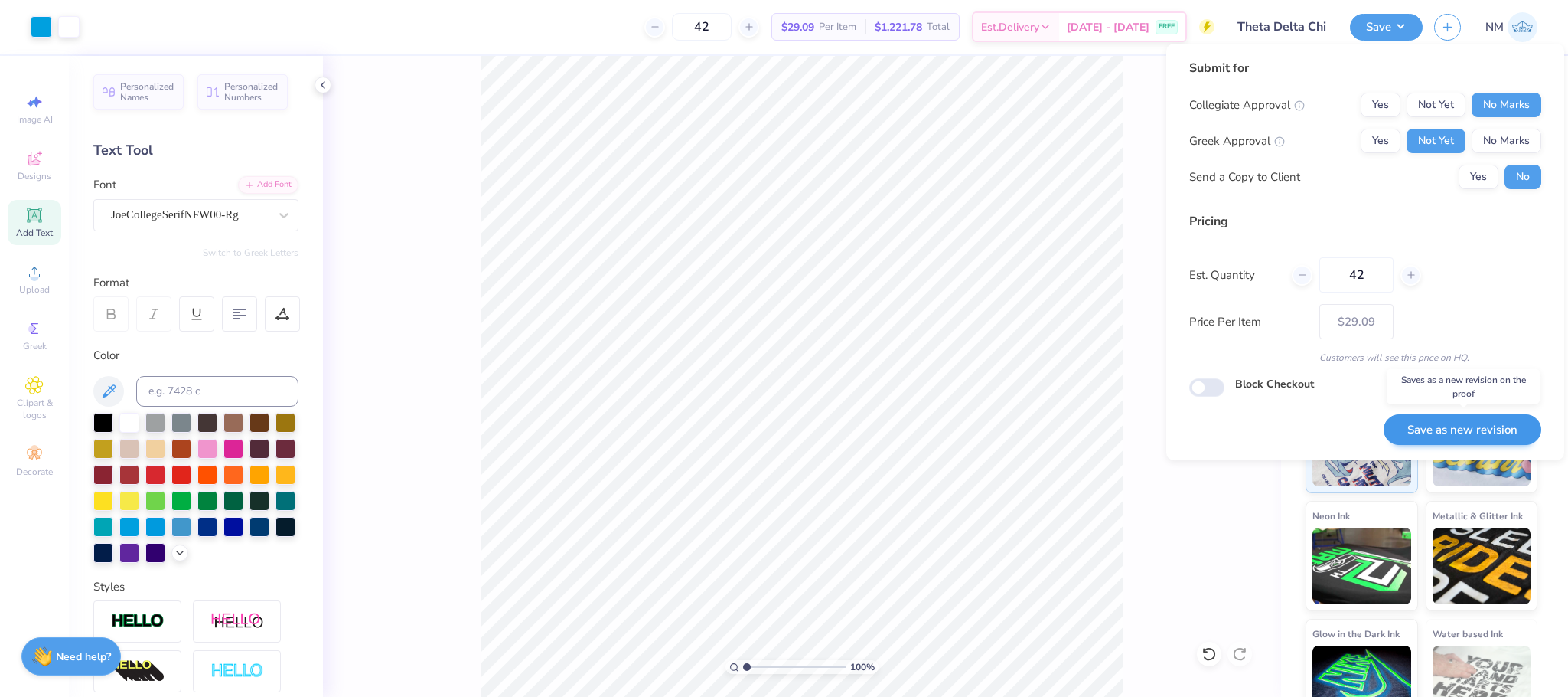
click at [1427, 431] on button "Save as new revision" at bounding box center [1463, 429] width 158 height 31
type input "$29.09"
